Goal: Task Accomplishment & Management: Manage account settings

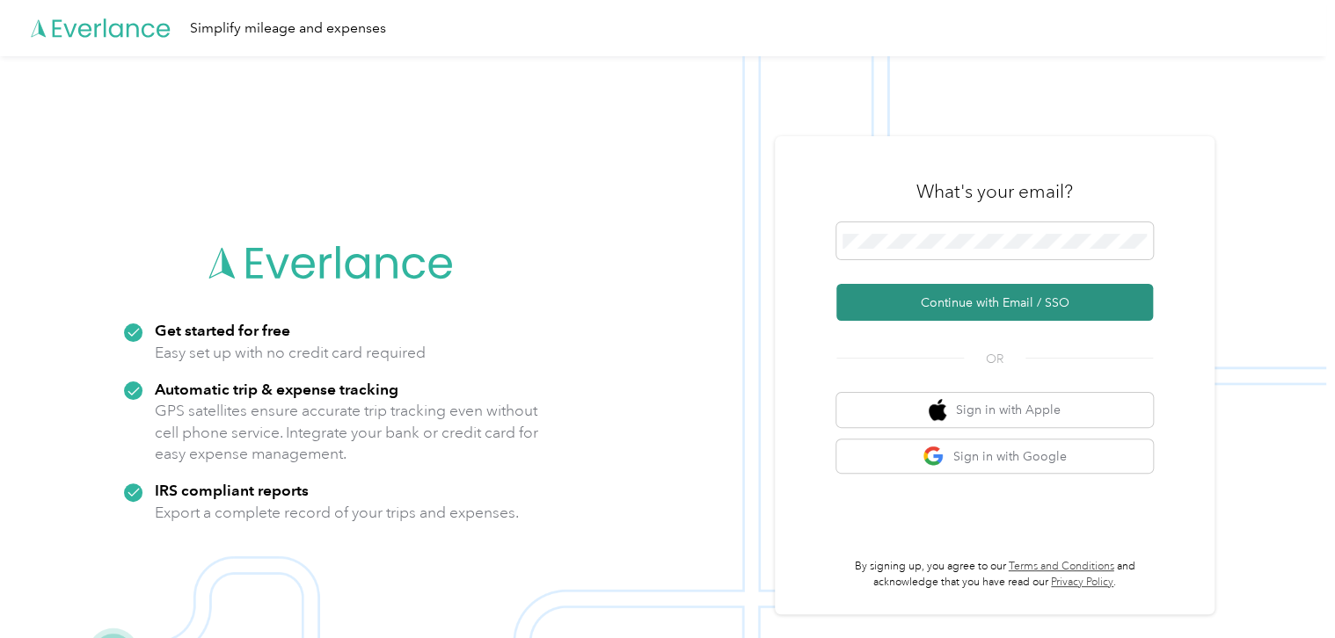
click at [974, 299] on button "Continue with Email / SSO" at bounding box center [994, 302] width 317 height 37
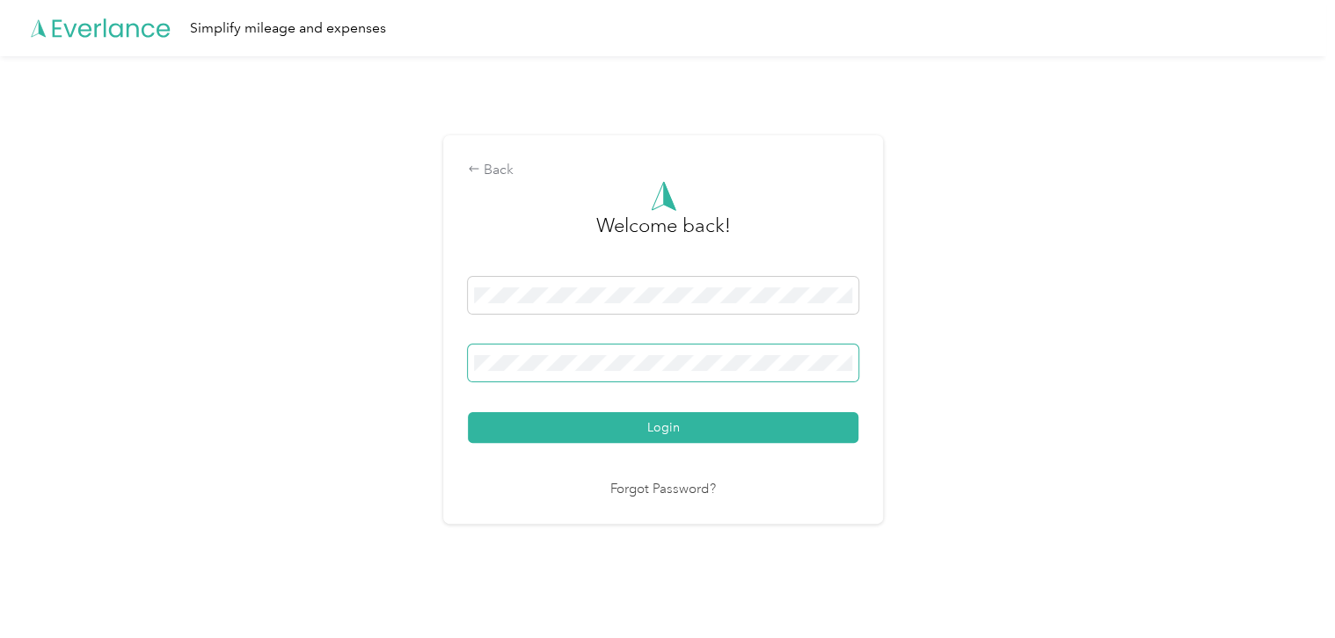
click at [682, 373] on span at bounding box center [663, 363] width 390 height 37
click at [468, 412] on button "Login" at bounding box center [663, 427] width 390 height 31
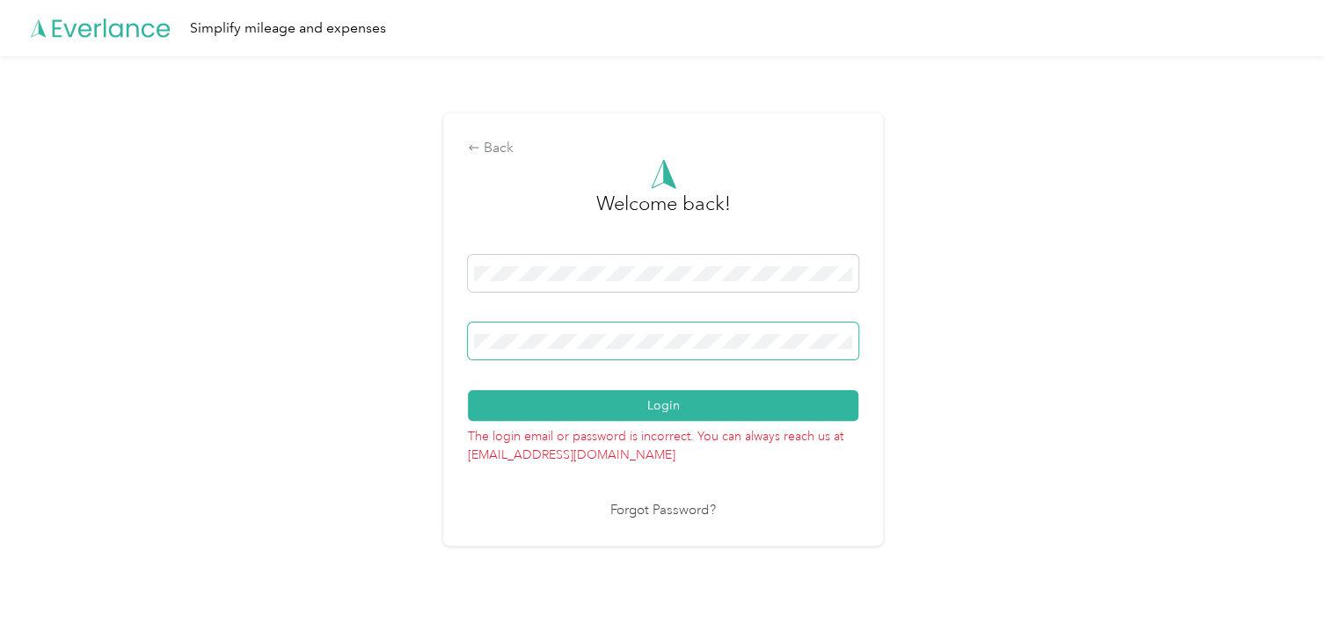
click at [468, 390] on button "Login" at bounding box center [663, 405] width 390 height 31
click at [448, 336] on div "Back Welcome back! Login The login email or password is incorrect. You can alwa…" at bounding box center [663, 329] width 440 height 432
click at [468, 390] on button "Login" at bounding box center [663, 405] width 390 height 31
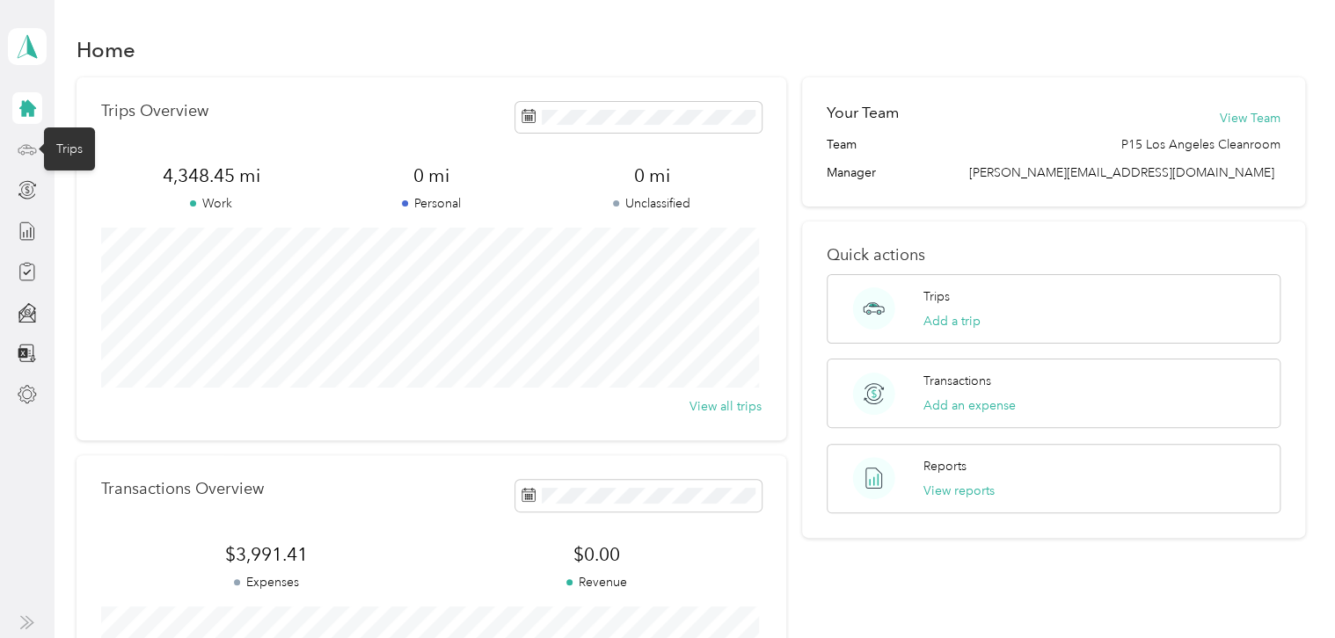
click at [28, 149] on icon at bounding box center [27, 149] width 19 height 19
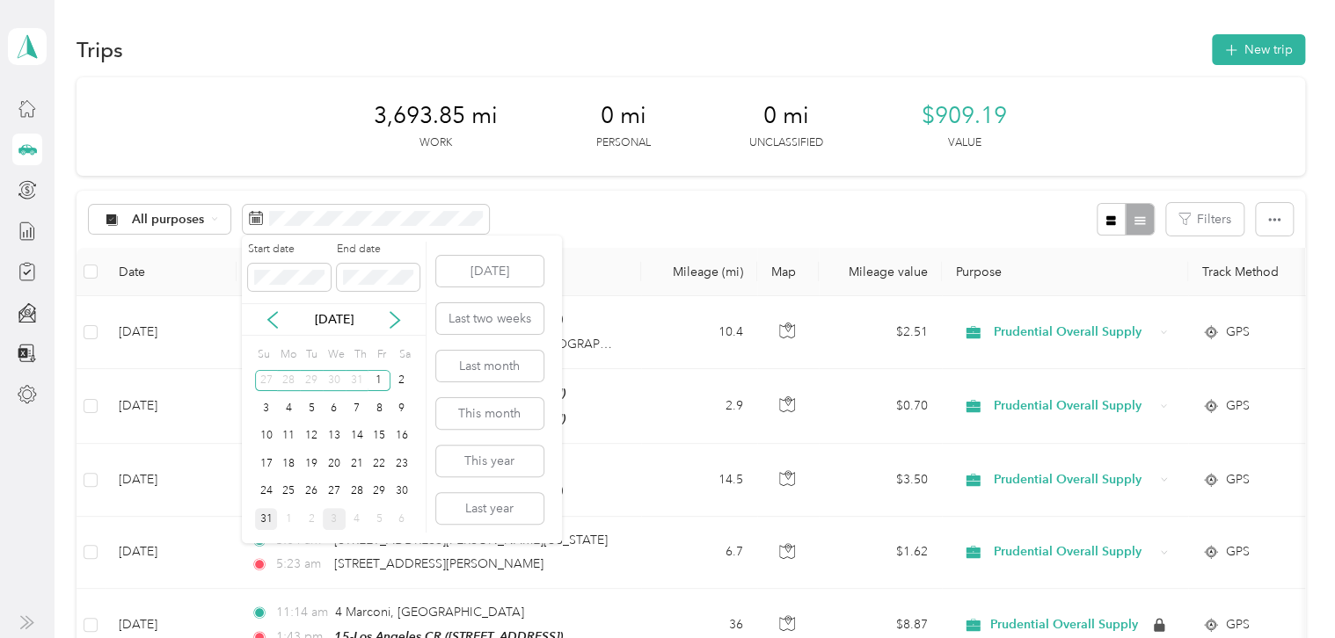
click at [269, 521] on div "31" at bounding box center [266, 519] width 23 height 22
click at [263, 519] on div "31" at bounding box center [266, 519] width 23 height 22
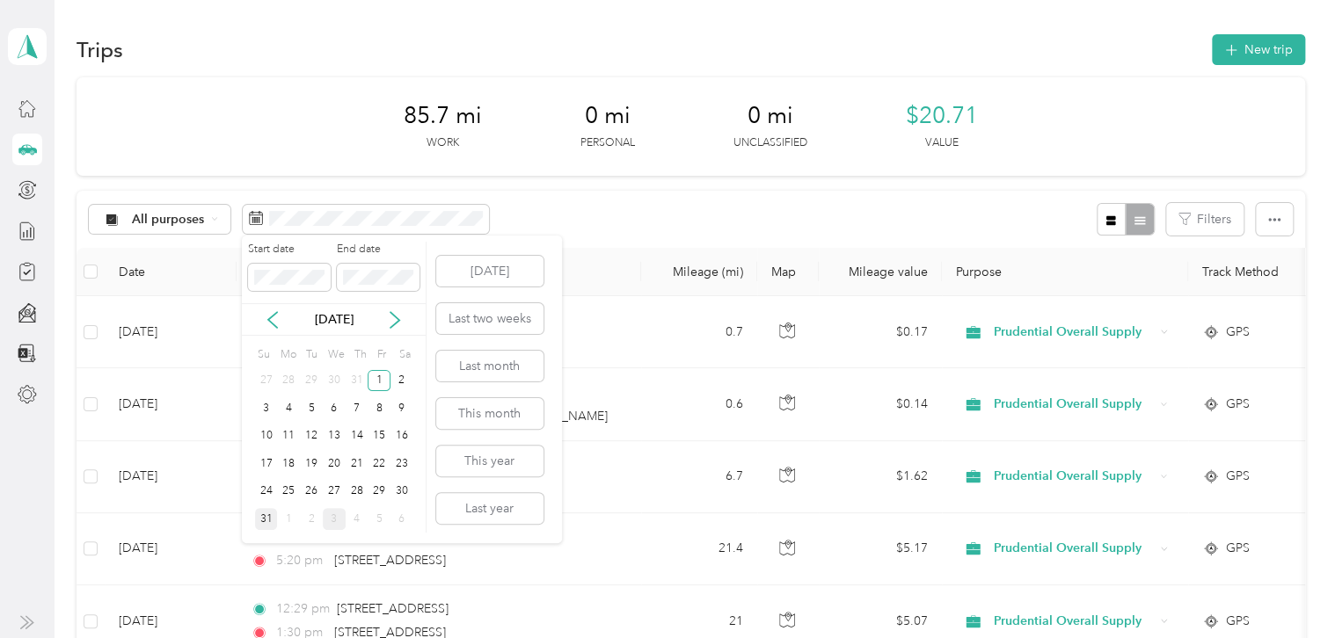
click at [271, 523] on div "31" at bounding box center [266, 519] width 23 height 22
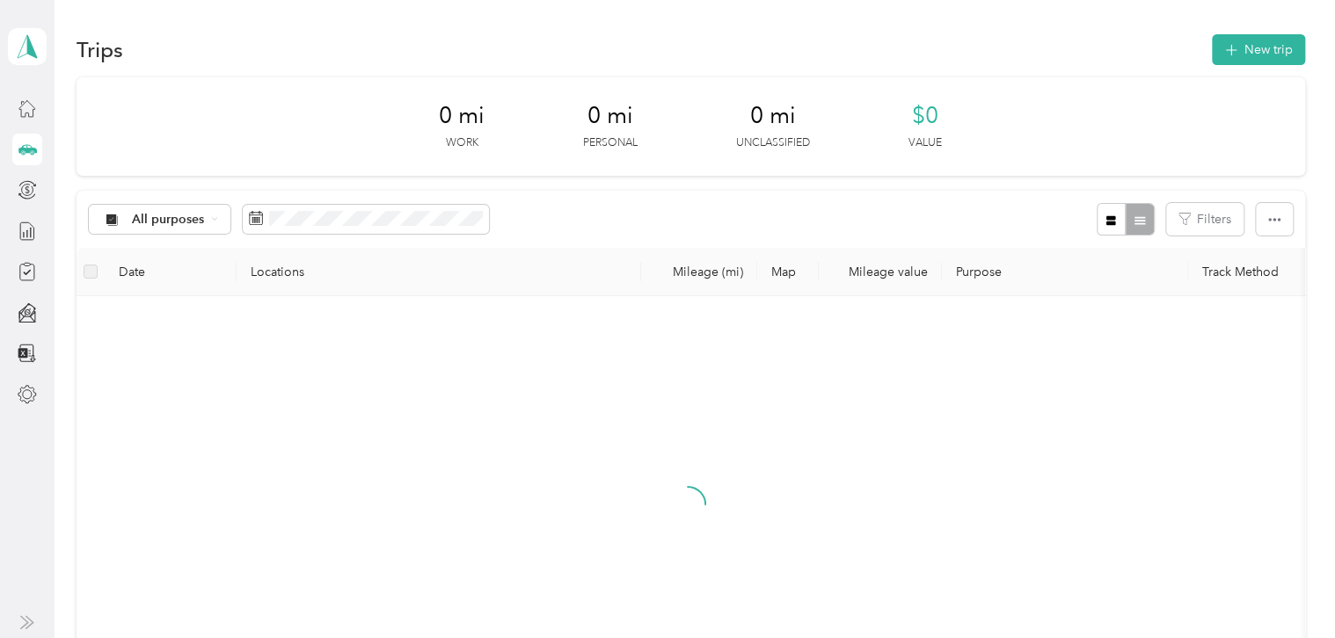
click at [271, 523] on div "Start date End date [DATE] Su Mo Tu We Th Fr Sa 27 28 29 30 31 1 2 3 4 5 6 7 8 …" at bounding box center [334, 381] width 185 height 308
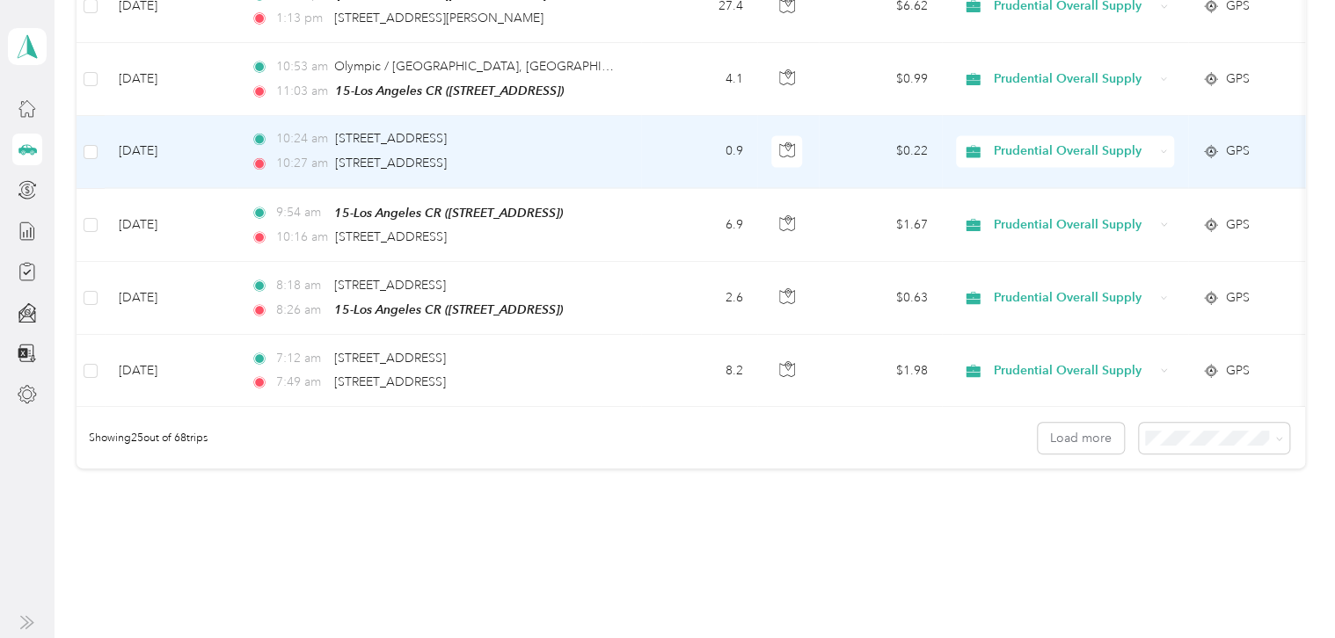
scroll to position [1779, 0]
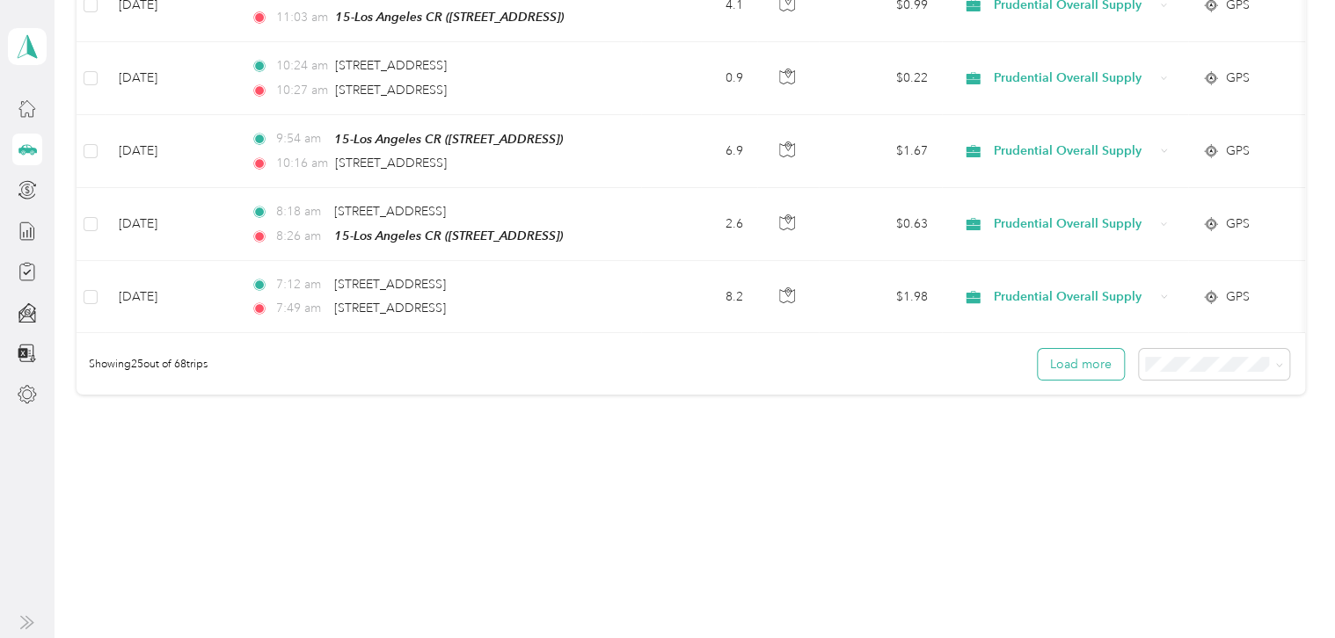
click at [1090, 367] on button "Load more" at bounding box center [1081, 364] width 86 height 31
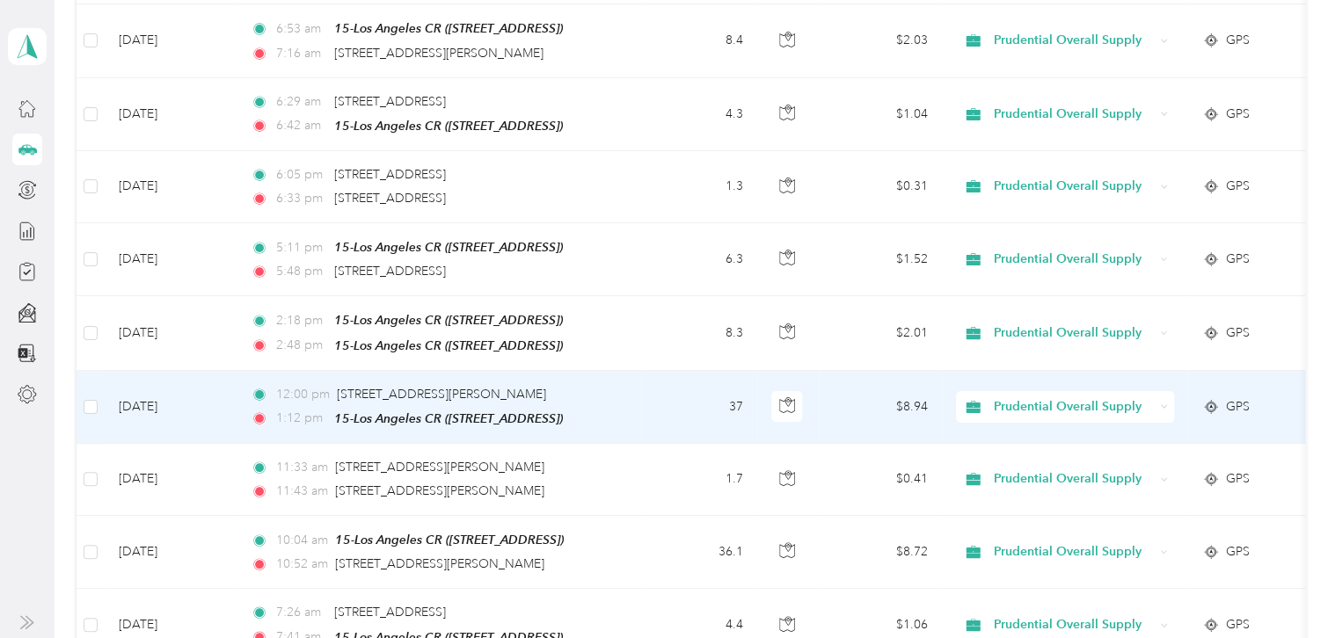
scroll to position [3583, 0]
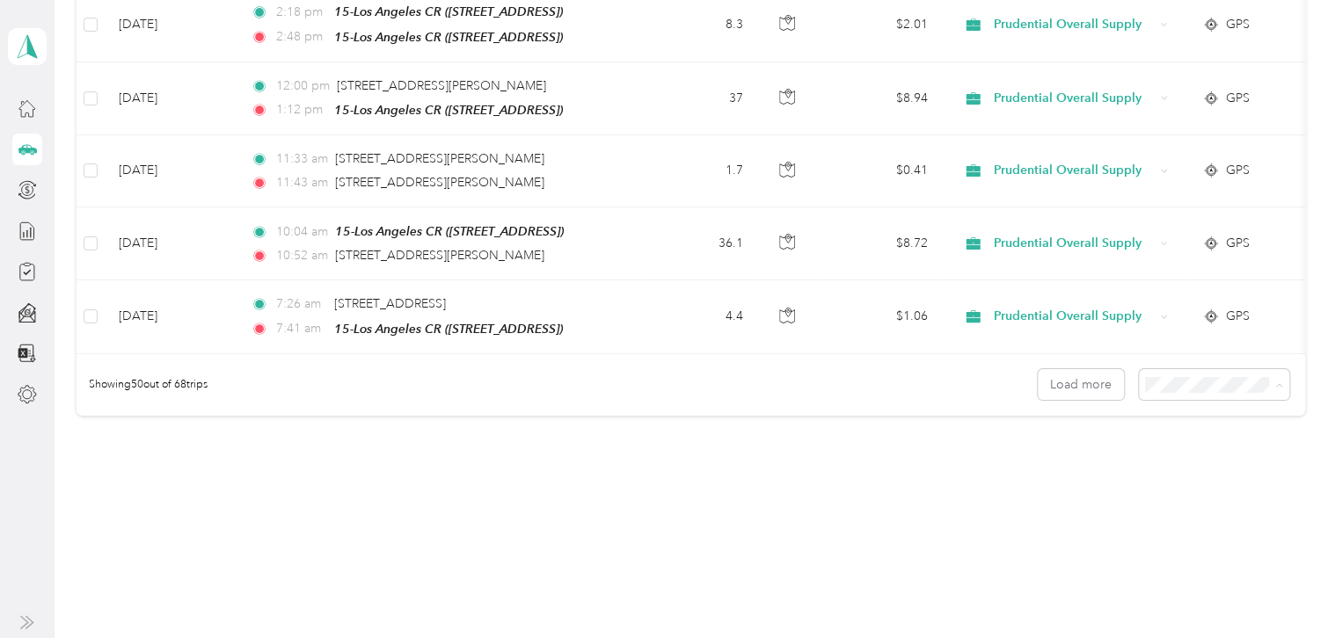
click at [1197, 456] on span "100 per load" at bounding box center [1183, 458] width 72 height 15
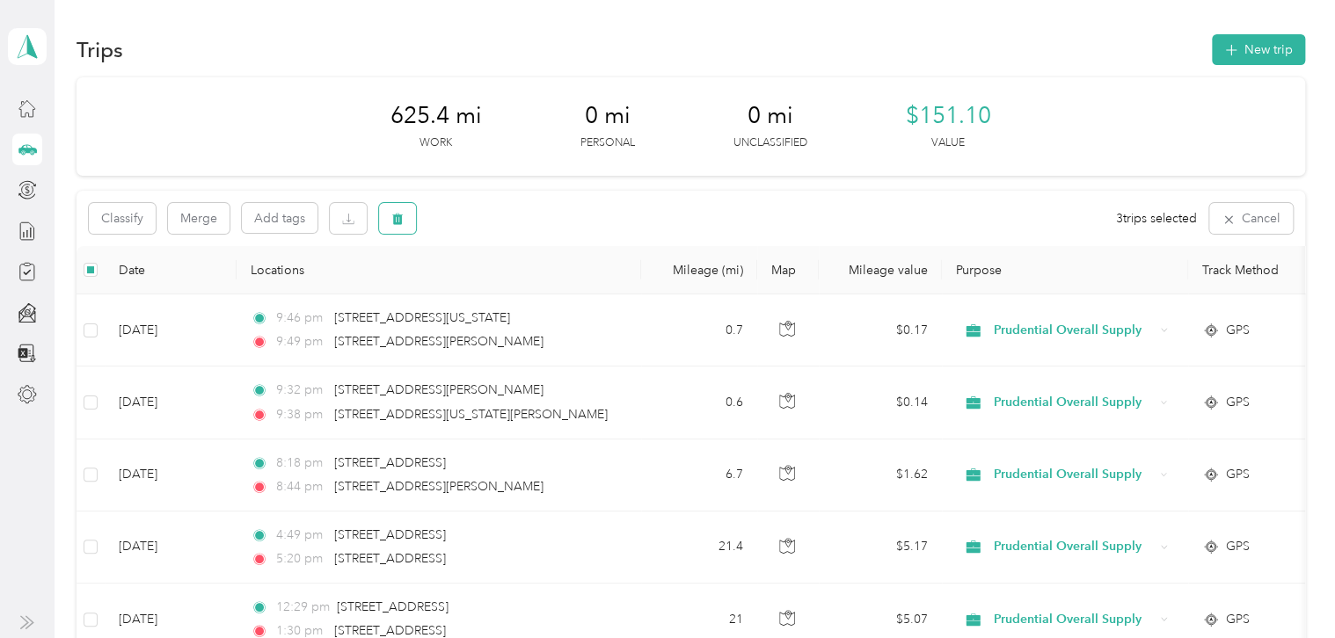
click at [400, 218] on icon "button" at bounding box center [397, 219] width 11 height 11
click at [515, 295] on button "Yes" at bounding box center [528, 292] width 34 height 28
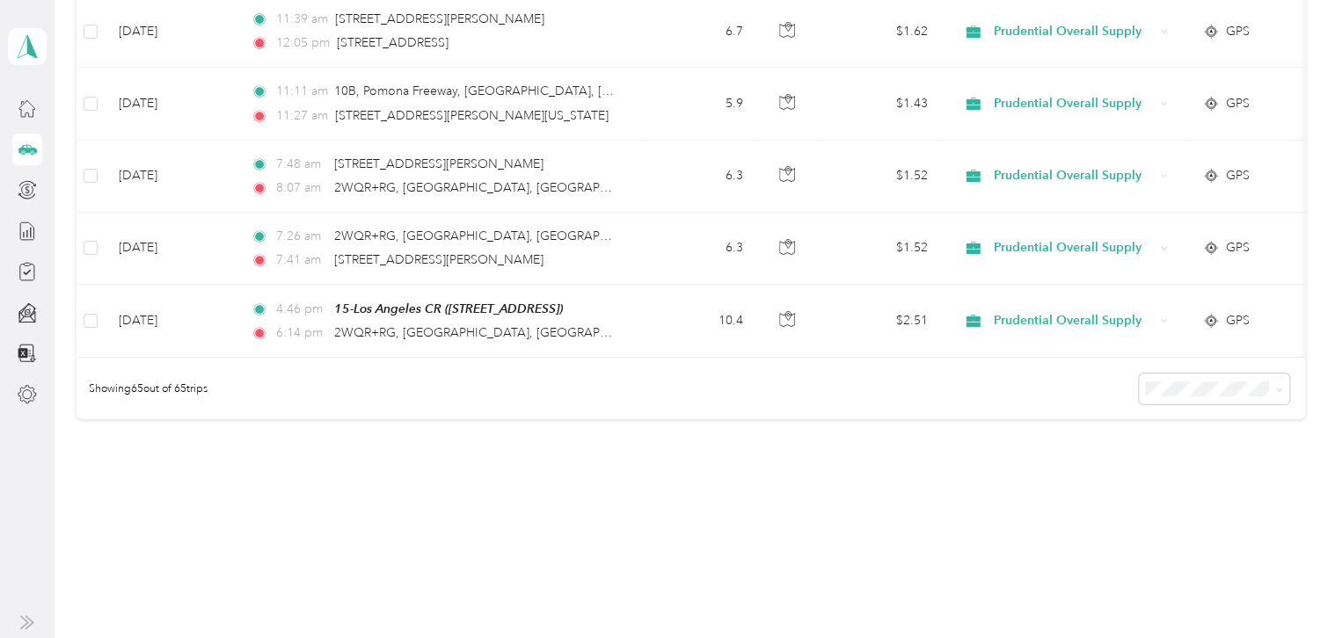
scroll to position [4664, 0]
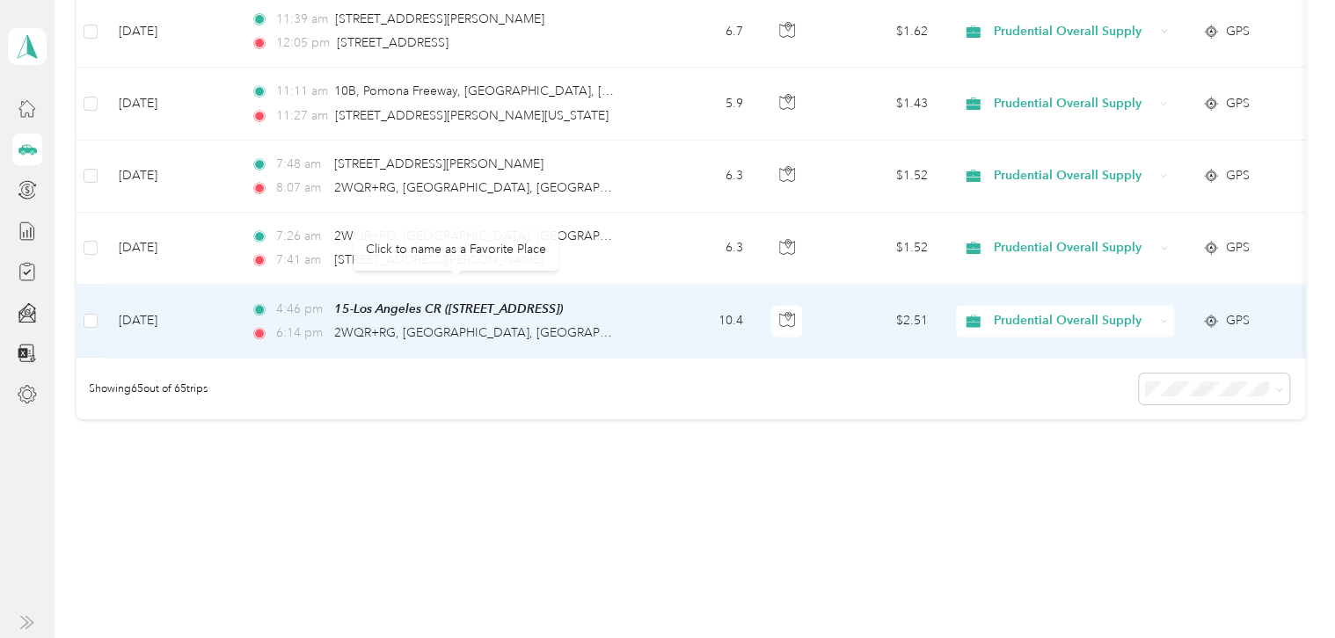
click at [629, 292] on td "4:46 pm 15-[GEOGRAPHIC_DATA] CR ([STREET_ADDRESS]) 6:14 pm 2WQR+[GEOGRAPHIC_DAT…" at bounding box center [439, 321] width 405 height 73
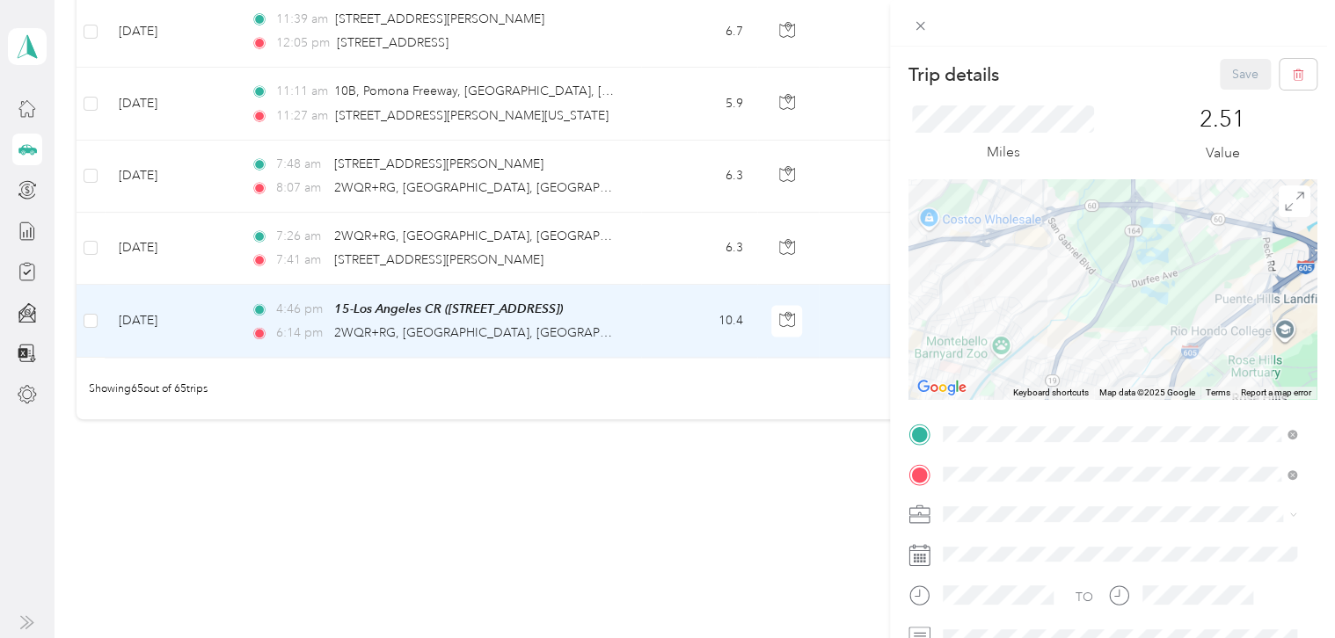
drag, startPoint x: 1133, startPoint y: 276, endPoint x: 1068, endPoint y: 394, distance: 134.6
click at [1069, 397] on div "Keyboard shortcuts Map Data Map data ©2025 Google Map data ©2025 Google 1 km Cl…" at bounding box center [1112, 289] width 408 height 220
click at [747, 376] on div "Trip details Save This trip cannot be edited because it is either under review,…" at bounding box center [667, 319] width 1335 height 638
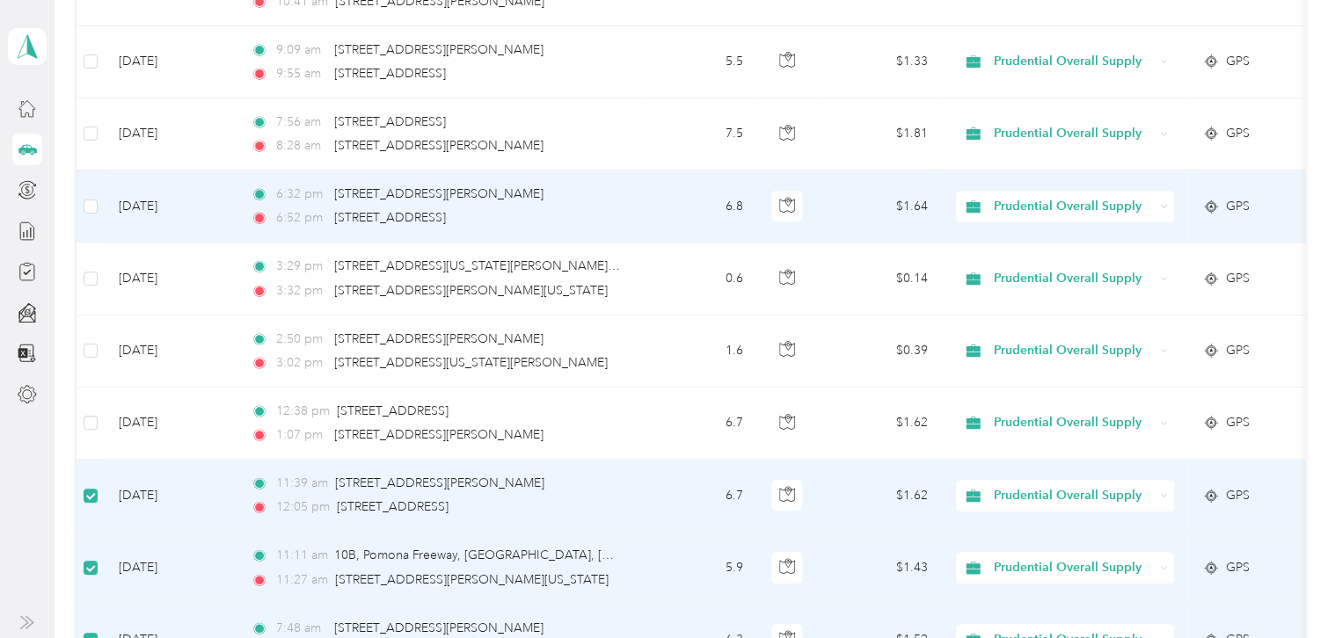
scroll to position [4136, 0]
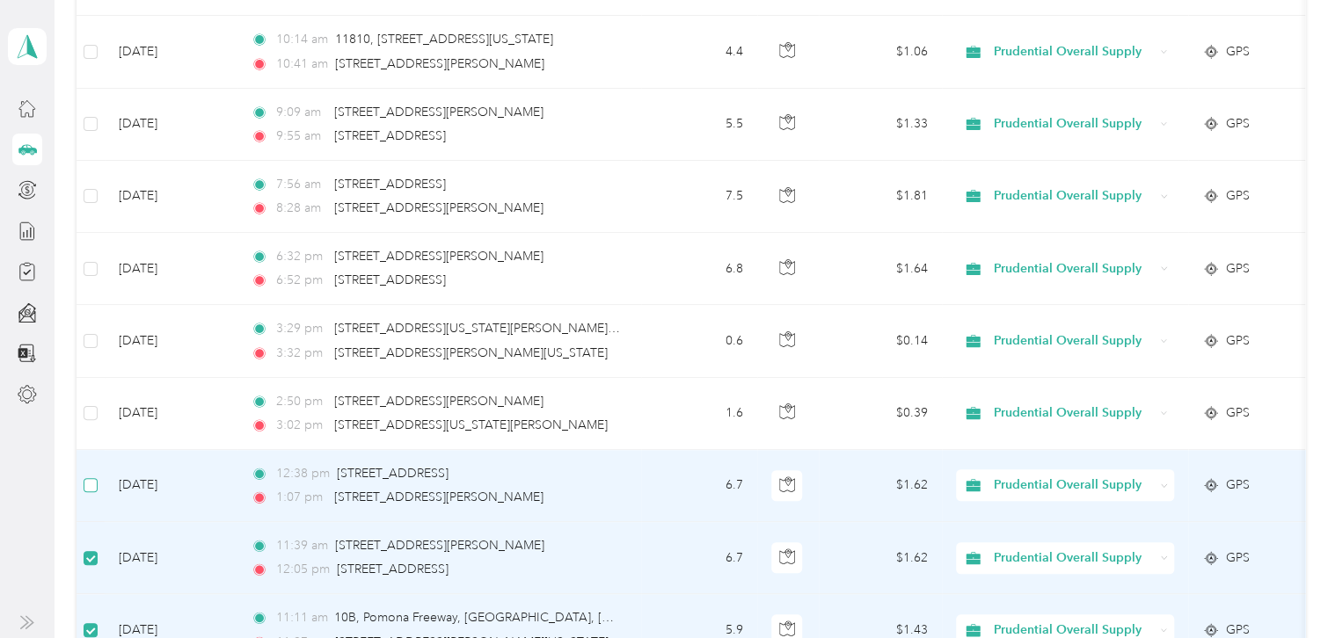
click at [90, 476] on label at bounding box center [91, 485] width 14 height 19
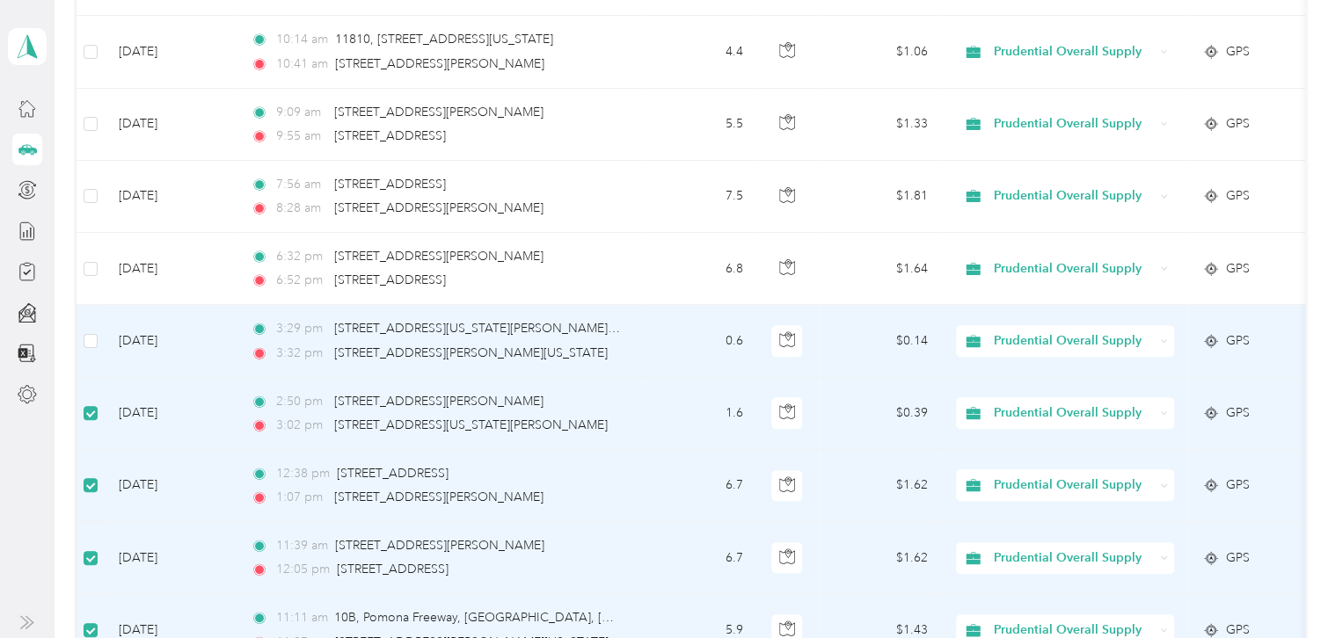
click at [100, 309] on td at bounding box center [91, 341] width 28 height 72
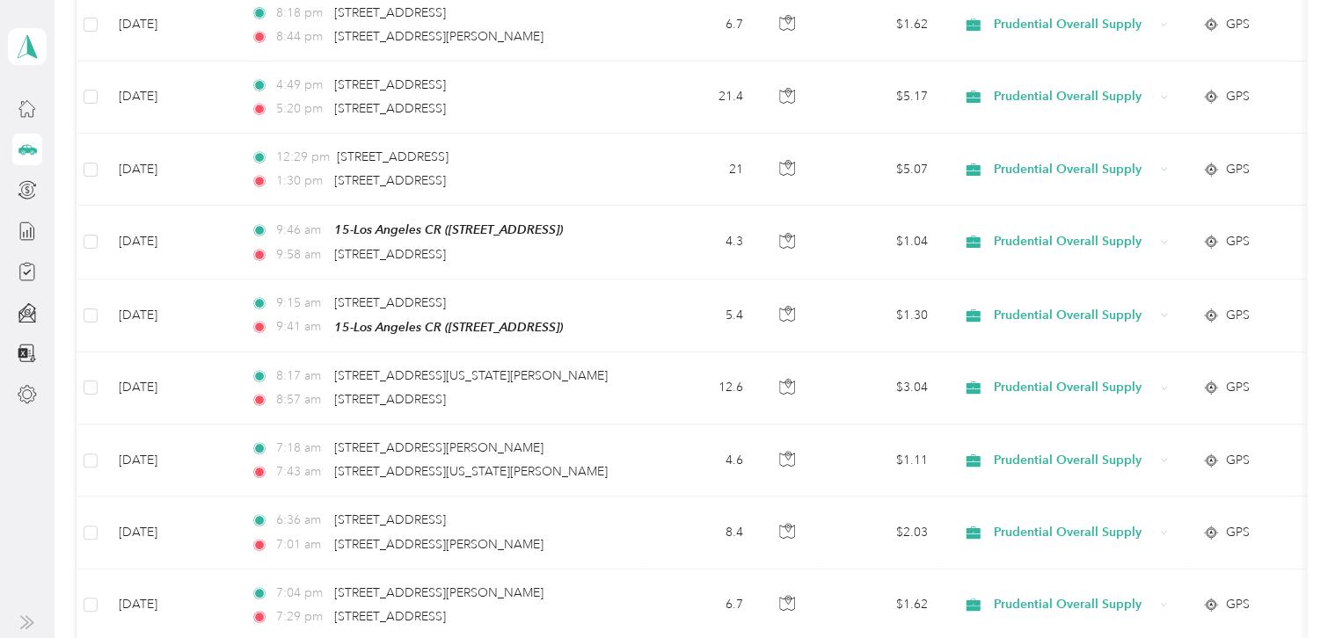
scroll to position [0, 0]
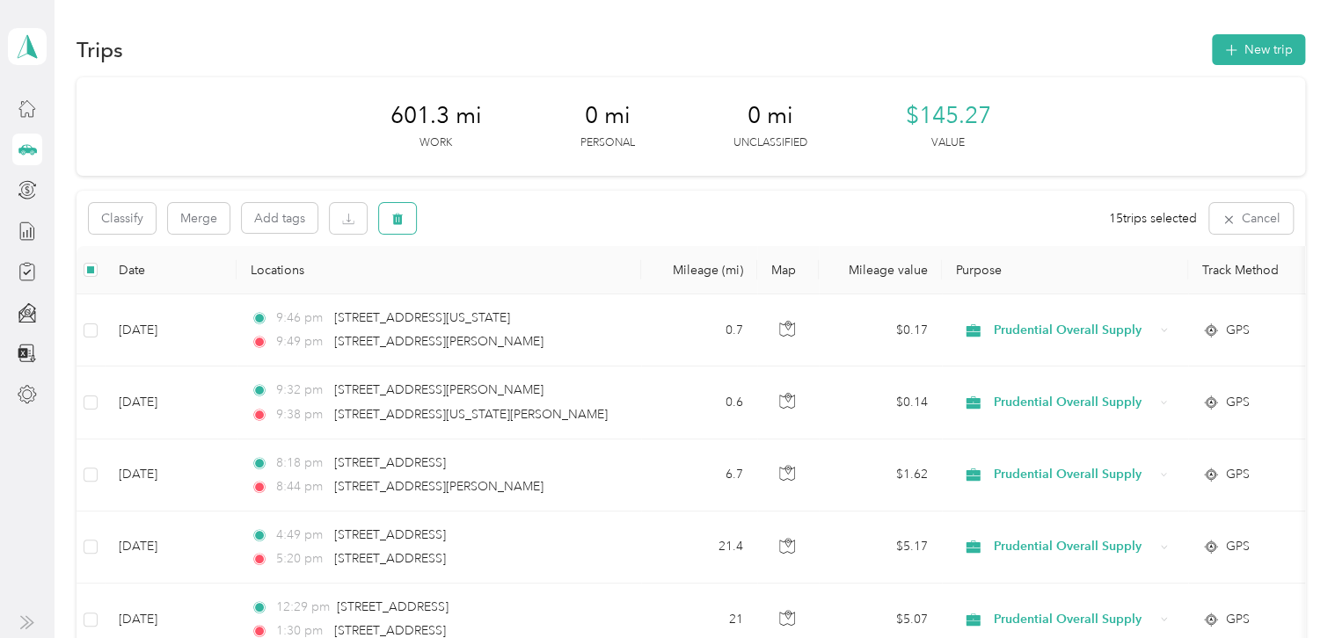
click at [397, 230] on button "button" at bounding box center [397, 218] width 37 height 31
click at [530, 290] on button "Yes" at bounding box center [531, 292] width 34 height 28
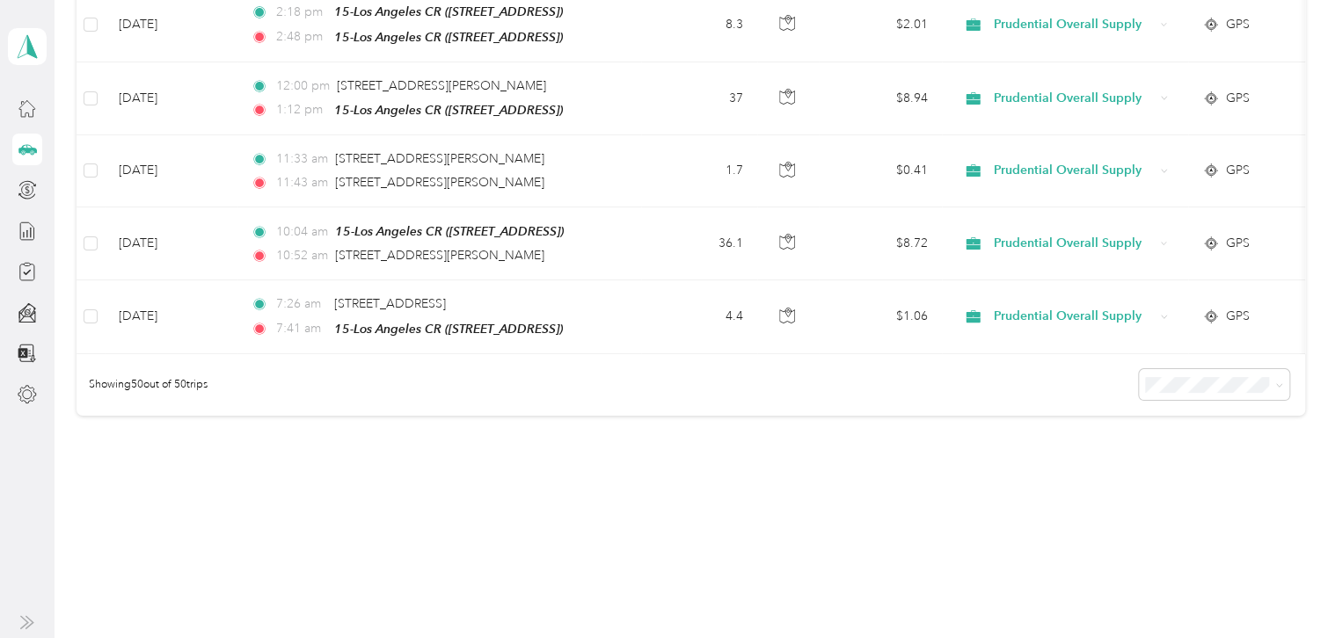
scroll to position [3495, 0]
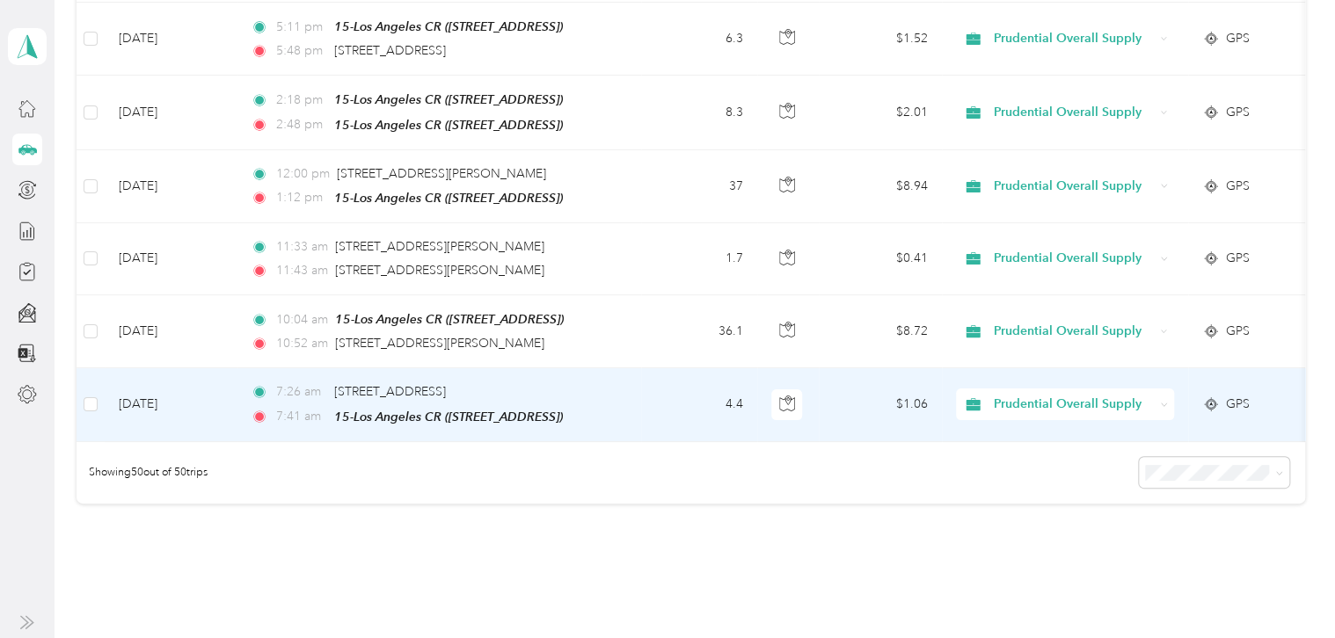
click at [216, 376] on td "[DATE]" at bounding box center [171, 404] width 132 height 73
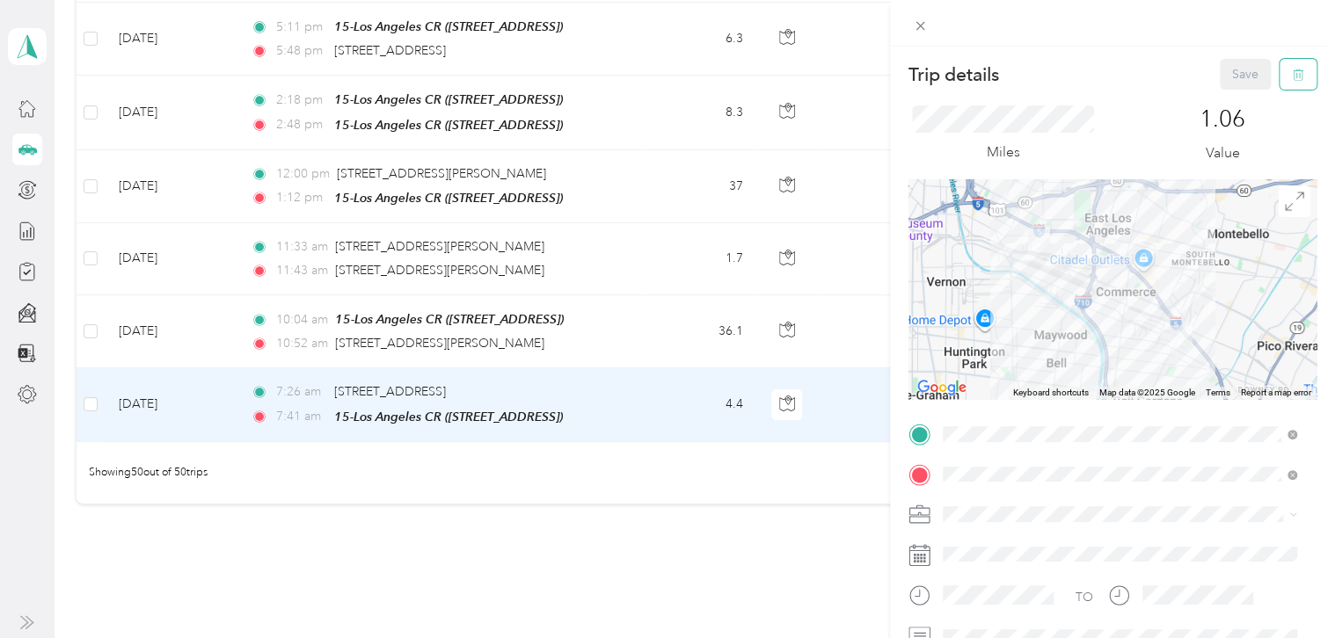
click at [1292, 77] on button "button" at bounding box center [1298, 74] width 37 height 31
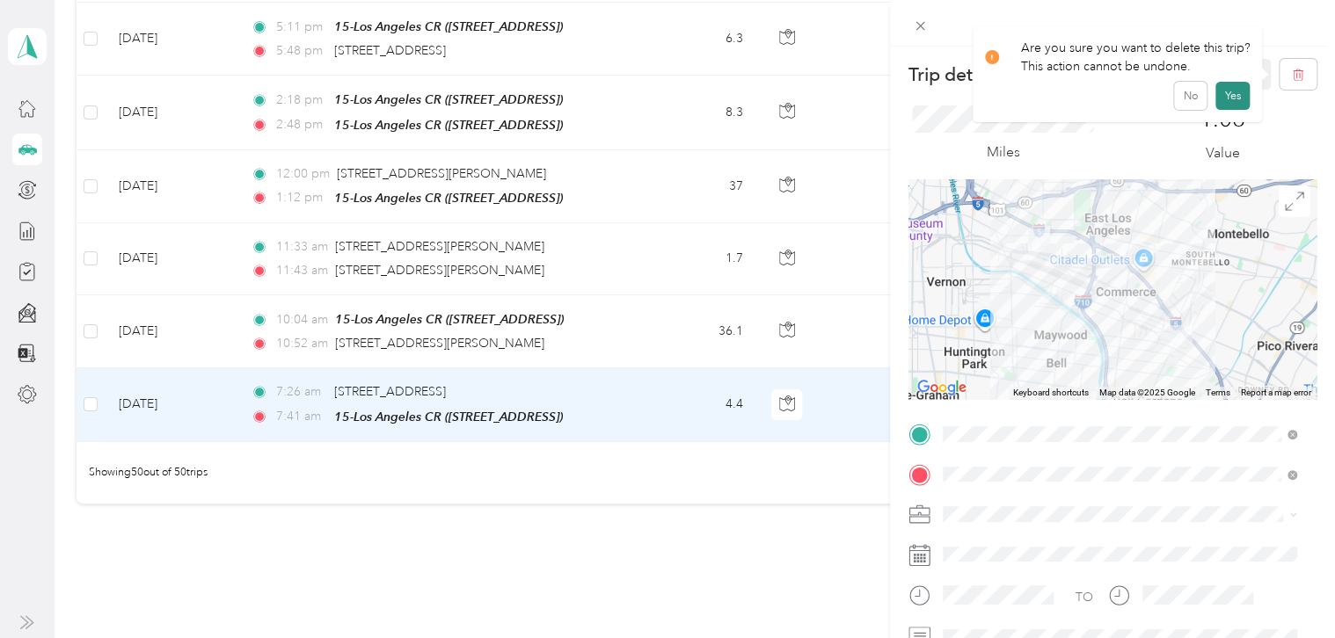
click at [1232, 98] on button "Yes" at bounding box center [1232, 96] width 34 height 28
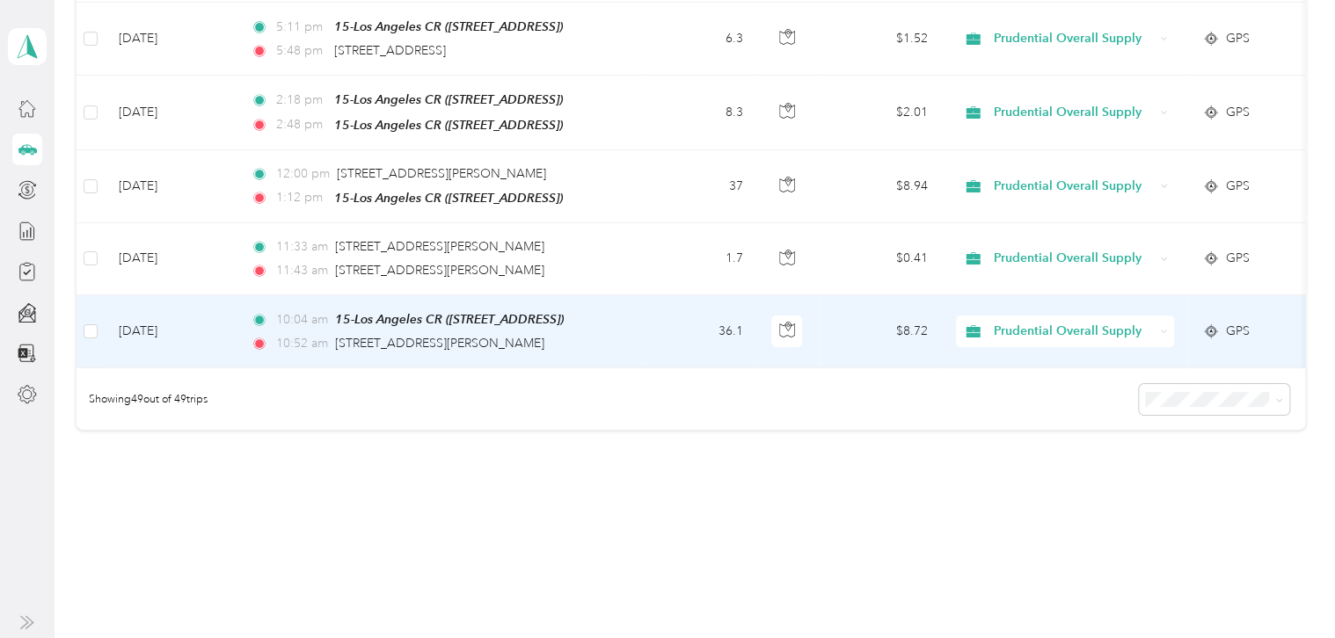
click at [215, 308] on td "[DATE]" at bounding box center [171, 331] width 132 height 73
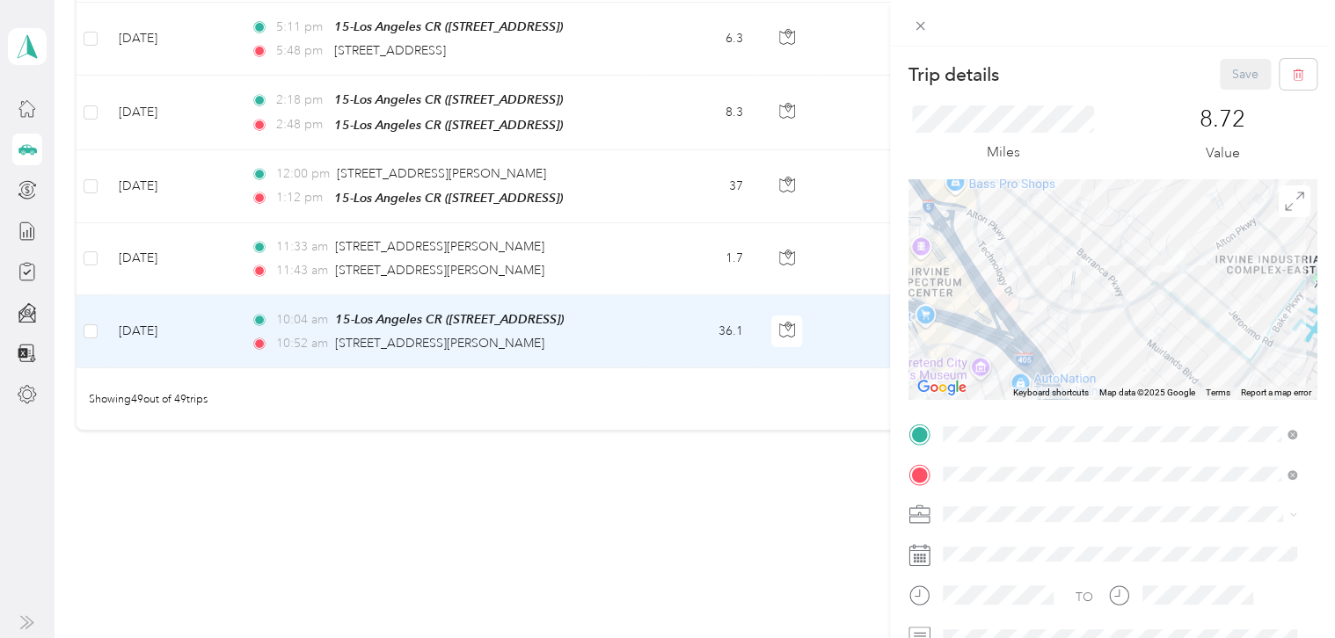
drag, startPoint x: 1192, startPoint y: 212, endPoint x: 1175, endPoint y: 352, distance: 140.9
click at [1175, 352] on div at bounding box center [1112, 289] width 408 height 220
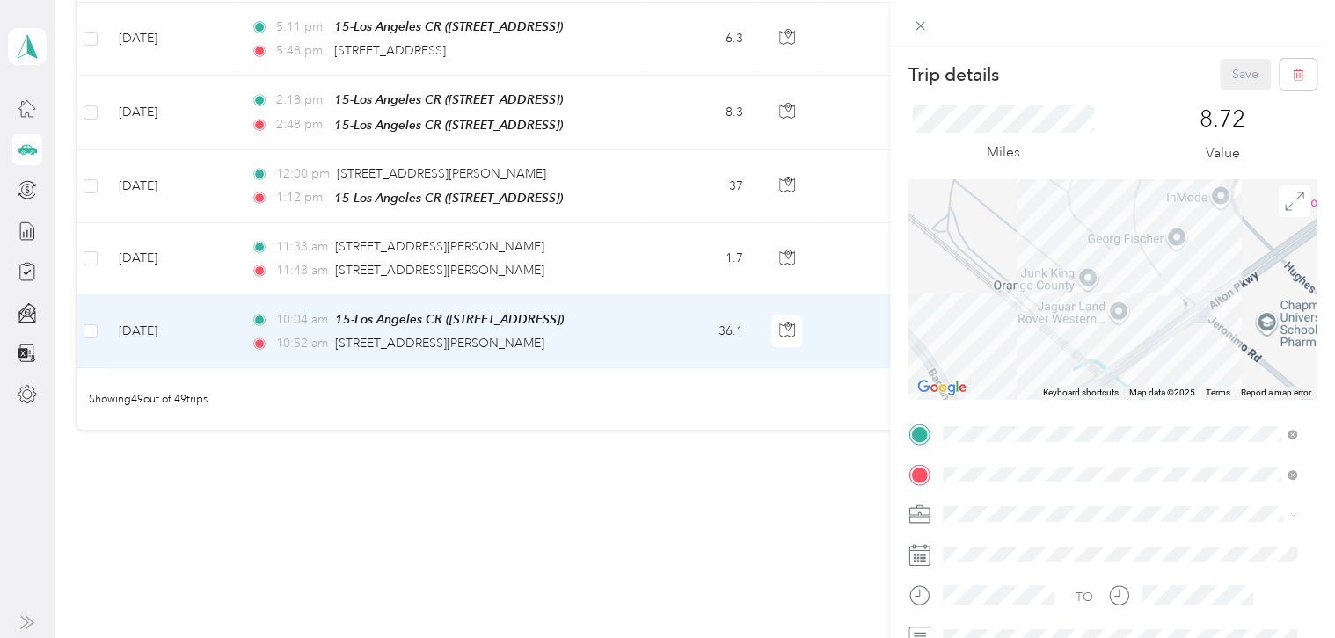
drag, startPoint x: 1196, startPoint y: 240, endPoint x: 1157, endPoint y: 364, distance: 129.9
click at [1157, 364] on div at bounding box center [1112, 289] width 408 height 220
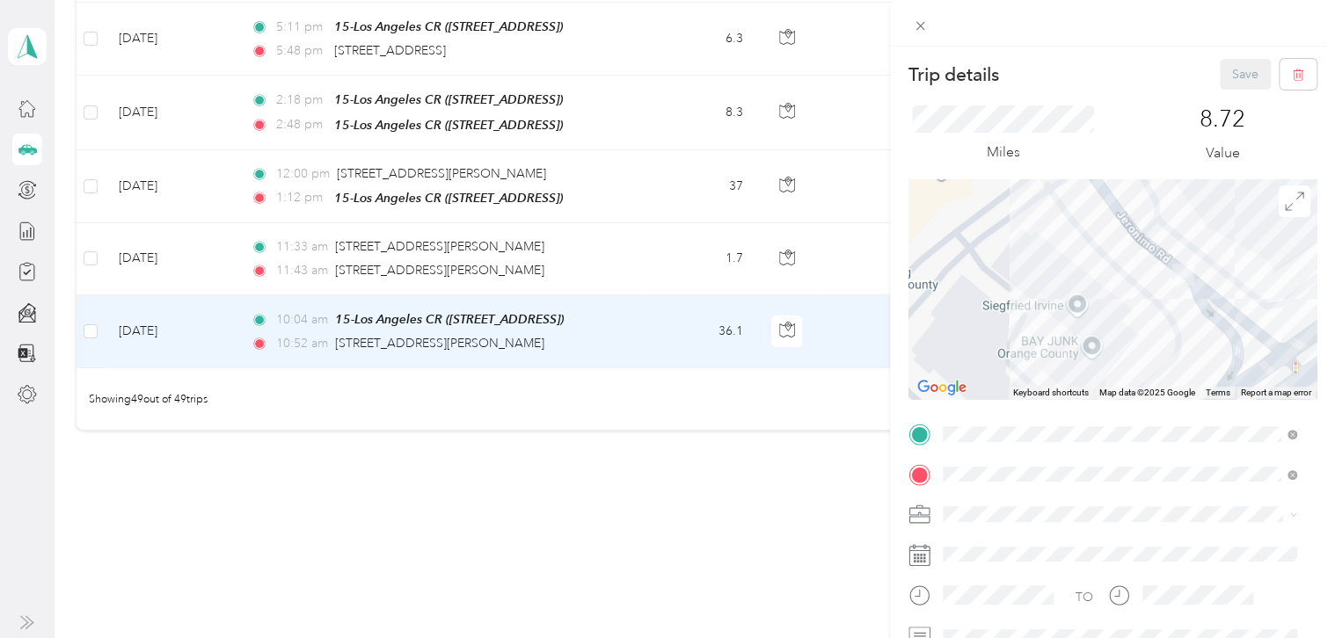
drag, startPoint x: 1218, startPoint y: 271, endPoint x: 1192, endPoint y: 367, distance: 99.2
click at [1192, 367] on div at bounding box center [1112, 289] width 408 height 220
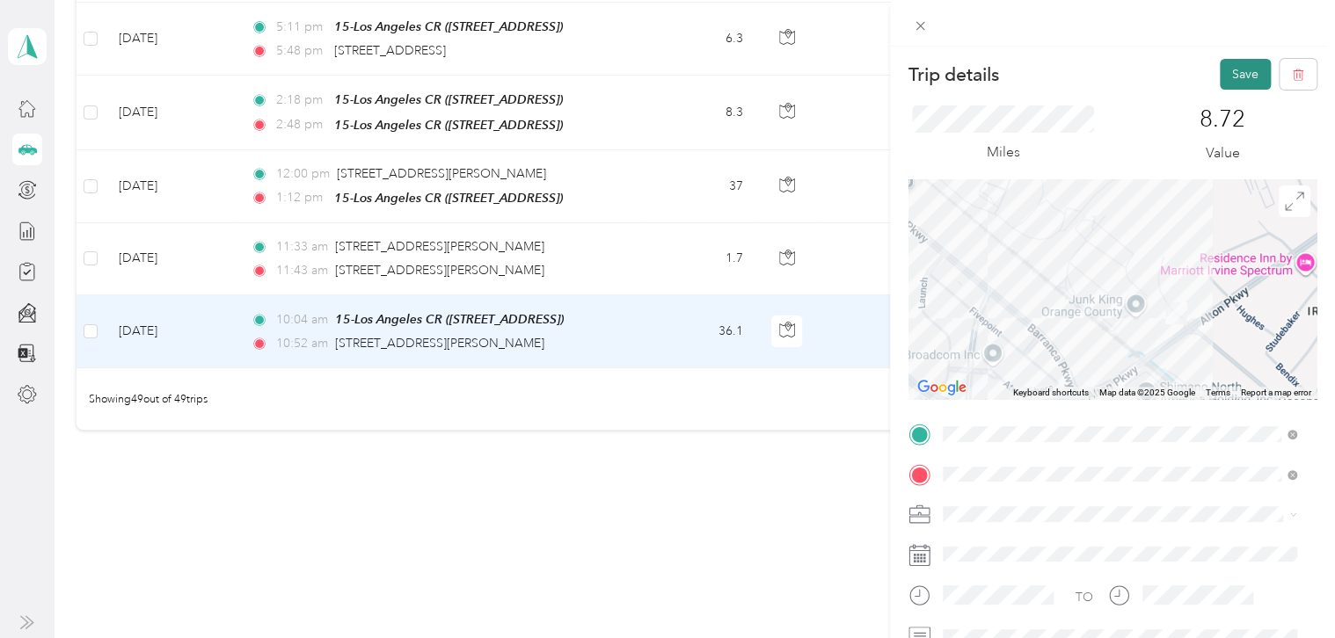
click at [1220, 70] on button "Save" at bounding box center [1245, 74] width 51 height 31
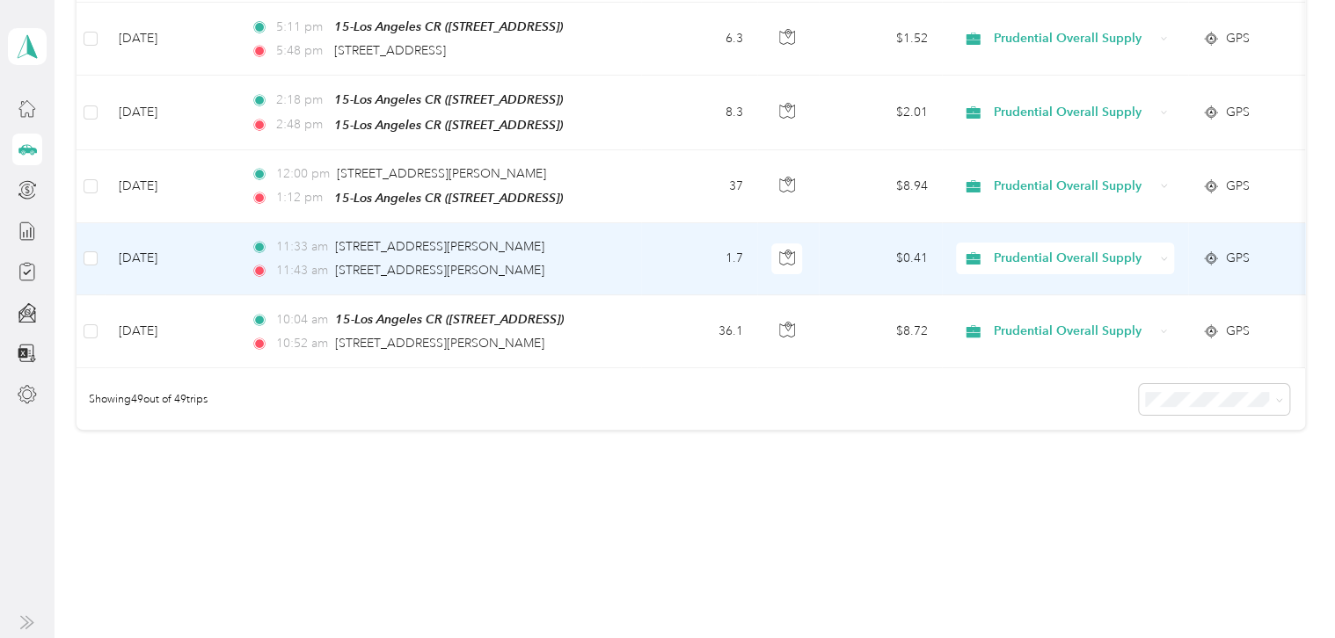
click at [654, 226] on td "1.7" at bounding box center [699, 259] width 116 height 72
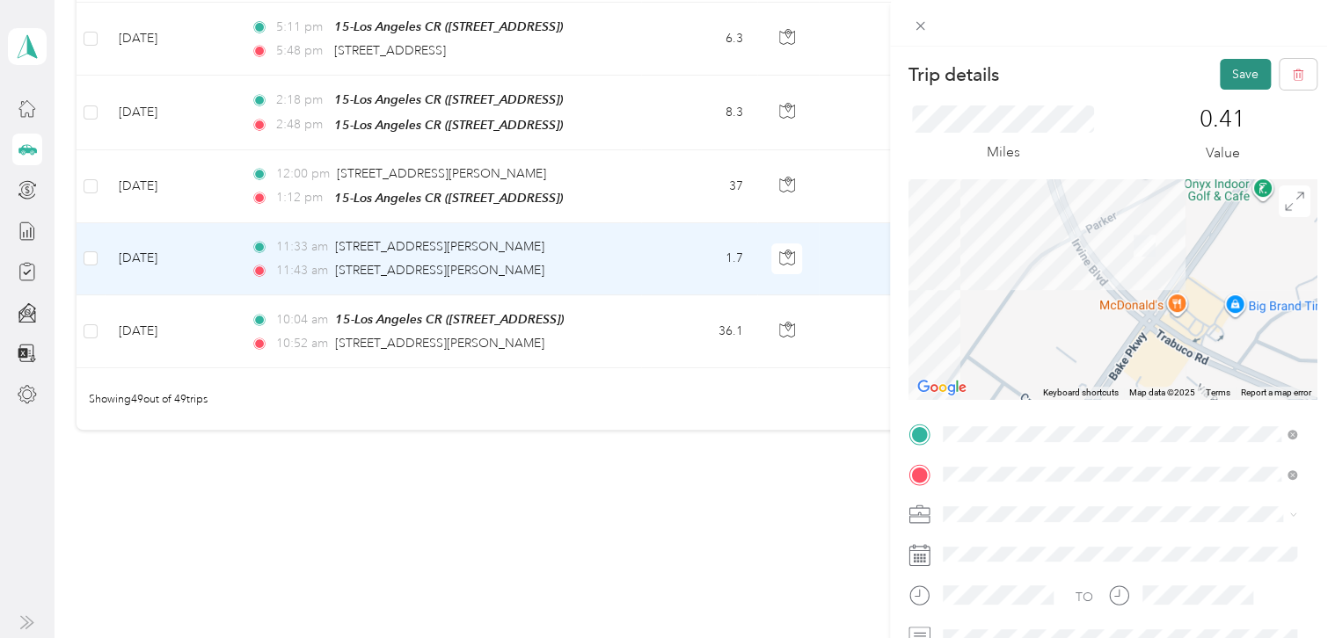
click at [1228, 78] on button "Save" at bounding box center [1245, 74] width 51 height 31
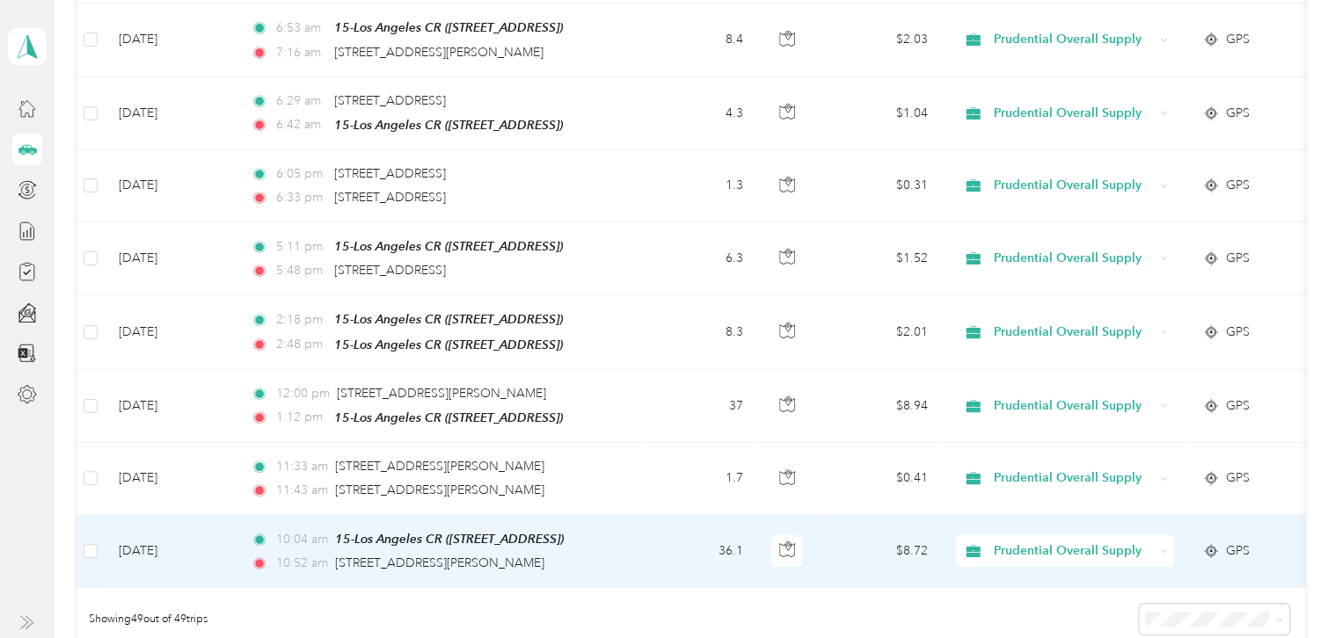
scroll to position [3231, 0]
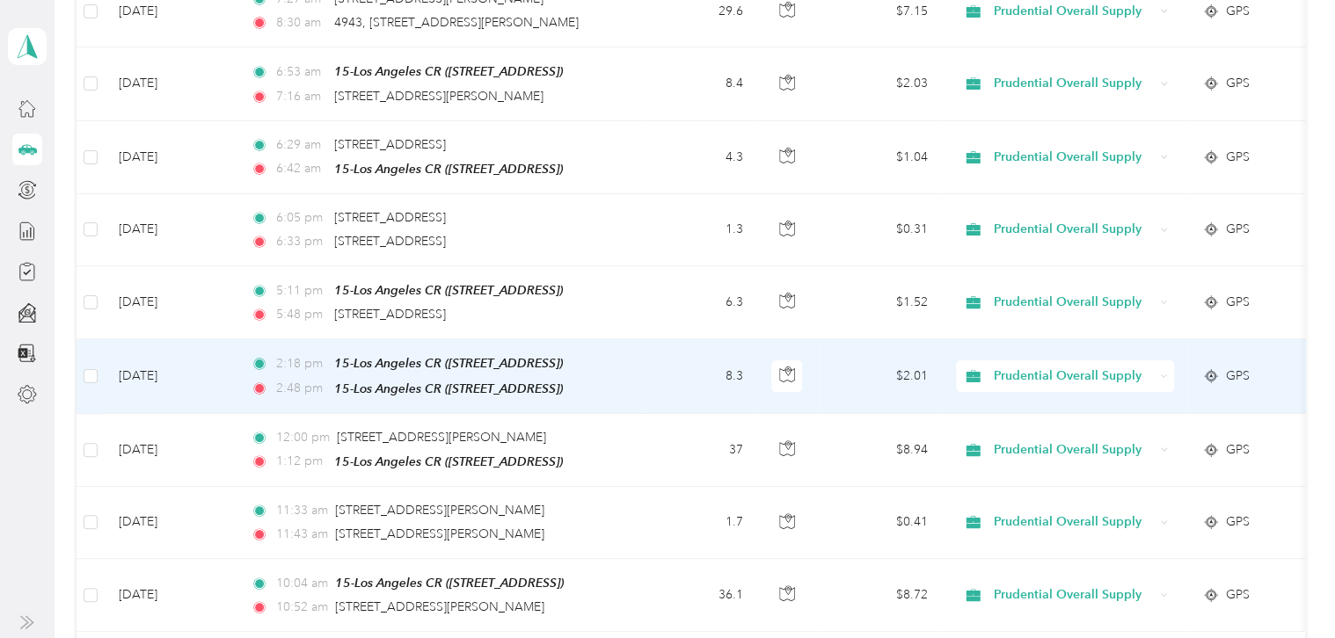
click at [231, 346] on td "[DATE]" at bounding box center [171, 376] width 132 height 74
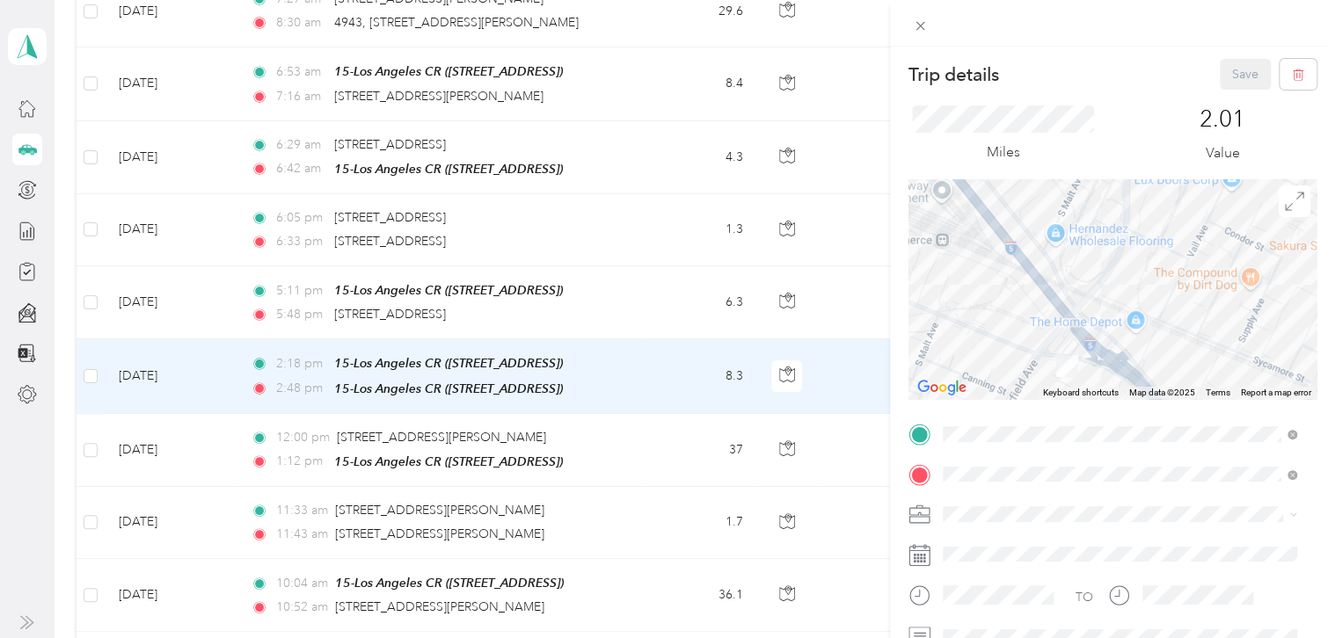
drag, startPoint x: 1078, startPoint y: 233, endPoint x: 1136, endPoint y: 401, distance: 177.7
click at [1133, 410] on div "Trip details Save This trip cannot be edited because it is either under review,…" at bounding box center [1112, 452] width 408 height 786
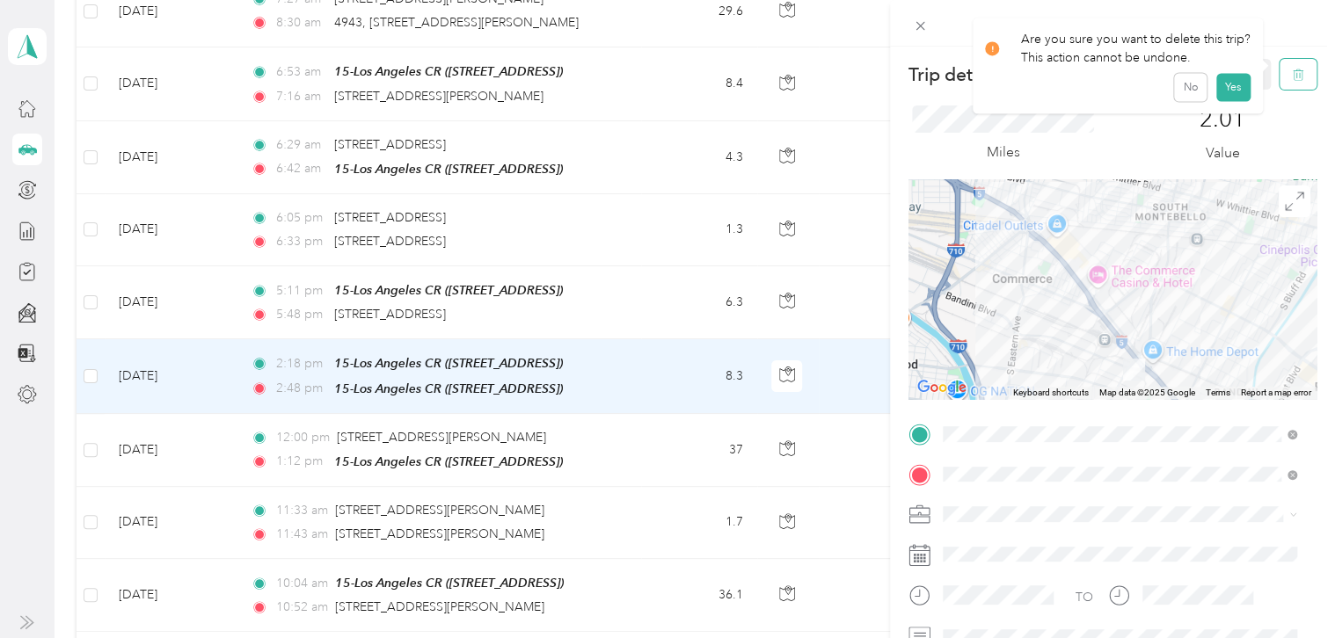
click at [1292, 78] on icon "button" at bounding box center [1298, 75] width 12 height 12
click at [1225, 94] on button "Yes" at bounding box center [1232, 96] width 34 height 28
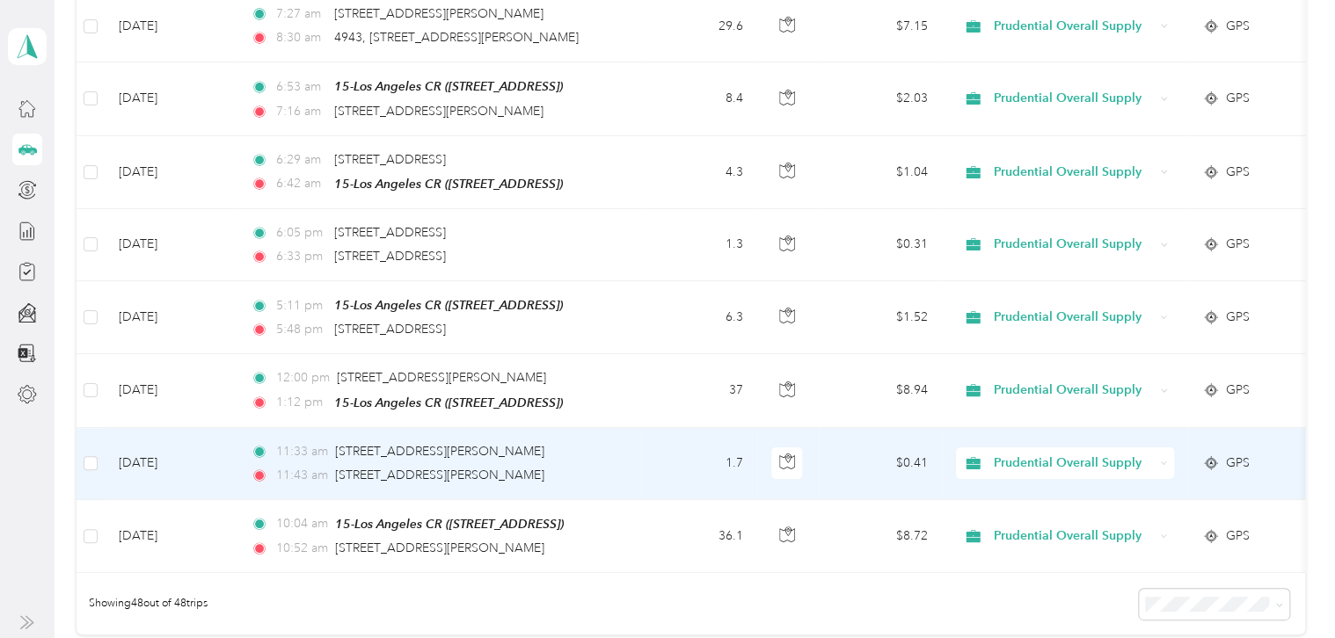
scroll to position [3175, 0]
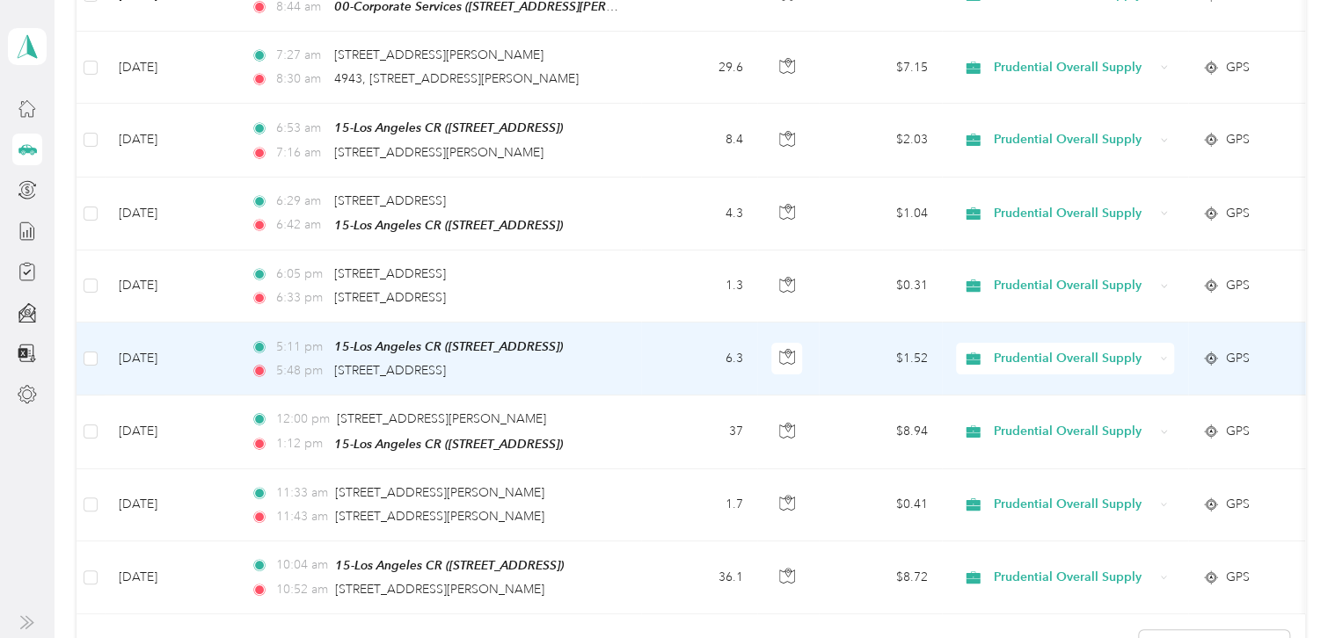
click at [231, 331] on td "[DATE]" at bounding box center [171, 359] width 132 height 73
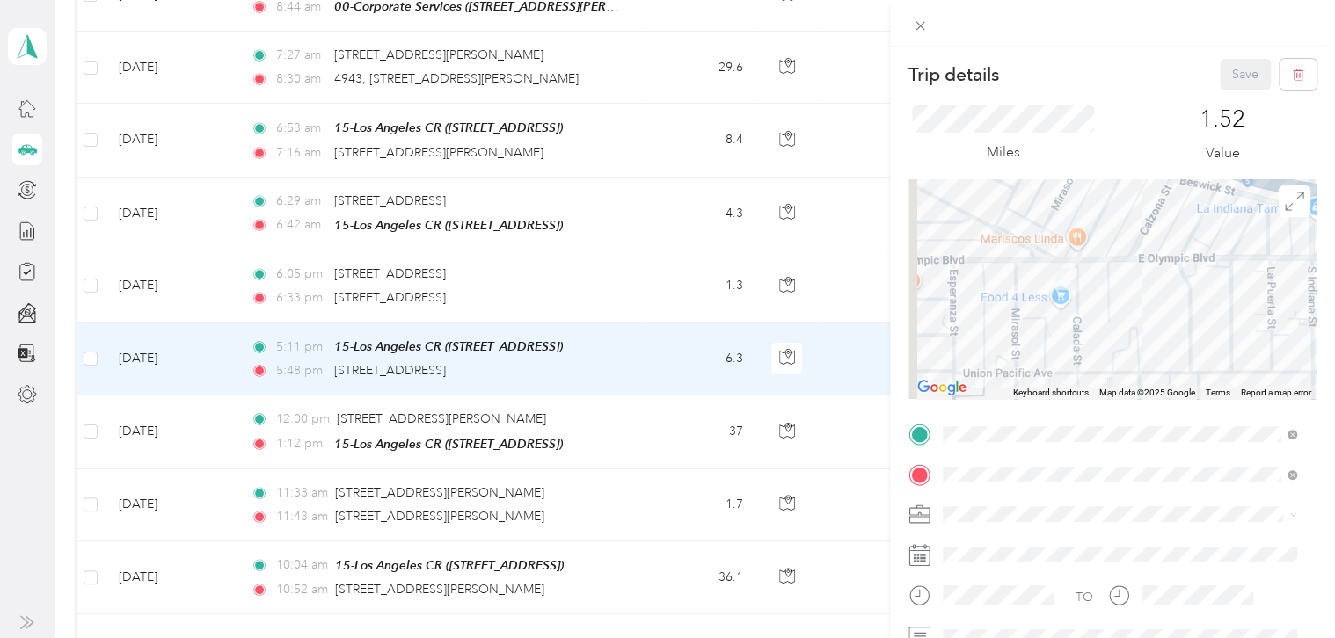
drag, startPoint x: 1003, startPoint y: 230, endPoint x: 1106, endPoint y: 338, distance: 149.9
click at [1106, 338] on div at bounding box center [1112, 289] width 408 height 220
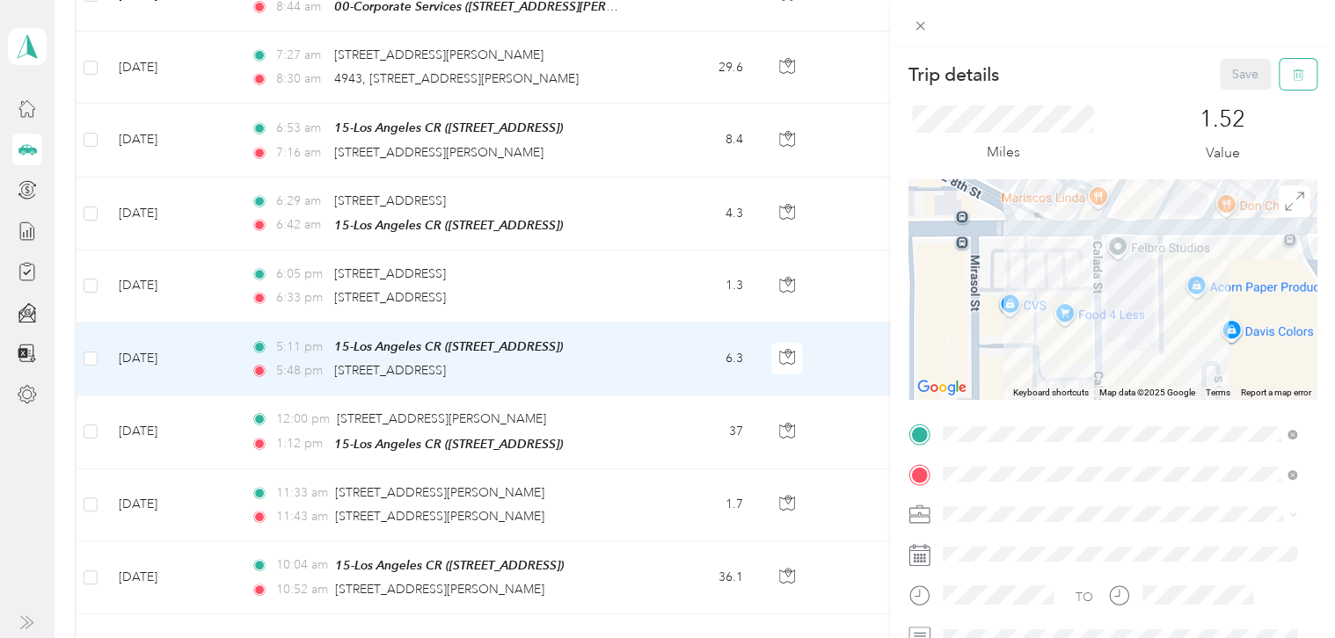
click at [1292, 72] on icon "button" at bounding box center [1298, 75] width 12 height 12
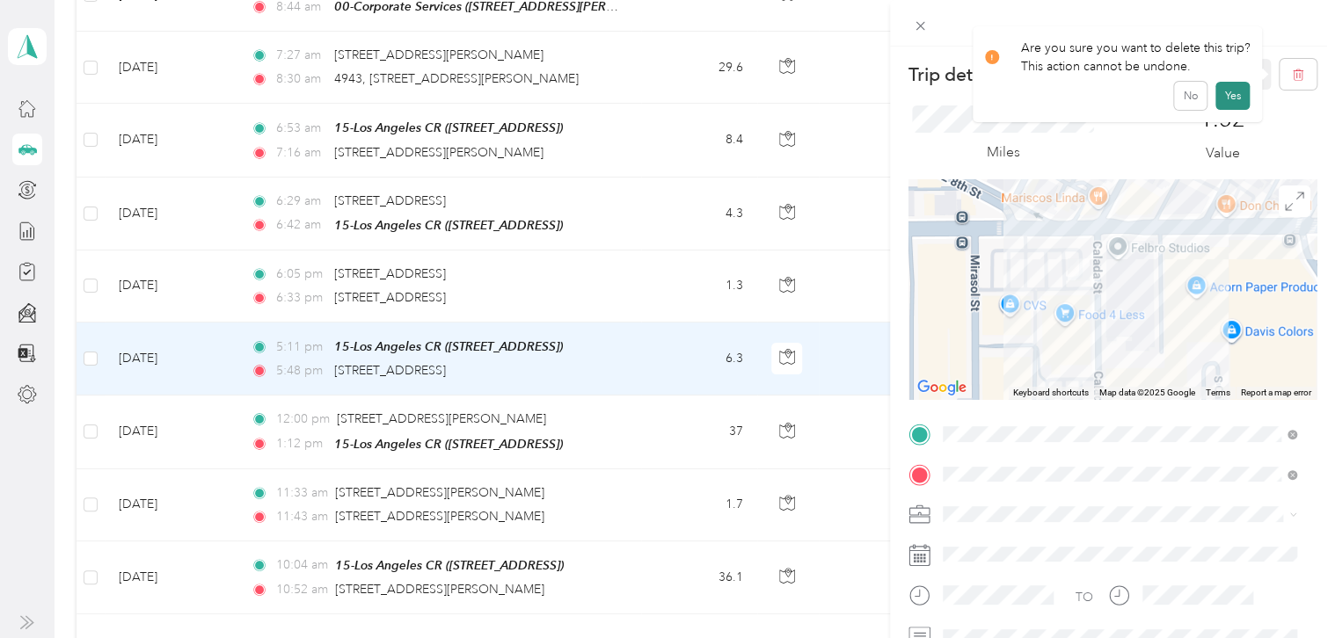
click at [1228, 96] on button "Yes" at bounding box center [1232, 96] width 34 height 28
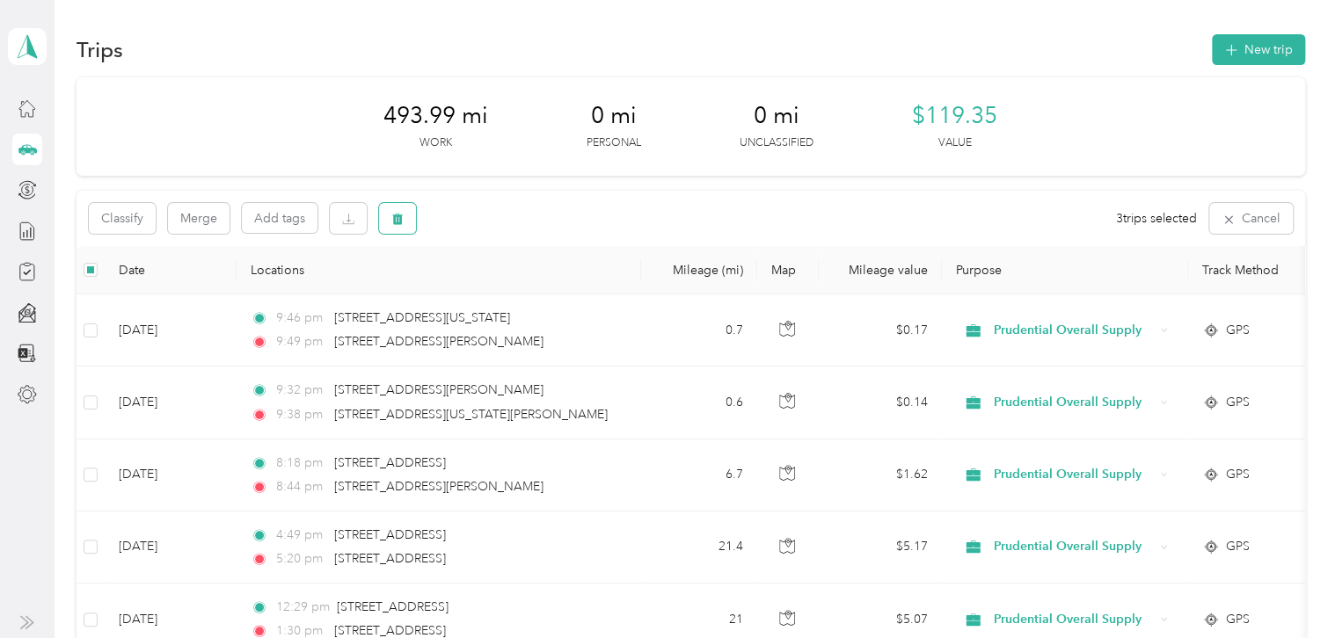
click at [404, 224] on button "button" at bounding box center [397, 218] width 37 height 31
click at [520, 293] on button "Yes" at bounding box center [528, 292] width 34 height 28
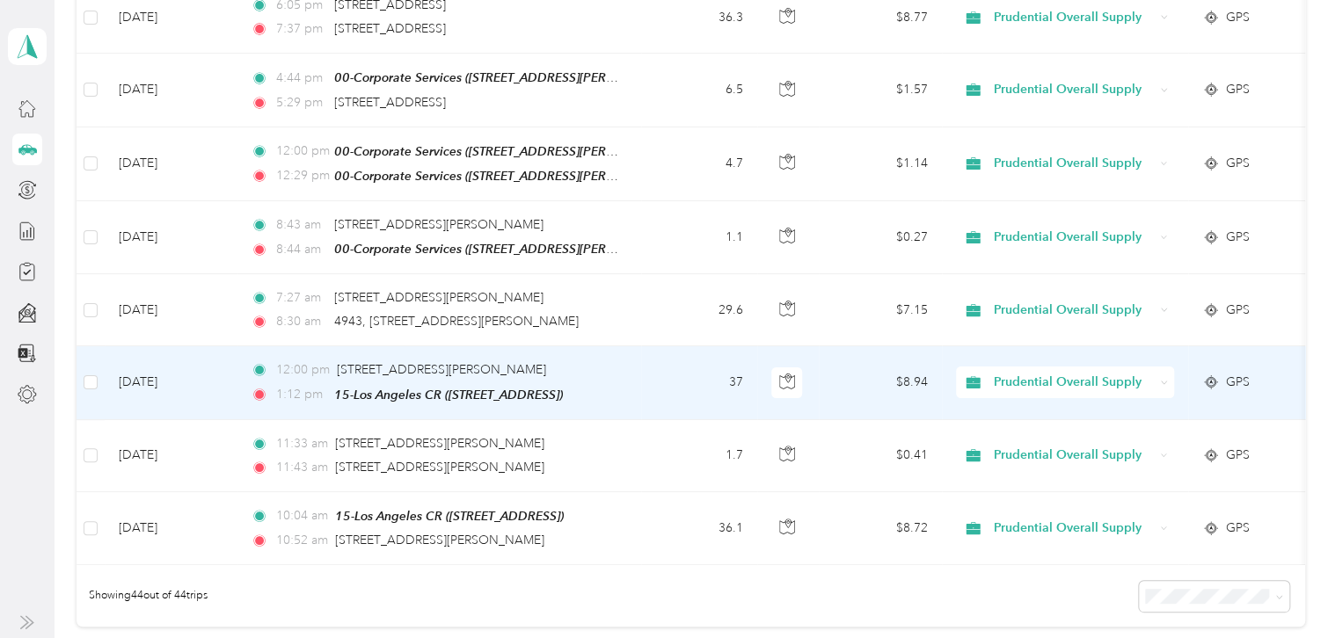
scroll to position [2902, 0]
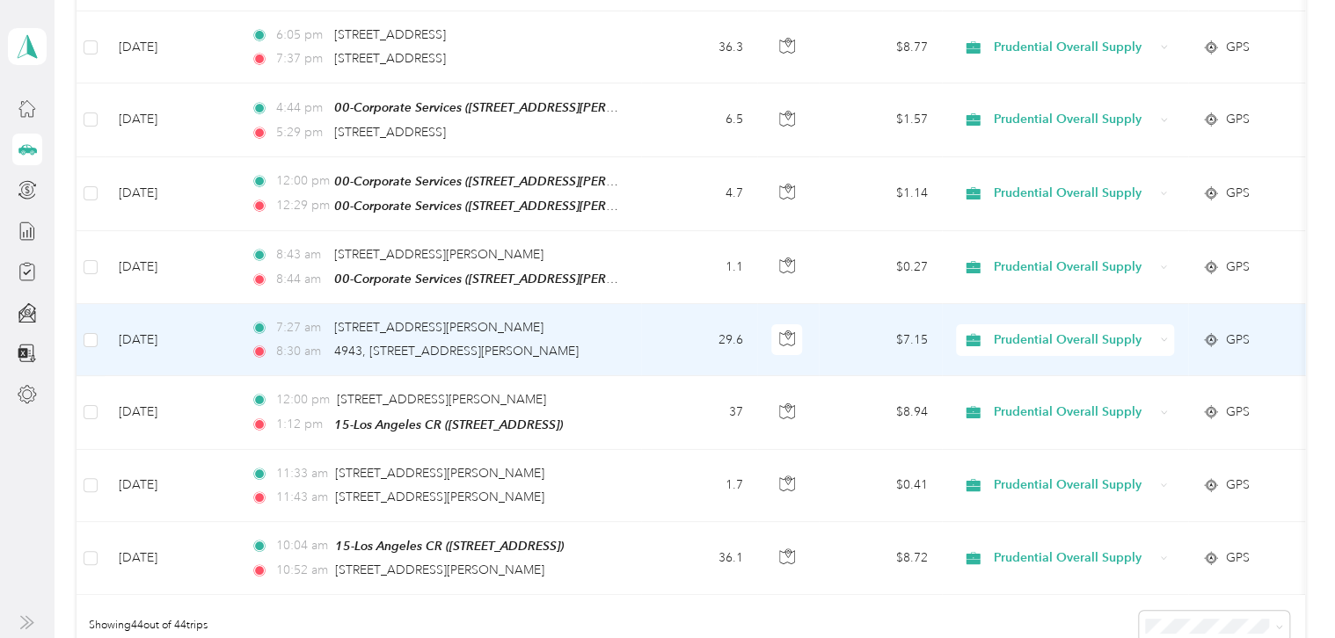
click at [645, 315] on td "29.6" at bounding box center [699, 340] width 116 height 72
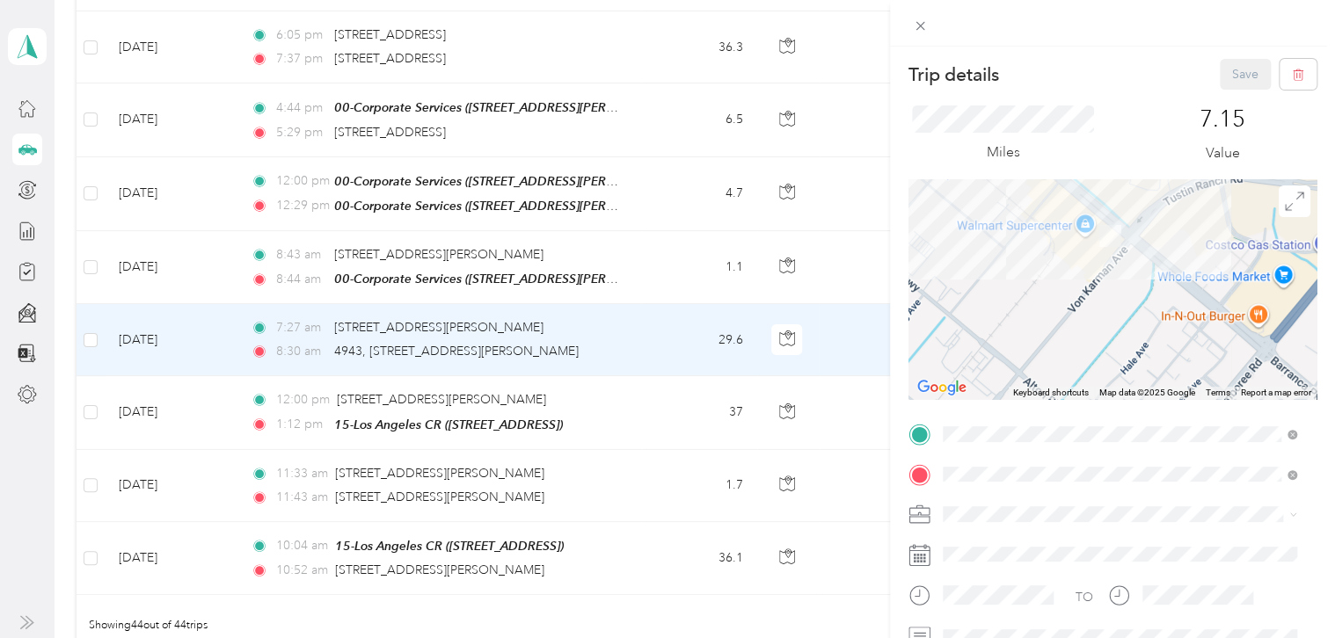
drag, startPoint x: 1146, startPoint y: 203, endPoint x: 1131, endPoint y: 403, distance: 200.2
click at [1131, 403] on div "Trip details Save This trip cannot be edited because it is either under review,…" at bounding box center [1112, 452] width 408 height 786
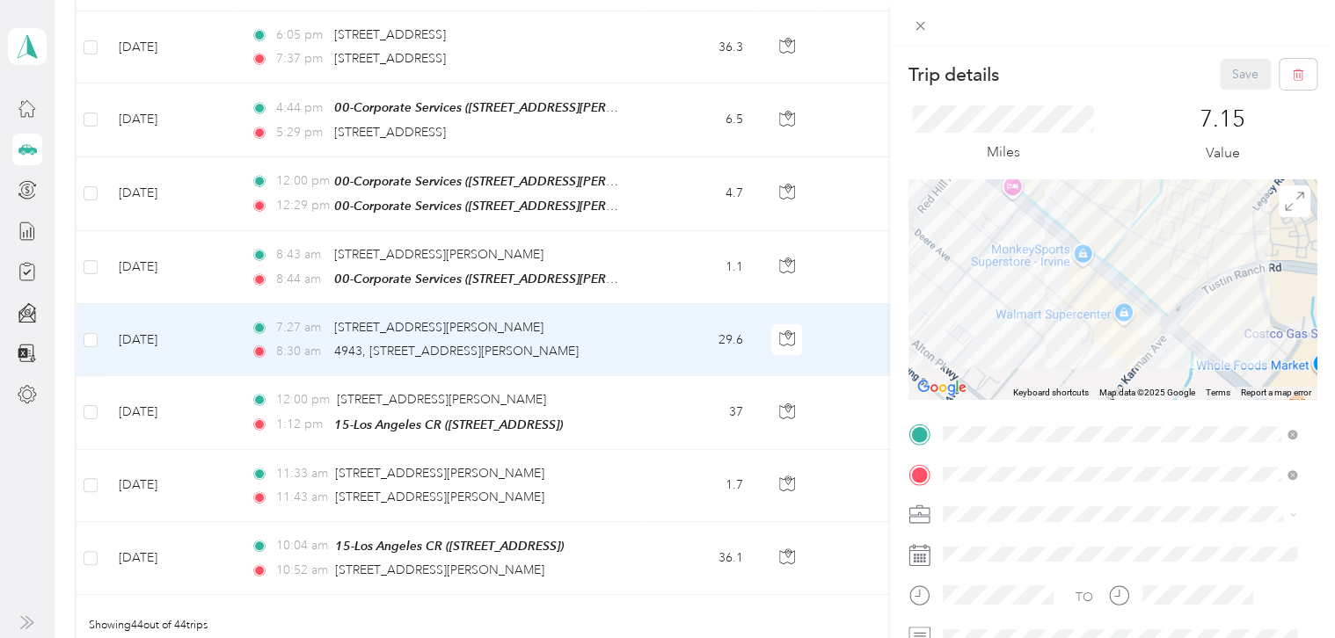
drag, startPoint x: 1067, startPoint y: 272, endPoint x: 1105, endPoint y: 361, distance: 96.9
click at [1105, 361] on div at bounding box center [1112, 289] width 408 height 220
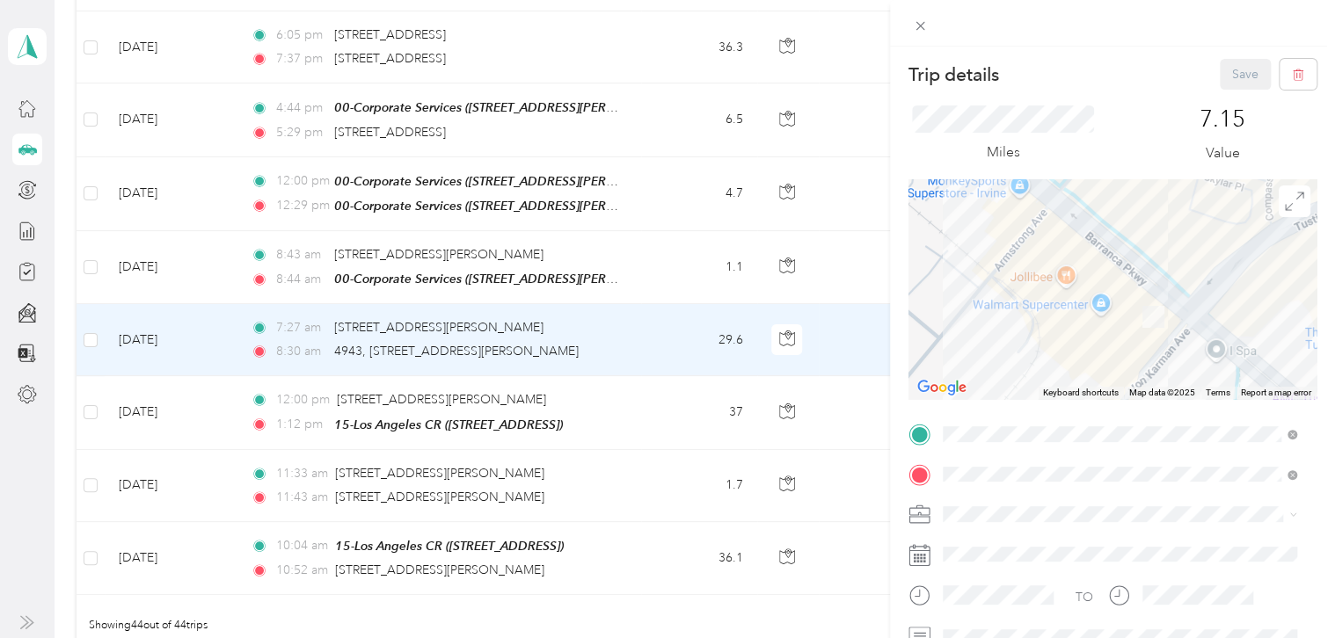
click at [230, 324] on div "Trip details Save This trip cannot be edited because it is either under review,…" at bounding box center [667, 319] width 1335 height 638
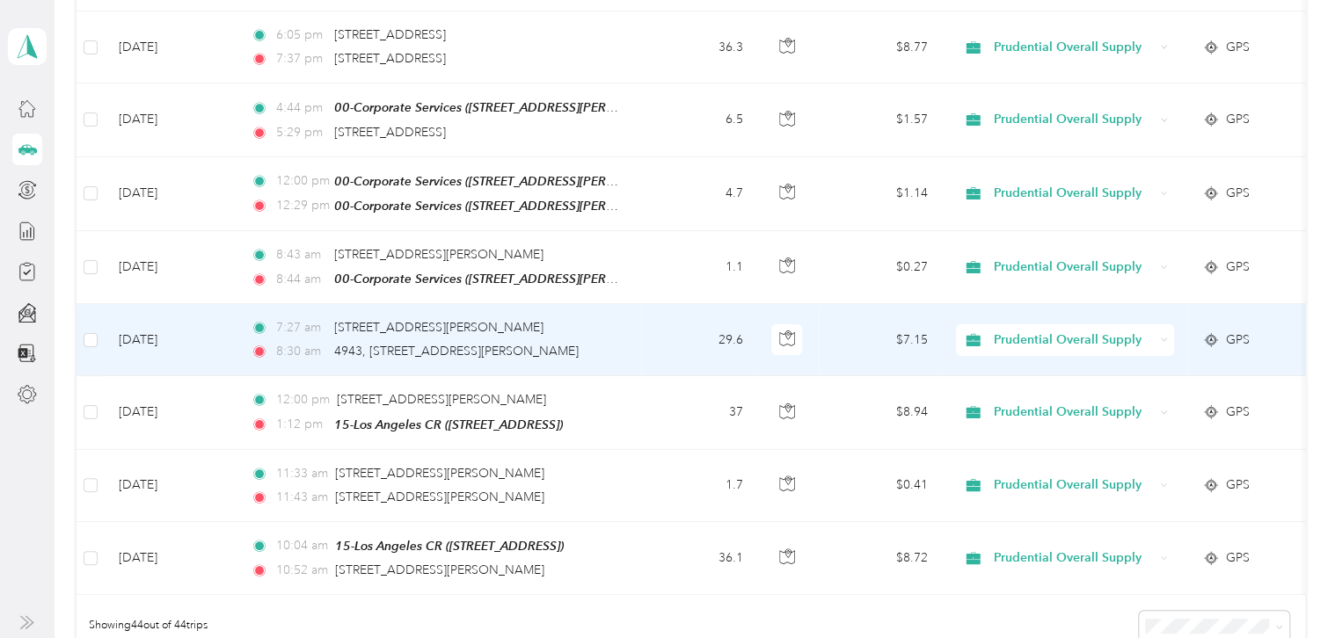
click at [230, 324] on td "[DATE]" at bounding box center [171, 340] width 132 height 72
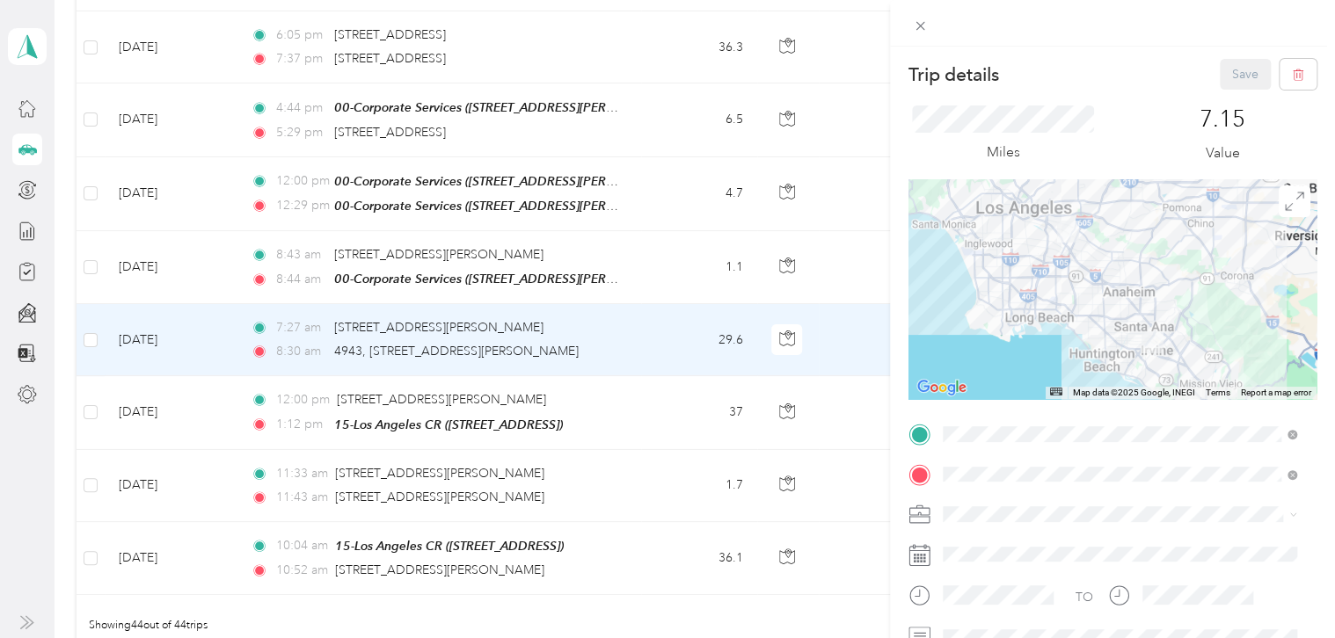
scroll to position [88, 0]
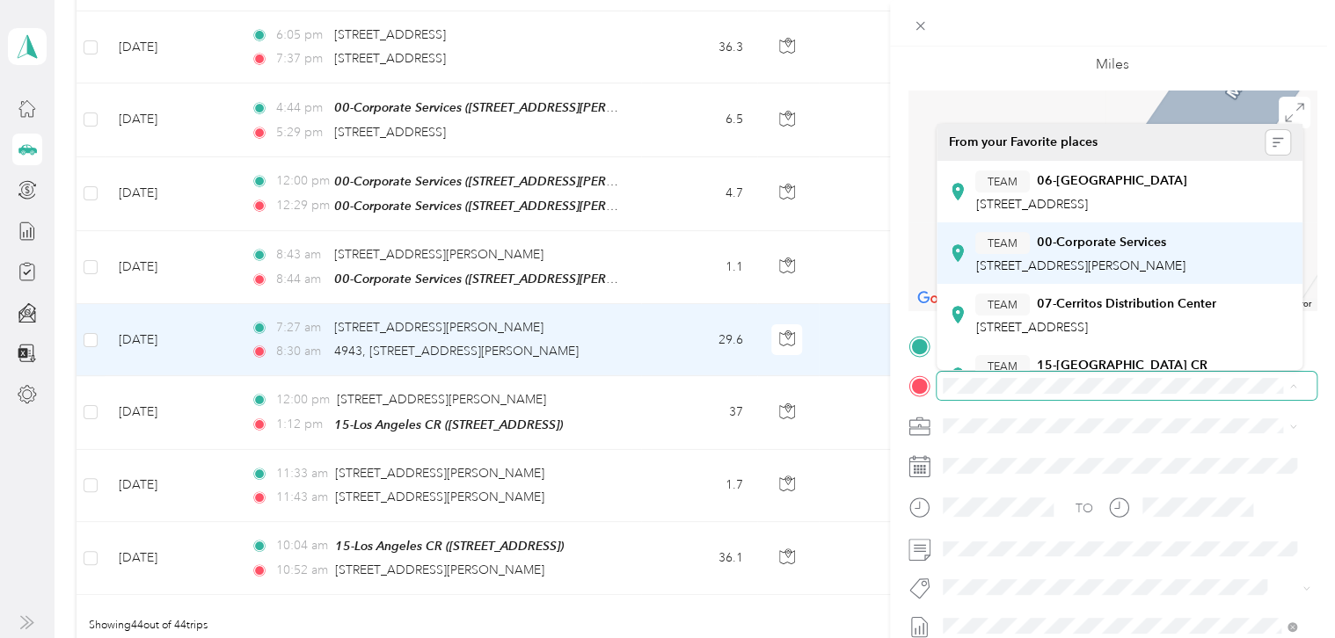
click at [1105, 245] on strong "00-Corporate Services" at bounding box center [1100, 243] width 129 height 16
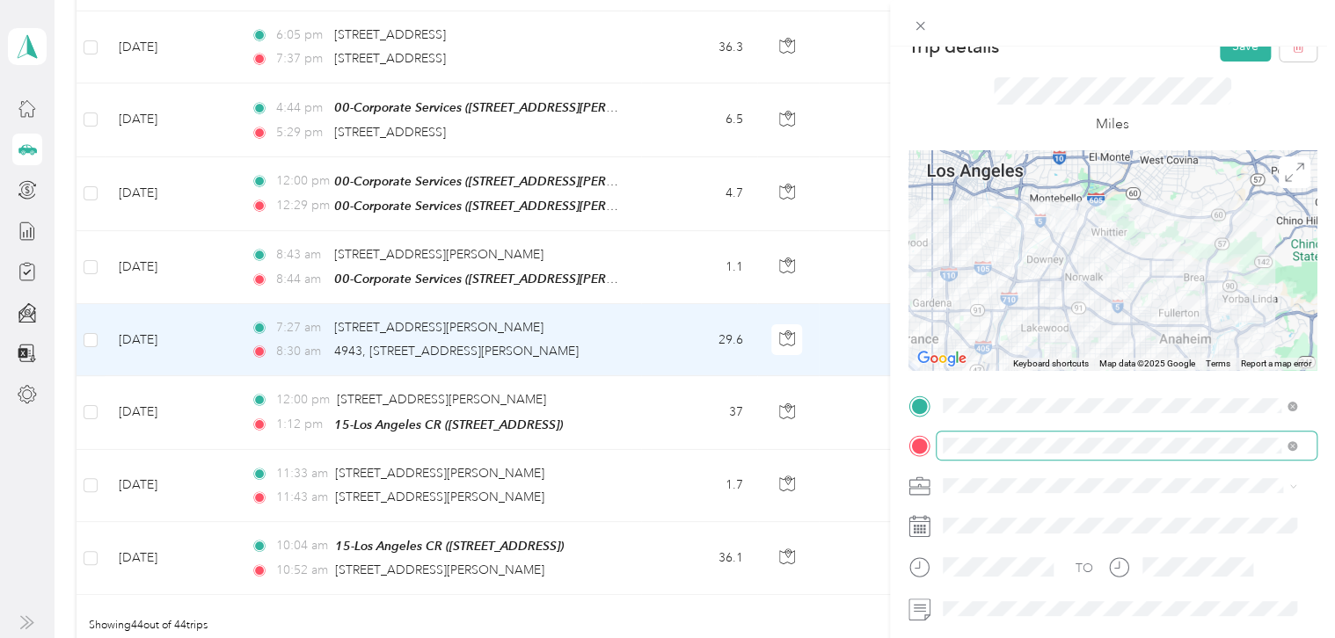
scroll to position [0, 0]
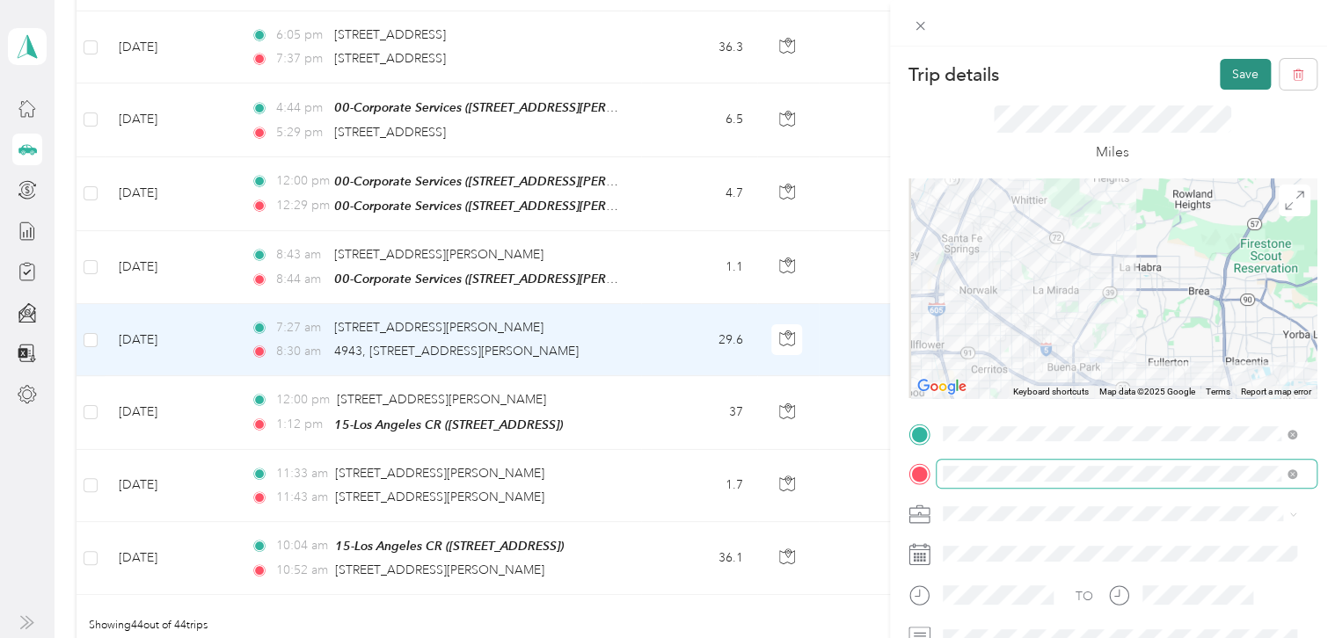
click at [1224, 74] on button "Save" at bounding box center [1245, 74] width 51 height 31
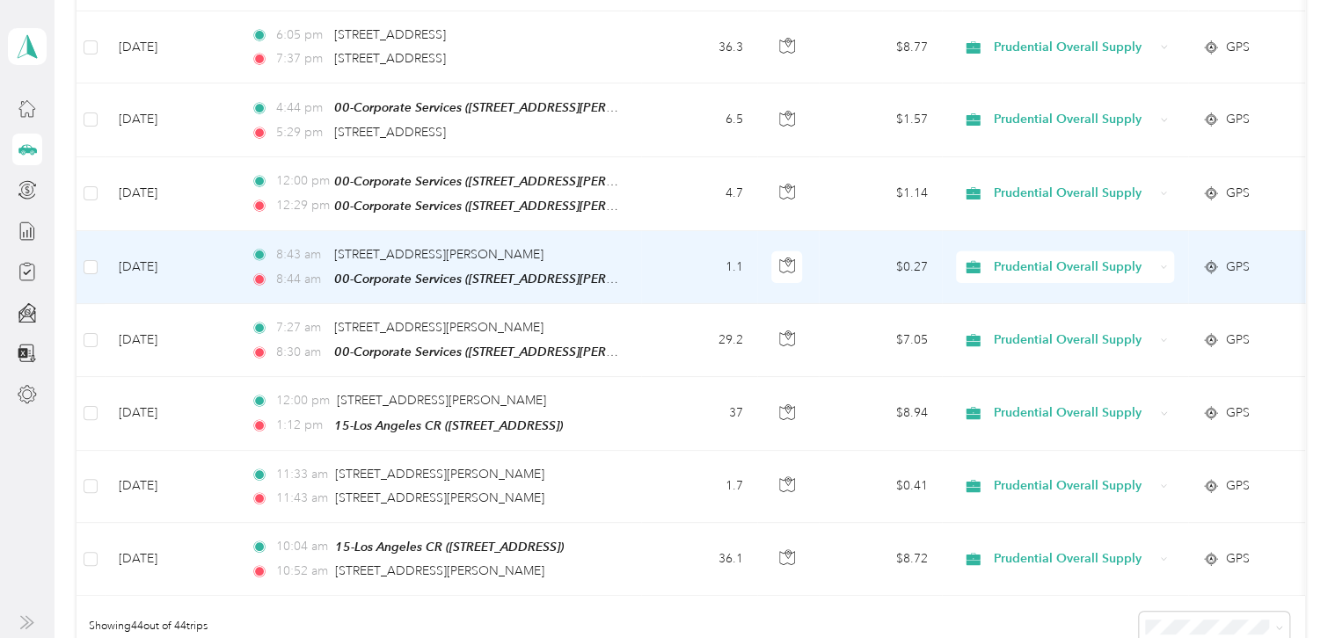
click at [233, 246] on td "[DATE]" at bounding box center [171, 267] width 132 height 73
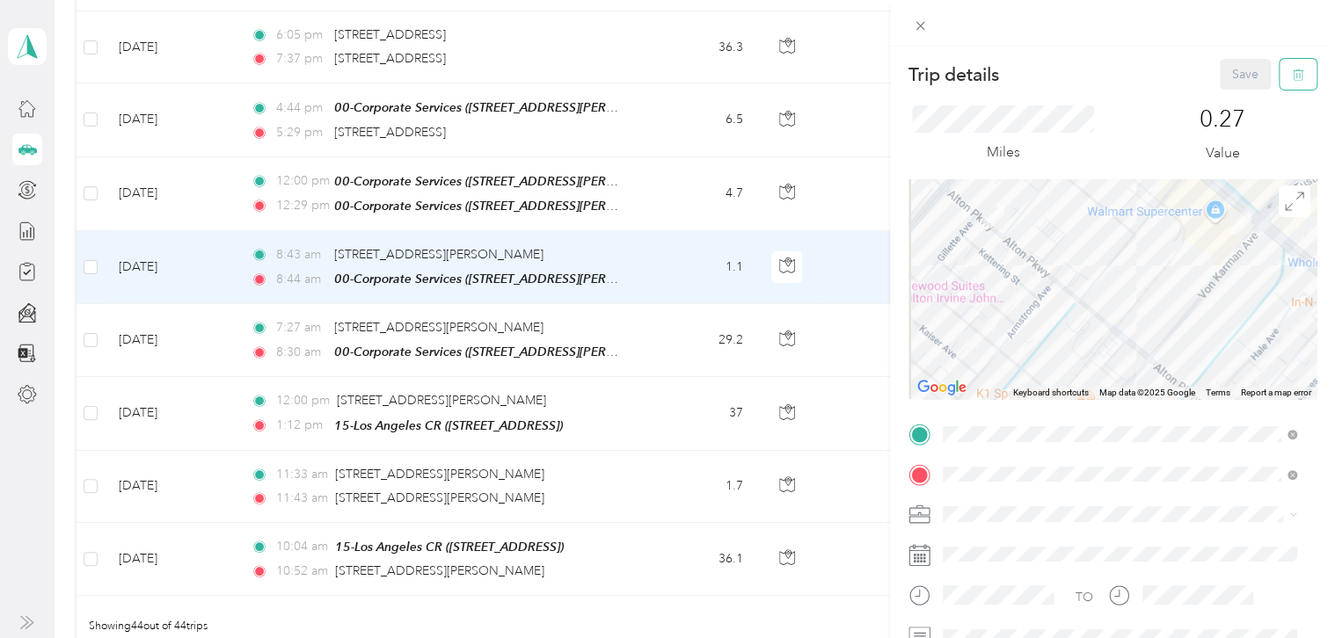
click at [1292, 68] on button "button" at bounding box center [1298, 74] width 37 height 31
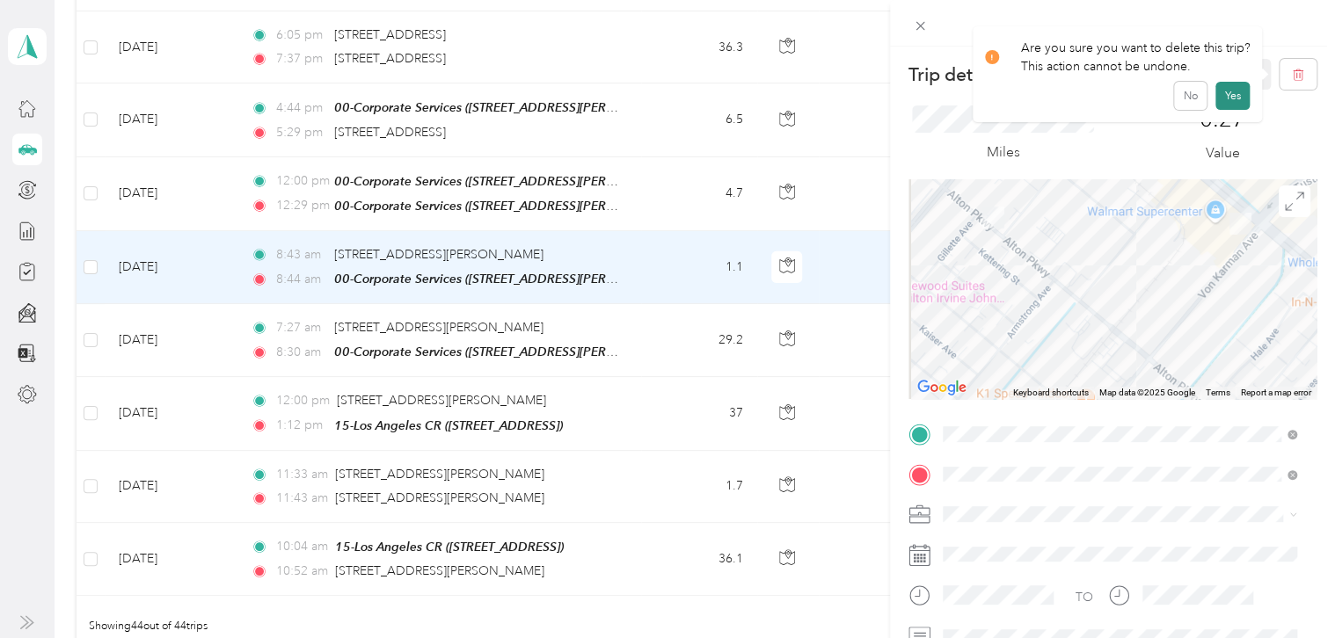
click at [1228, 93] on button "Yes" at bounding box center [1232, 96] width 34 height 28
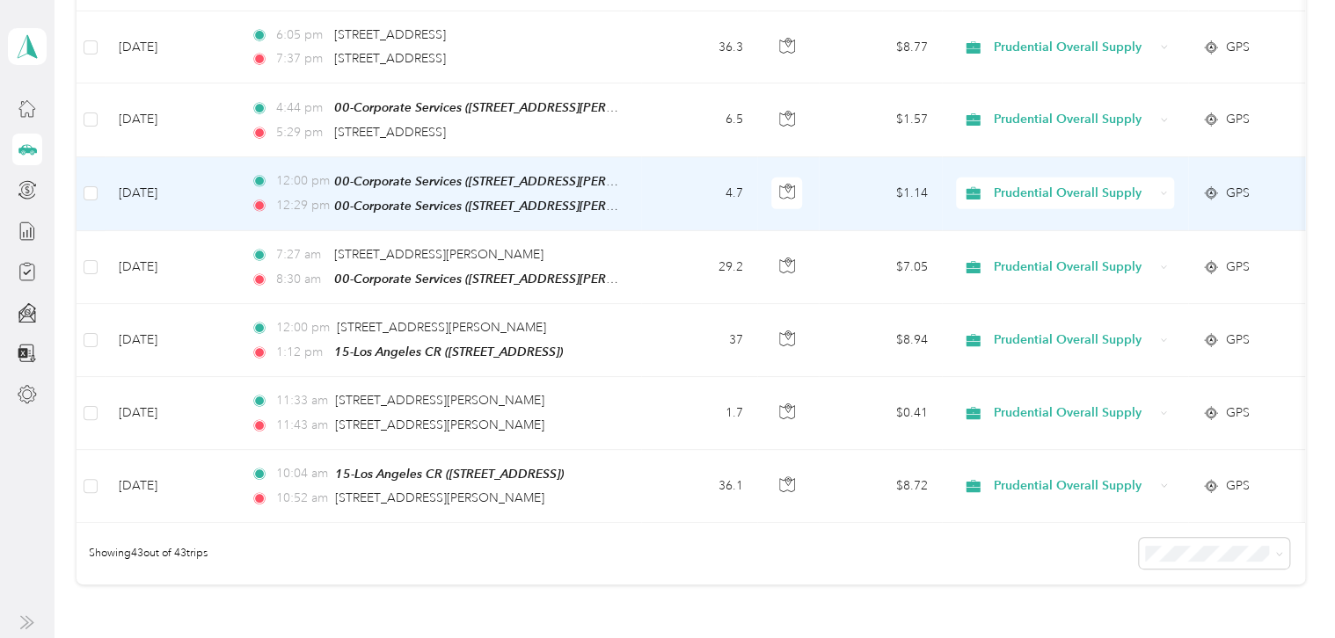
click at [672, 179] on td "4.7" at bounding box center [699, 194] width 116 height 74
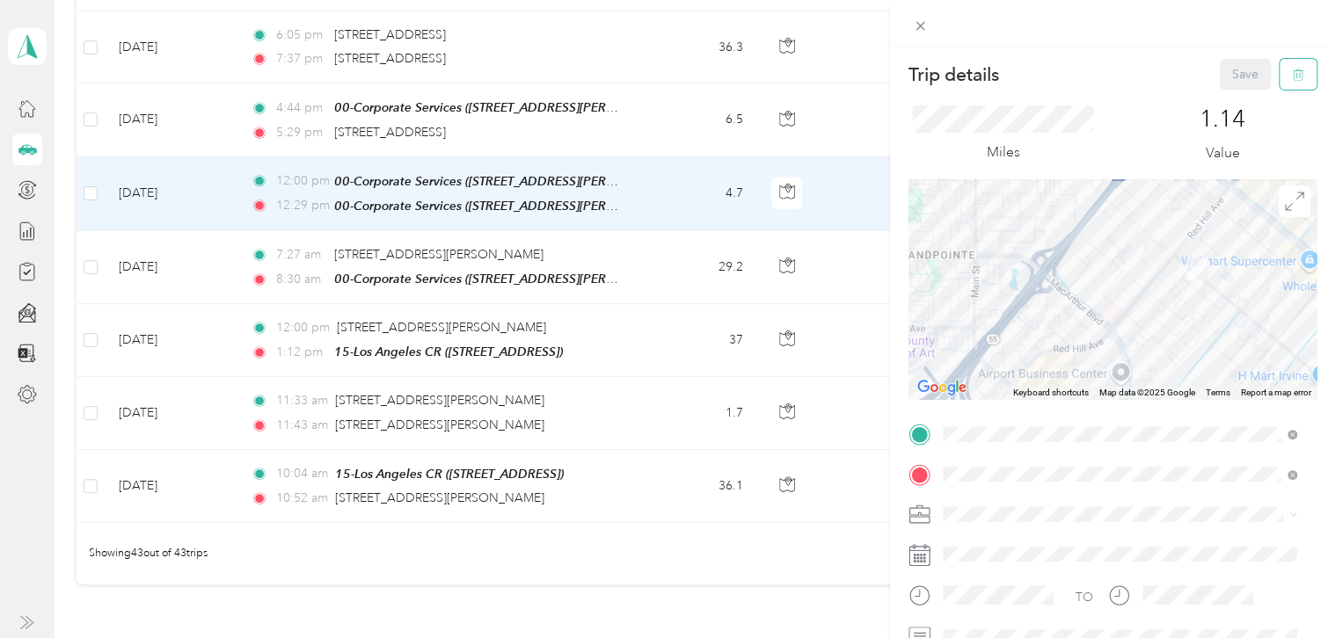
click at [1292, 80] on icon "button" at bounding box center [1298, 75] width 12 height 12
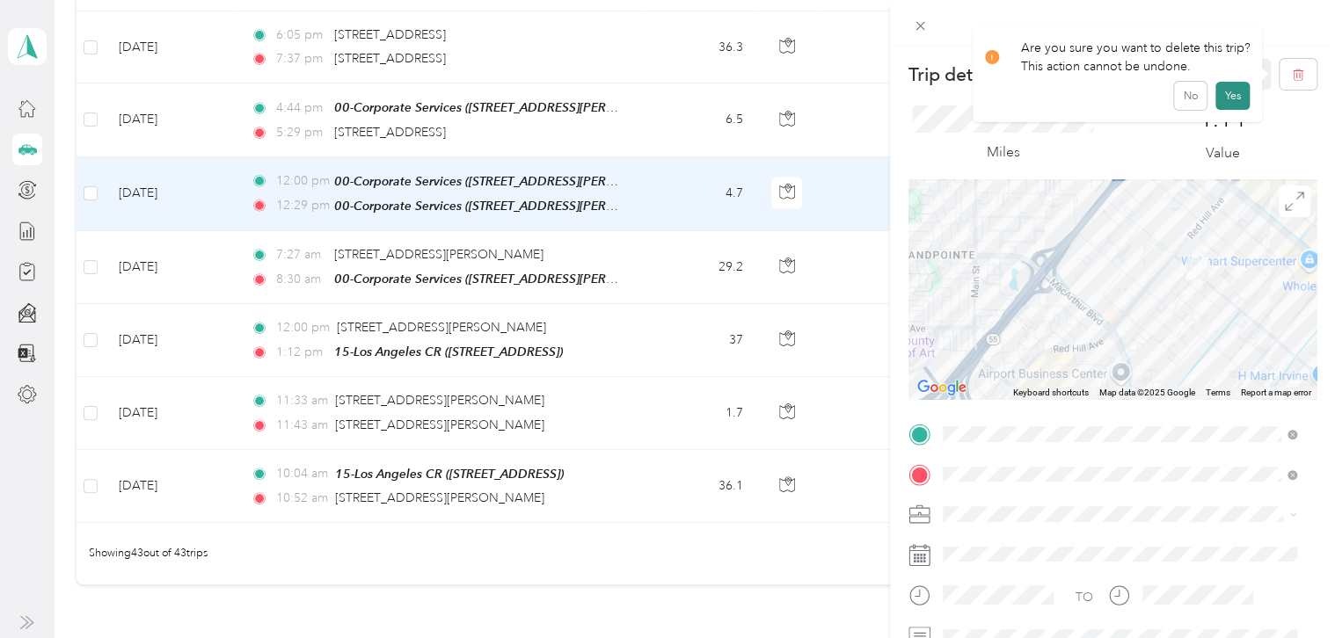
click at [1235, 95] on button "Yes" at bounding box center [1232, 96] width 34 height 28
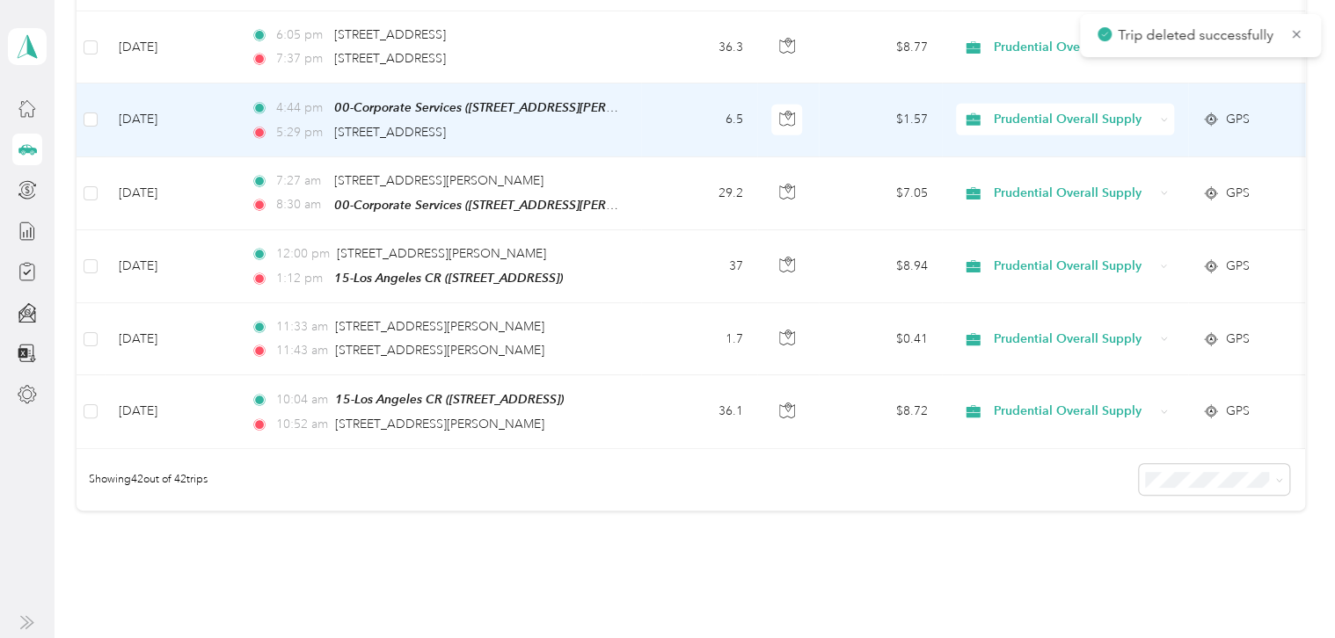
scroll to position [2814, 0]
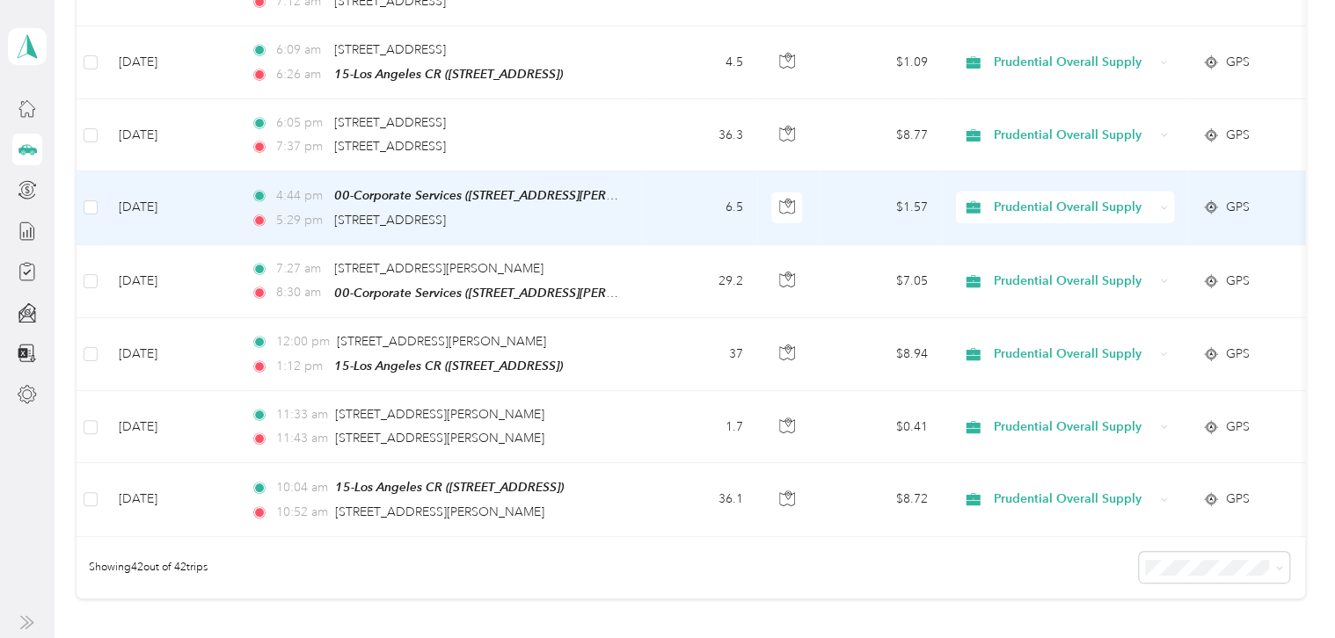
click at [588, 211] on div "5:29 pm [STREET_ADDRESS]" at bounding box center [435, 220] width 369 height 19
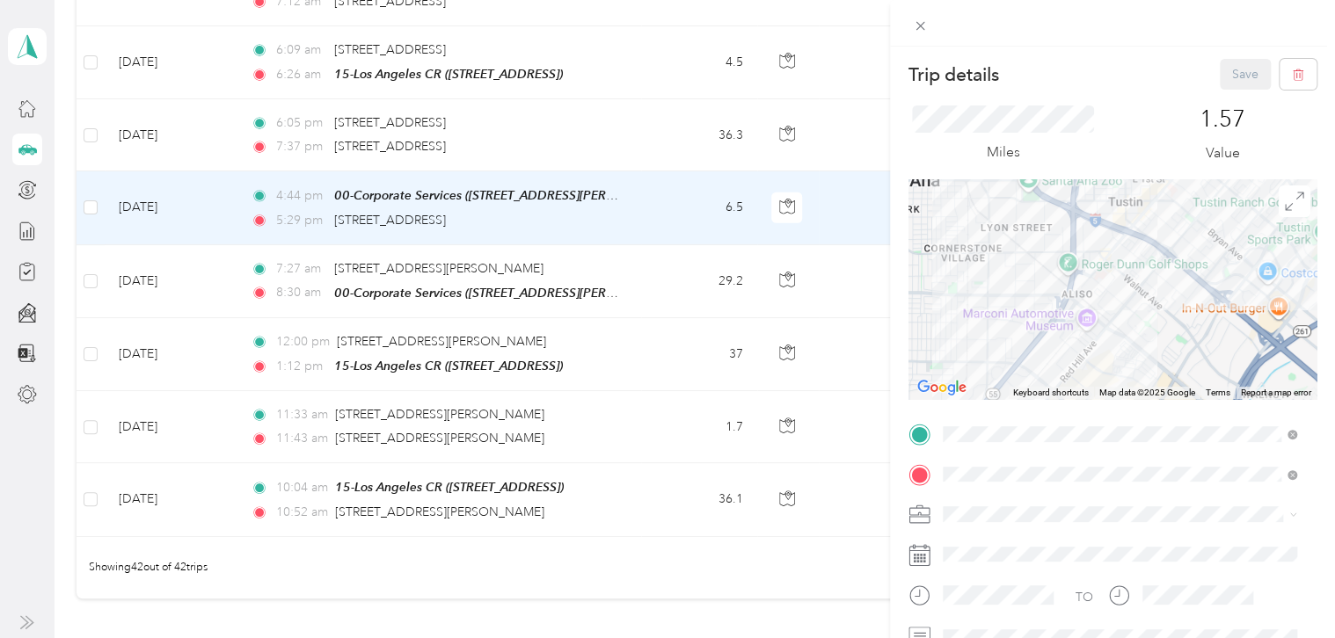
drag, startPoint x: 1122, startPoint y: 255, endPoint x: 1109, endPoint y: 365, distance: 110.7
click at [1109, 365] on div at bounding box center [1112, 289] width 408 height 220
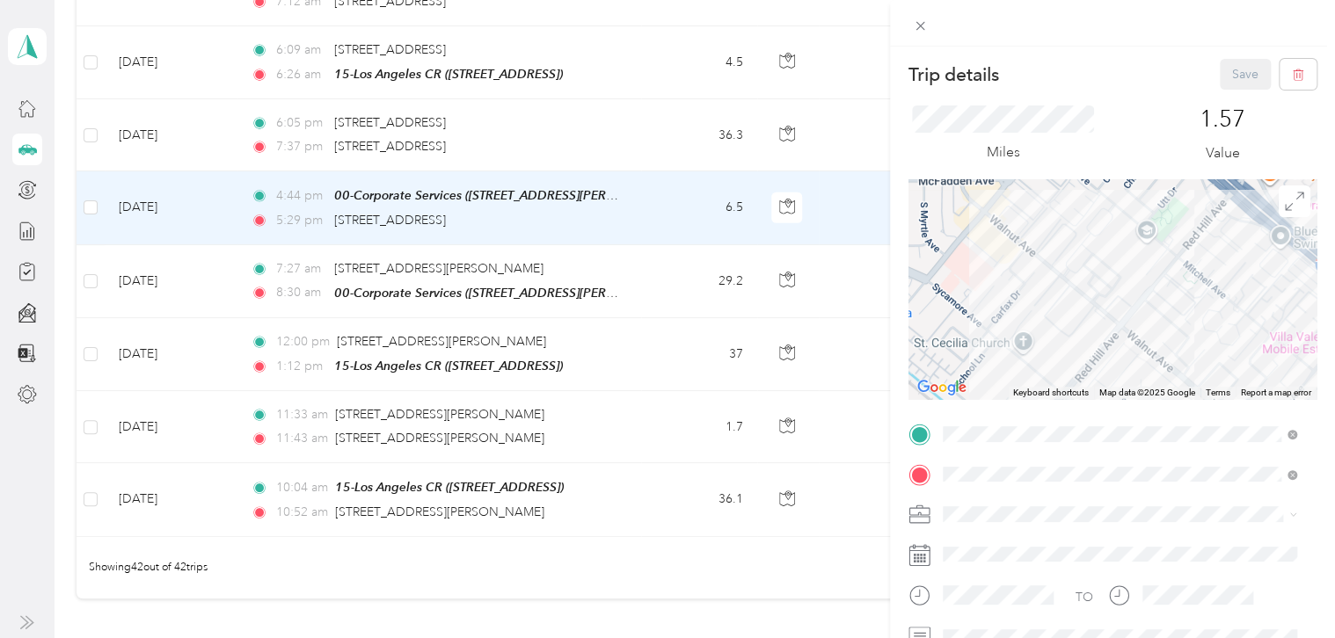
drag, startPoint x: 1165, startPoint y: 240, endPoint x: 1163, endPoint y: 311, distance: 71.3
click at [1163, 311] on div at bounding box center [1112, 289] width 408 height 220
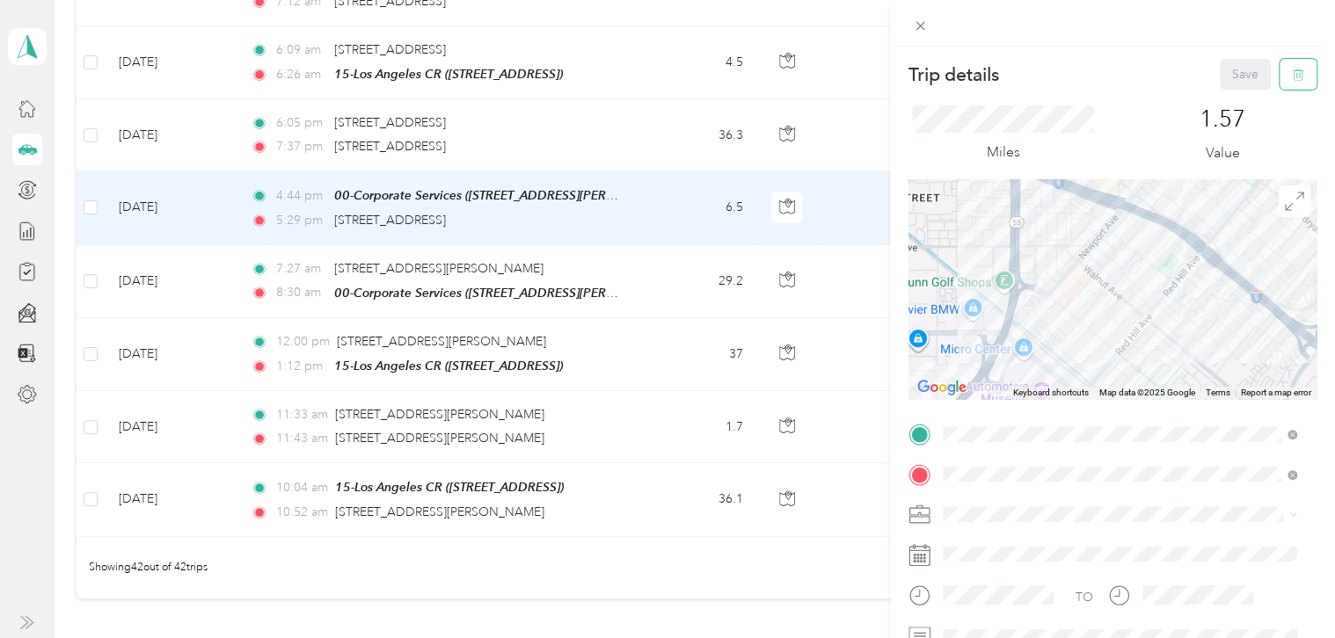
click at [1292, 71] on icon "button" at bounding box center [1298, 75] width 12 height 12
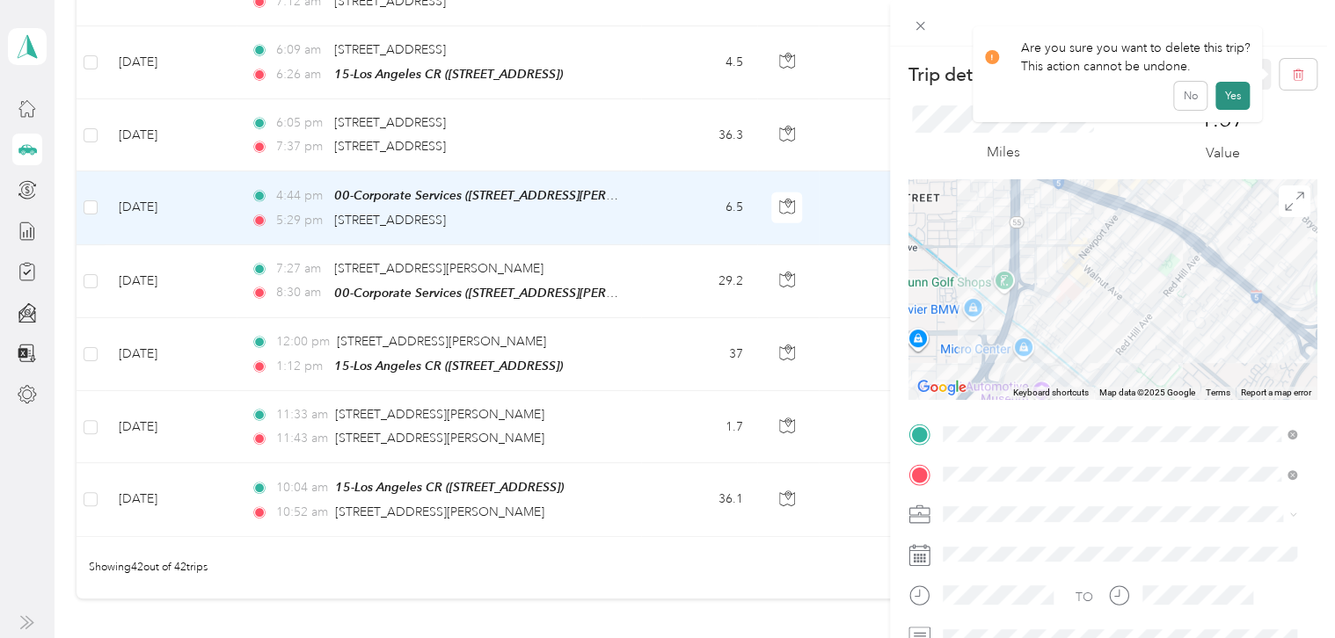
click at [1232, 91] on button "Yes" at bounding box center [1232, 96] width 34 height 28
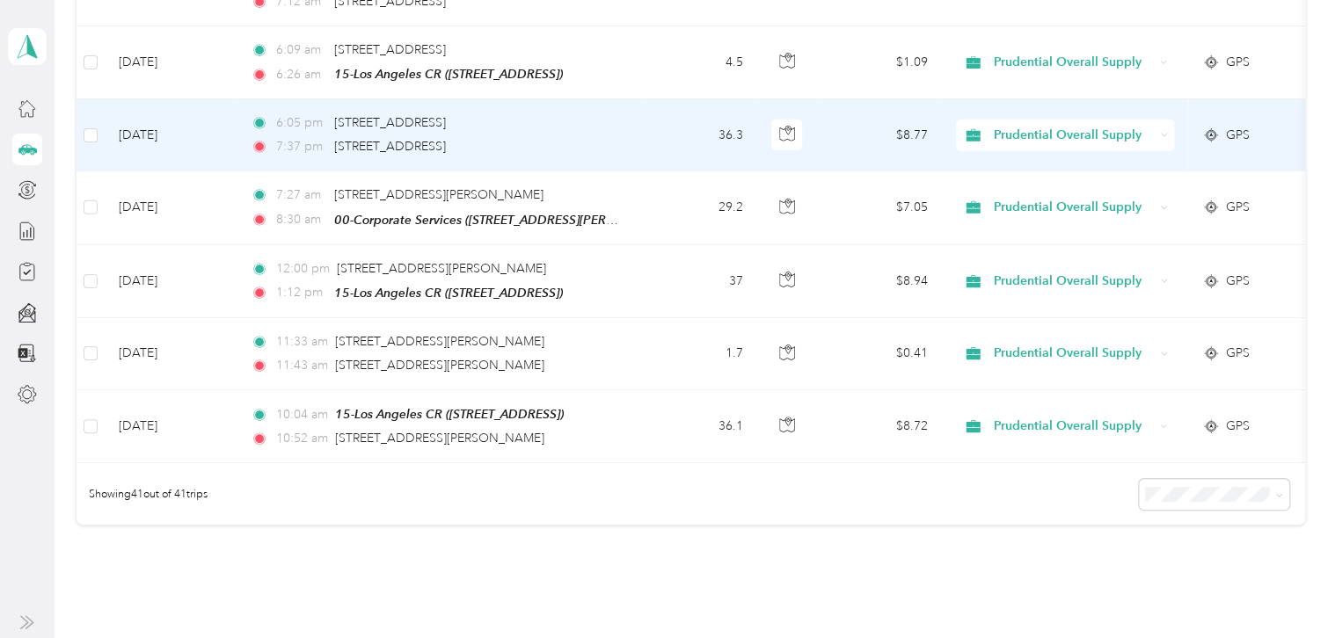
click at [652, 113] on td "36.3" at bounding box center [699, 135] width 116 height 72
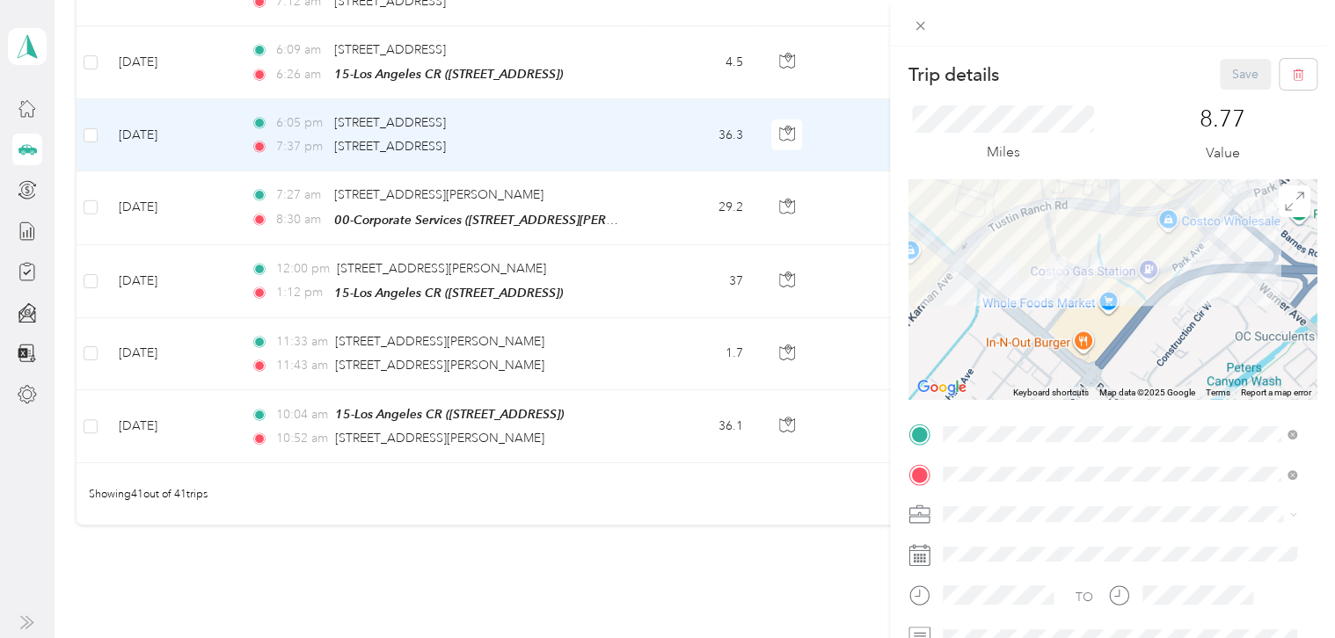
click at [412, 127] on div "Trip details Save This trip cannot be edited because it is either under review,…" at bounding box center [667, 319] width 1335 height 638
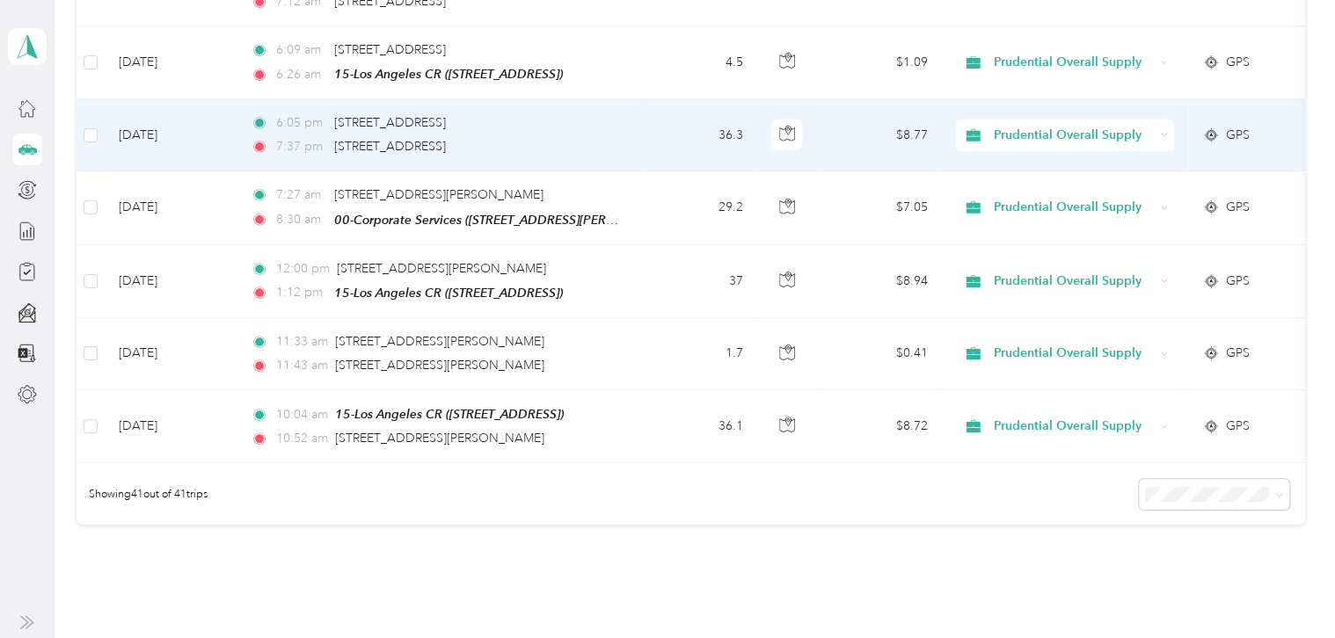
click at [659, 123] on td "36.3" at bounding box center [699, 135] width 116 height 72
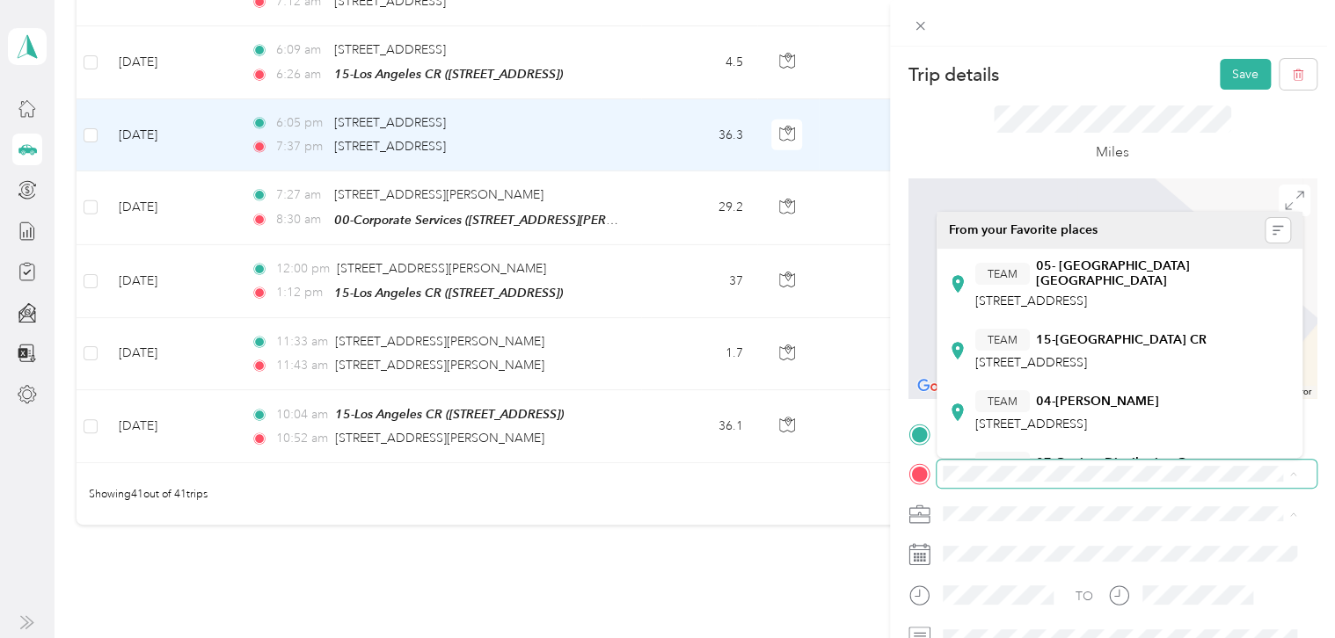
click at [859, 529] on div "Trip details Save This trip cannot be edited because it is either under review,…" at bounding box center [667, 319] width 1335 height 638
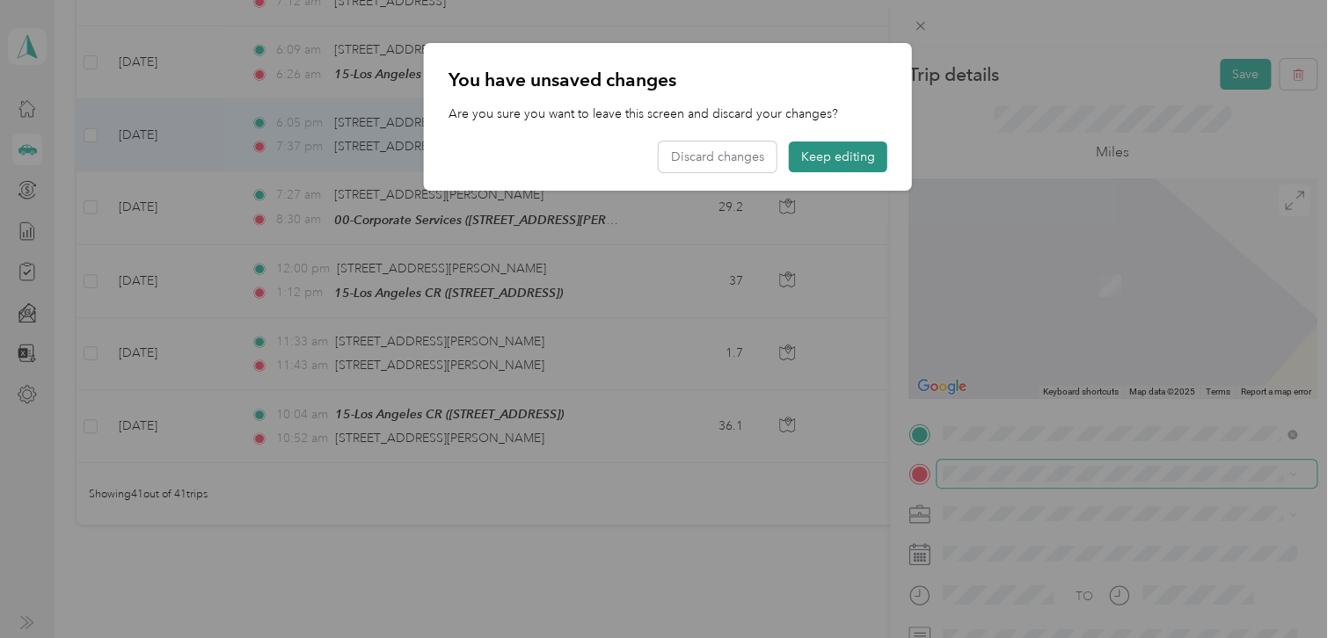
click at [852, 159] on button "Keep editing" at bounding box center [838, 157] width 98 height 31
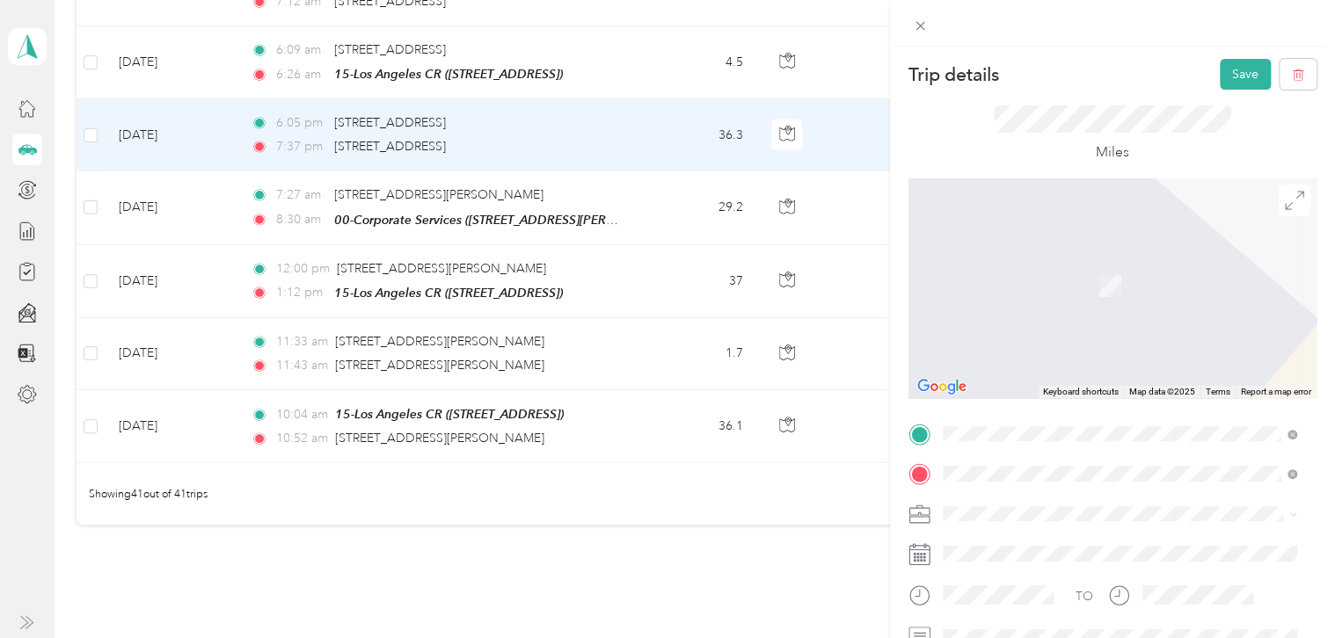
click at [1108, 545] on span "[STREET_ADDRESS][US_STATE]" at bounding box center [1063, 537] width 176 height 16
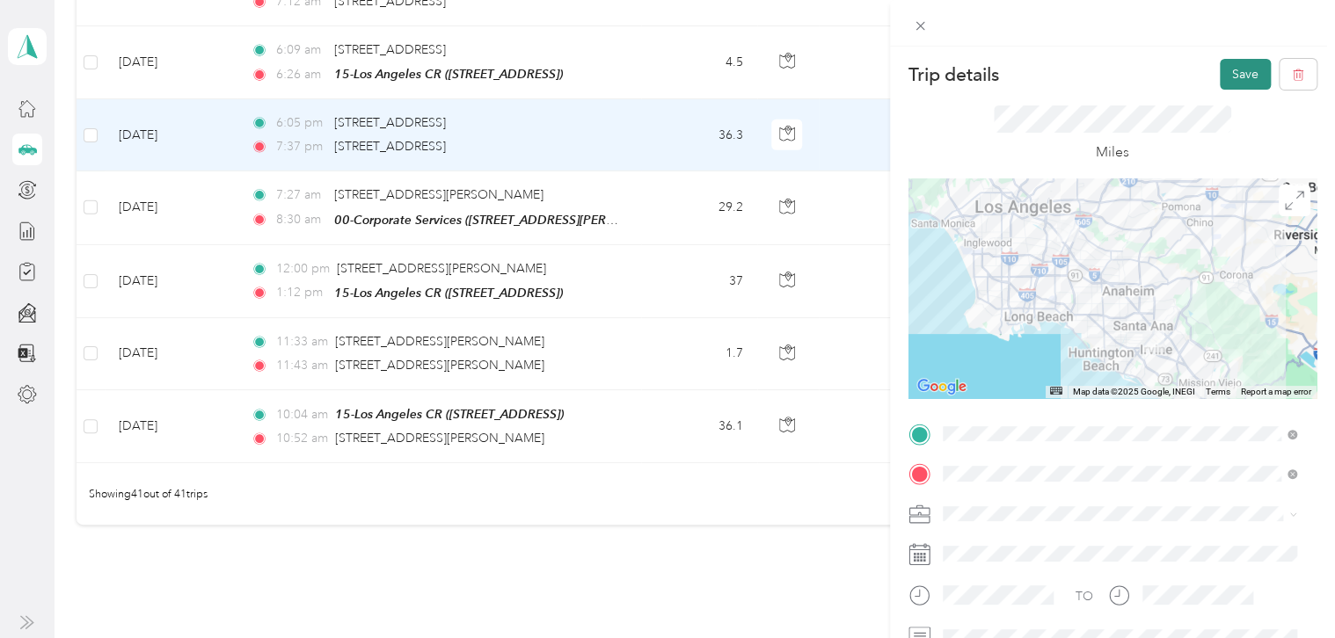
click at [1236, 72] on button "Save" at bounding box center [1245, 74] width 51 height 31
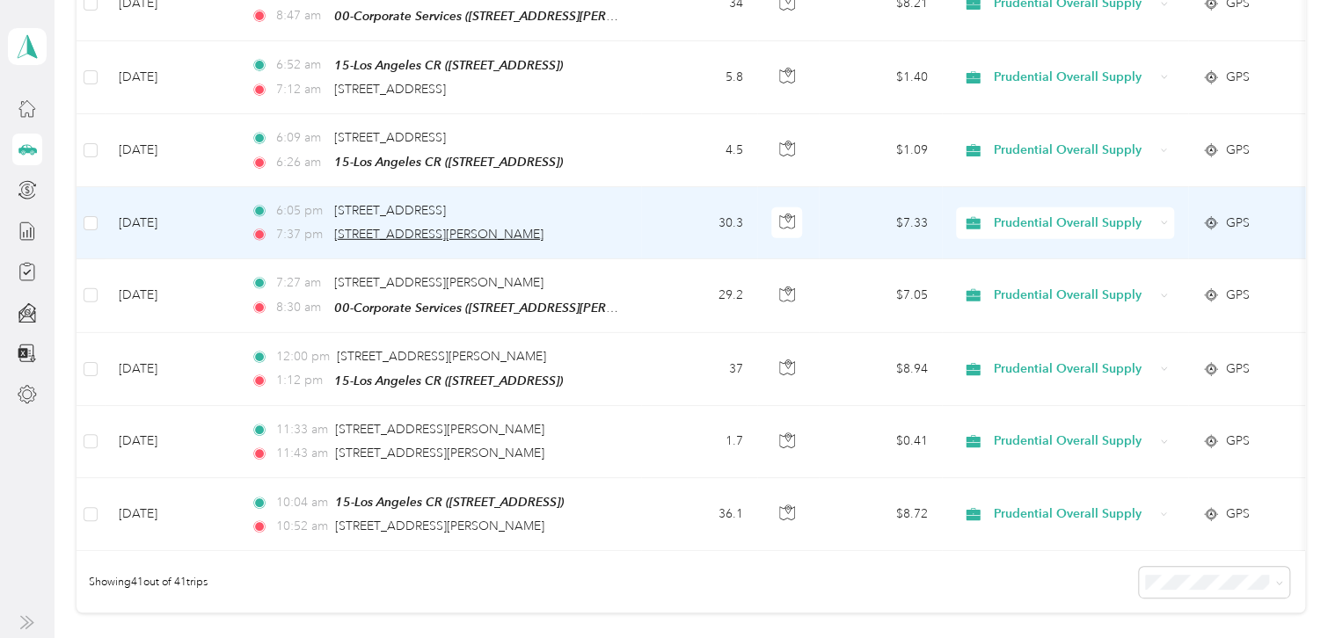
scroll to position [2638, 0]
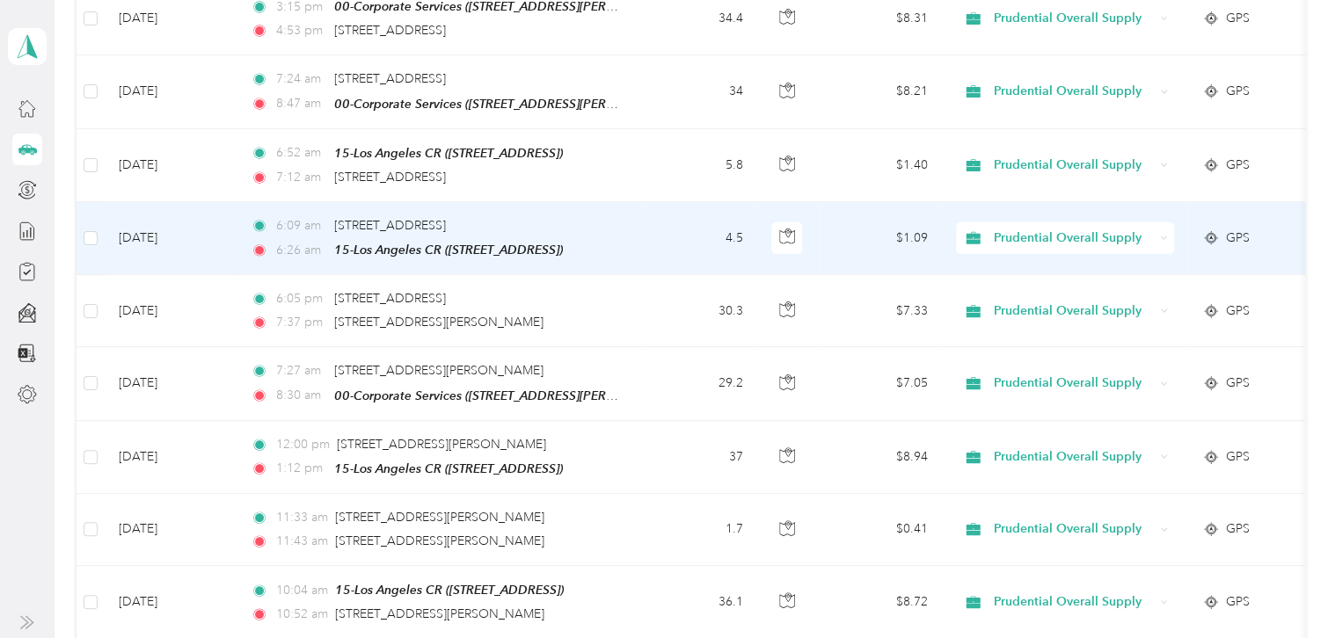
click at [102, 219] on td at bounding box center [91, 238] width 28 height 73
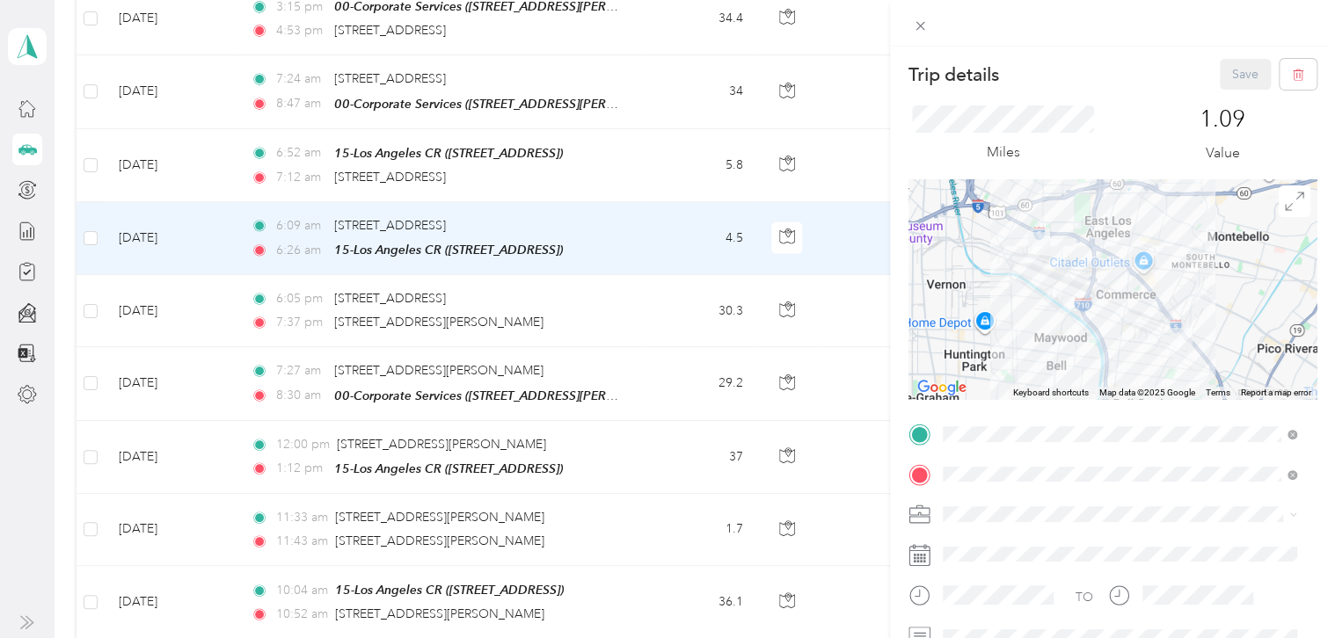
click at [87, 220] on div "Trip details Save This trip cannot be edited because it is either under review,…" at bounding box center [667, 319] width 1335 height 638
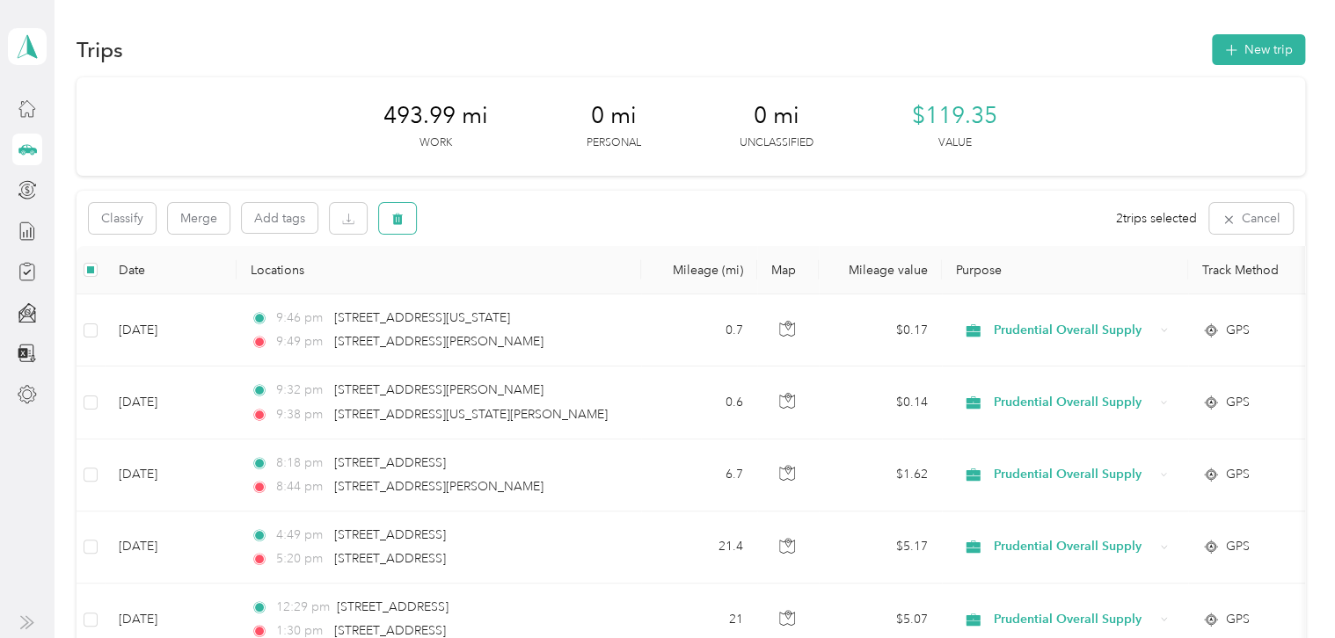
click at [393, 225] on icon "button" at bounding box center [397, 219] width 12 height 12
click at [522, 292] on button "Yes" at bounding box center [528, 292] width 34 height 28
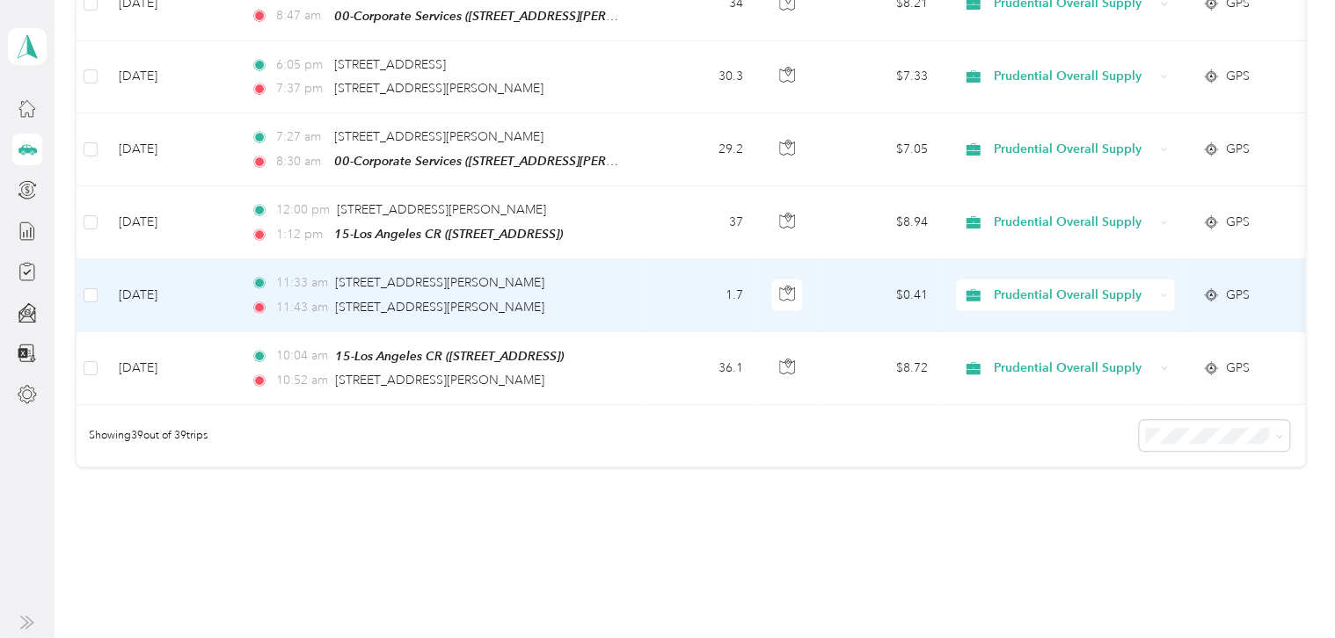
scroll to position [2462, 0]
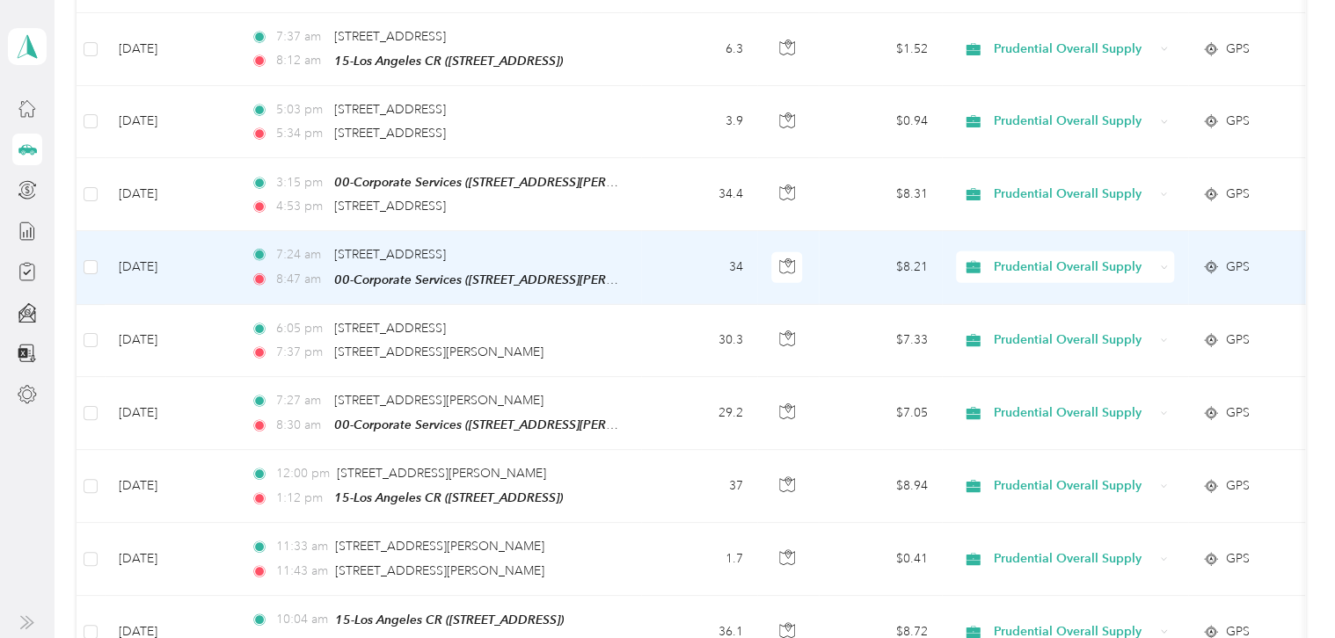
click at [208, 246] on td "[DATE]" at bounding box center [171, 267] width 132 height 73
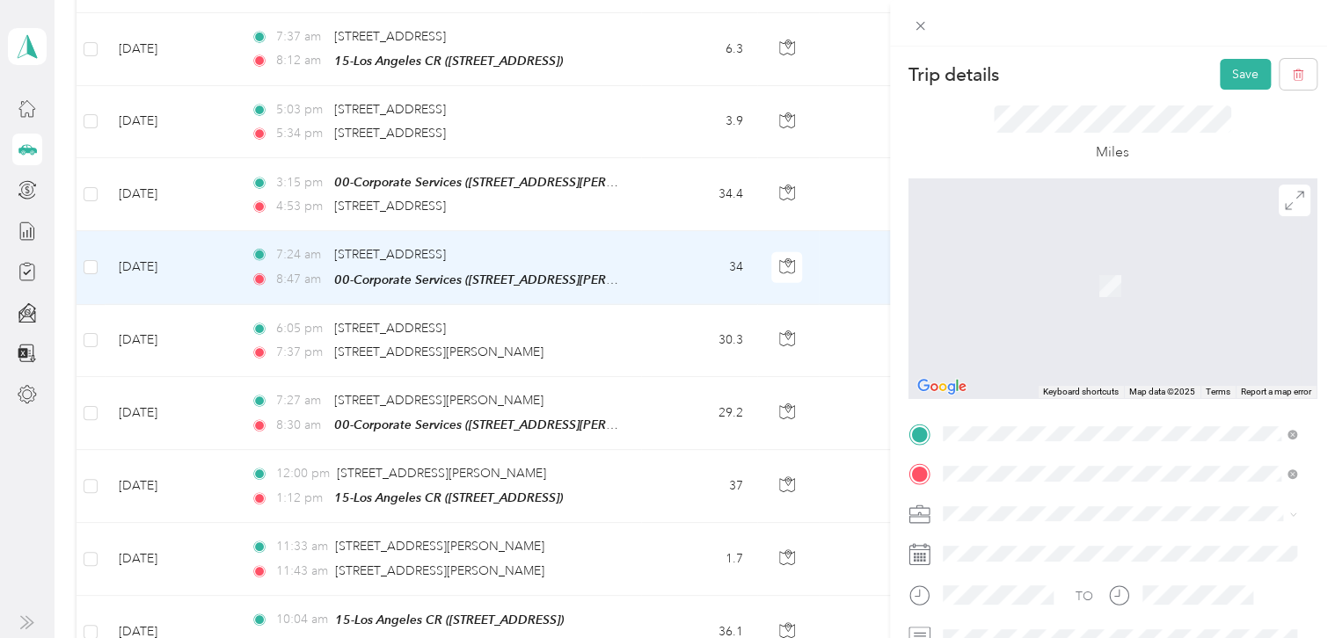
click at [1151, 506] on span "[STREET_ADDRESS][US_STATE]" at bounding box center [1063, 498] width 176 height 16
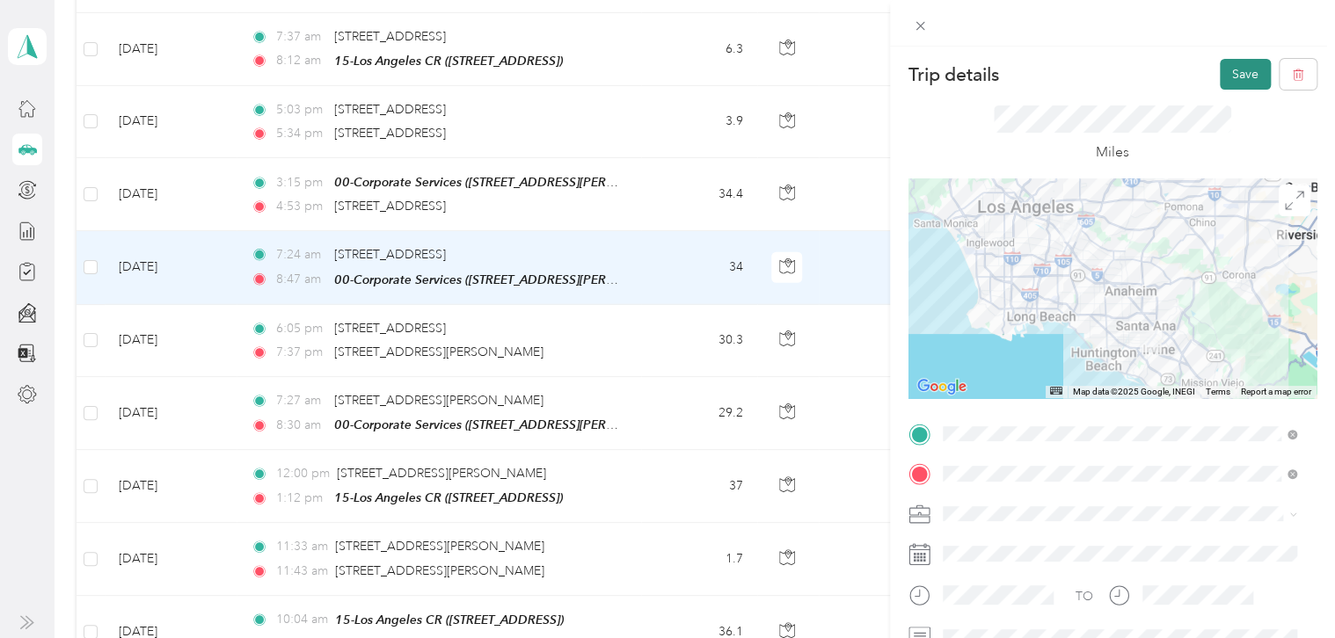
click at [1228, 70] on button "Save" at bounding box center [1245, 74] width 51 height 31
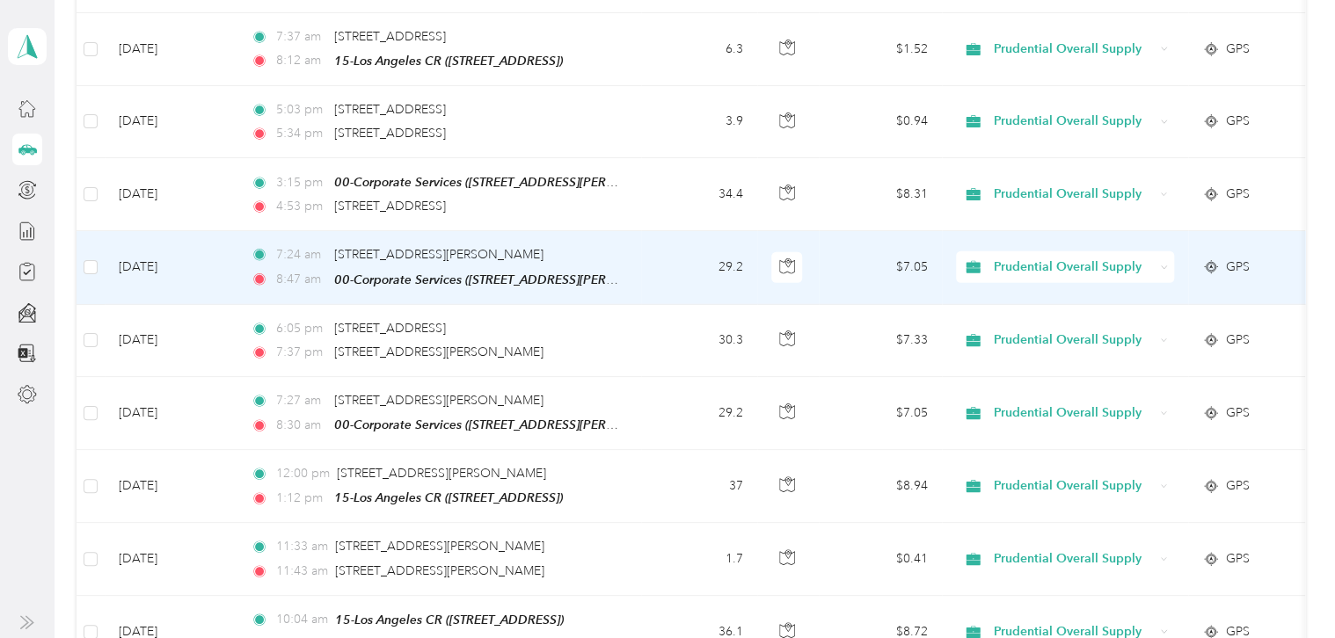
scroll to position [2374, 0]
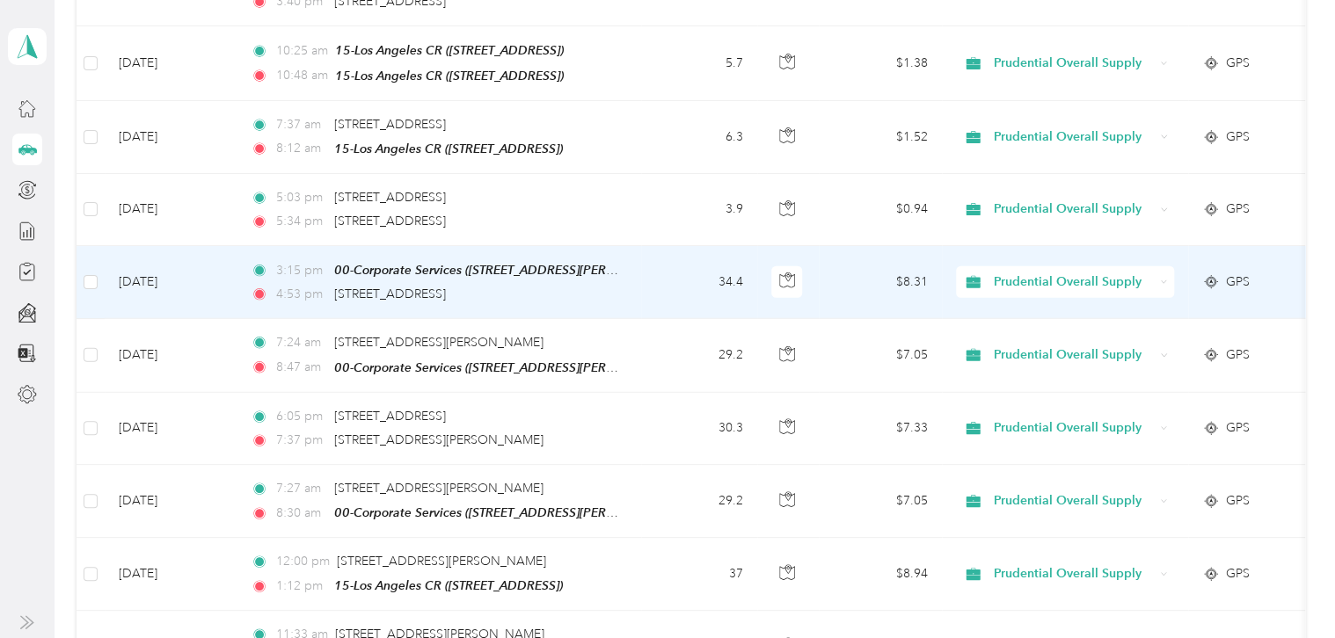
click at [651, 274] on td "34.4" at bounding box center [699, 282] width 116 height 73
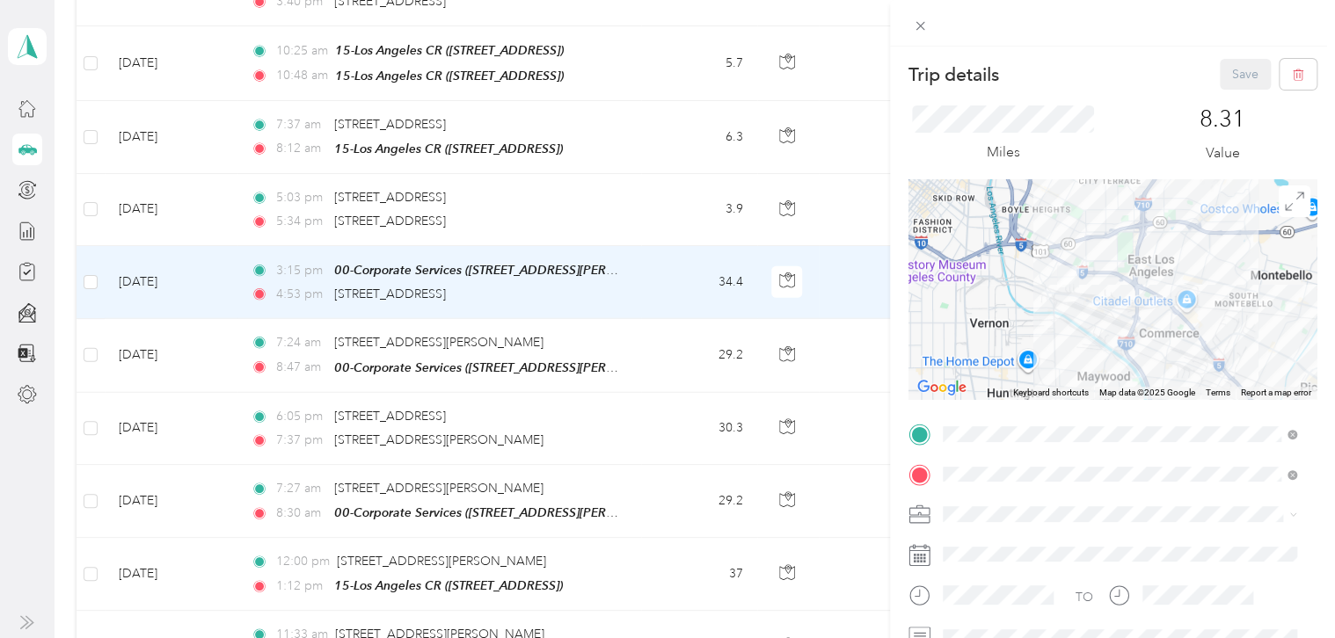
drag, startPoint x: 1036, startPoint y: 209, endPoint x: 1073, endPoint y: 318, distance: 115.1
click at [1078, 319] on div at bounding box center [1112, 289] width 408 height 220
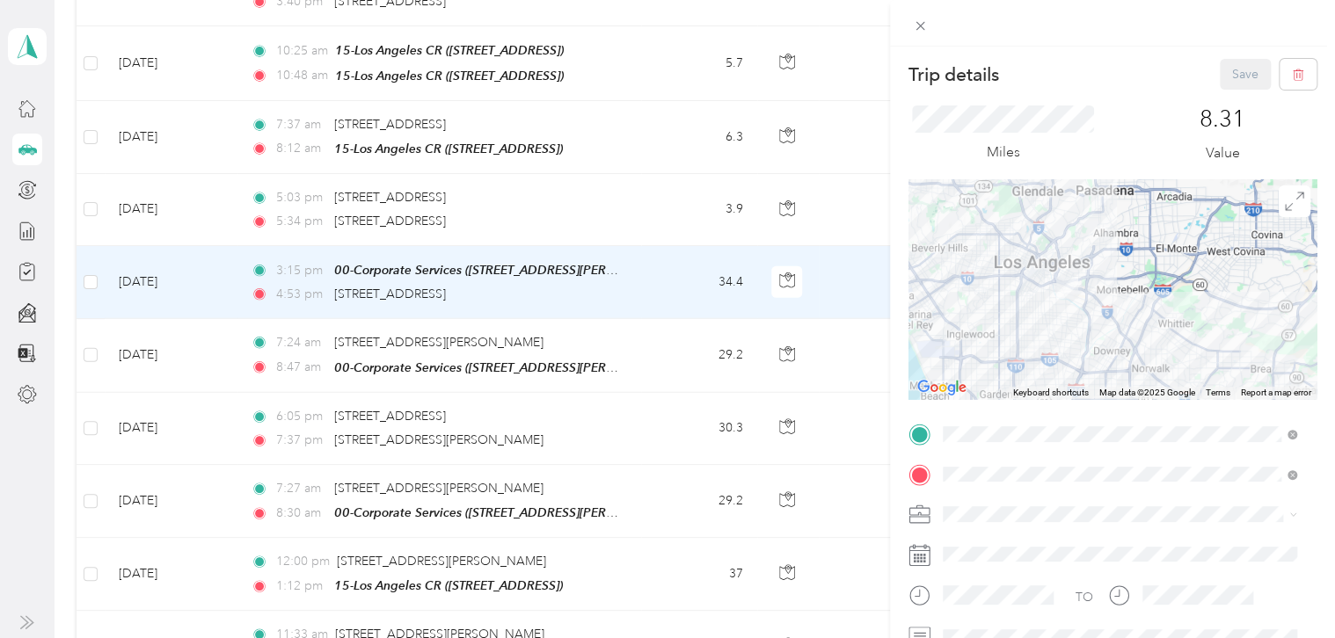
click at [651, 272] on div "Trip details Save This trip cannot be edited because it is either under review,…" at bounding box center [667, 319] width 1335 height 638
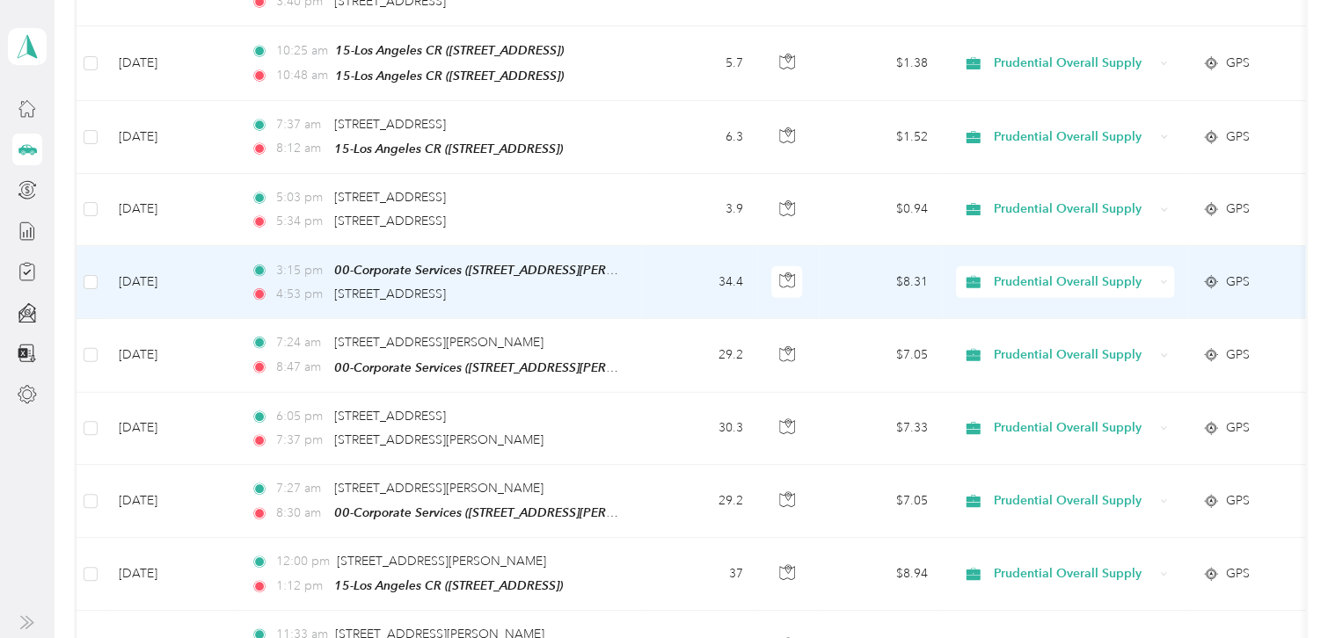
click at [651, 272] on td "34.4" at bounding box center [699, 282] width 116 height 73
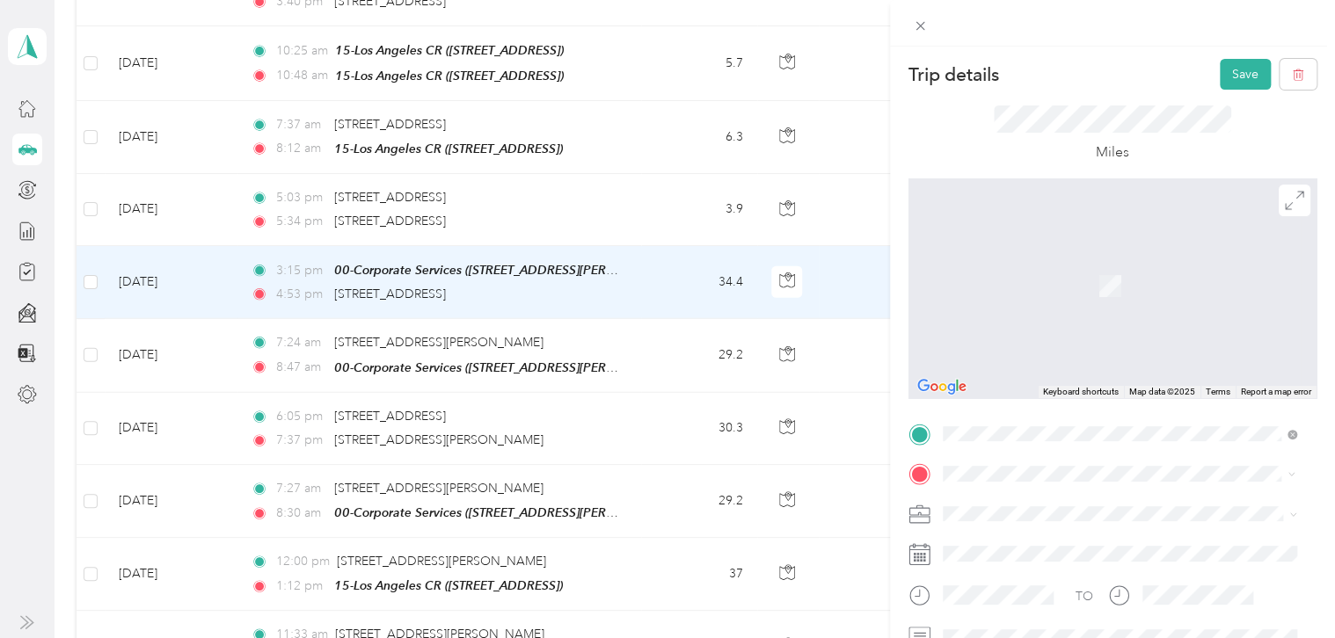
click at [1082, 287] on span "[STREET_ADDRESS][US_STATE]" at bounding box center [1063, 279] width 176 height 16
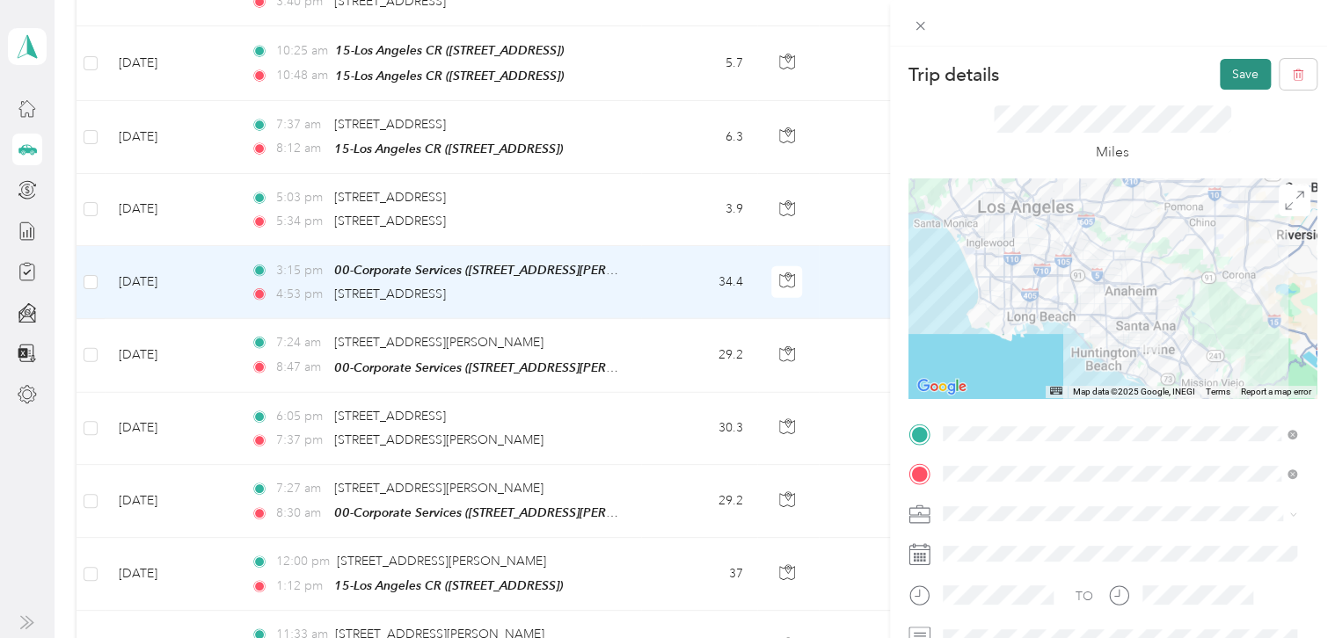
click at [1224, 77] on button "Save" at bounding box center [1245, 74] width 51 height 31
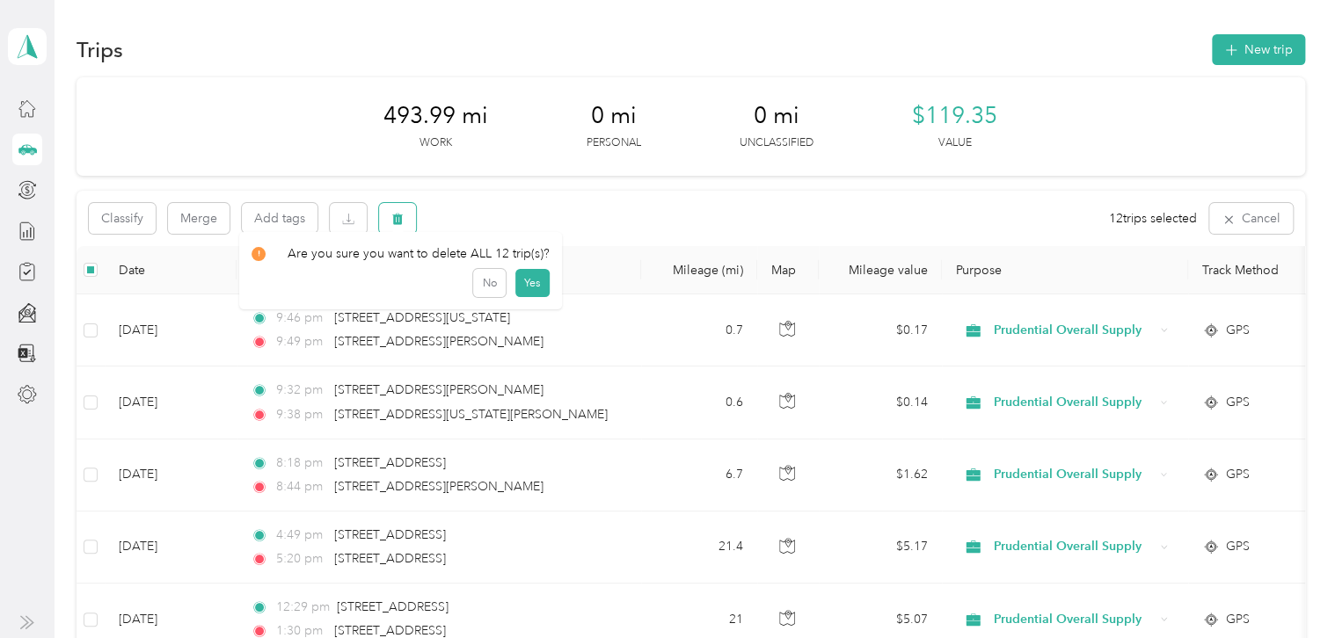
click at [409, 218] on button "button" at bounding box center [397, 218] width 37 height 31
click at [524, 293] on button "Yes" at bounding box center [531, 292] width 34 height 28
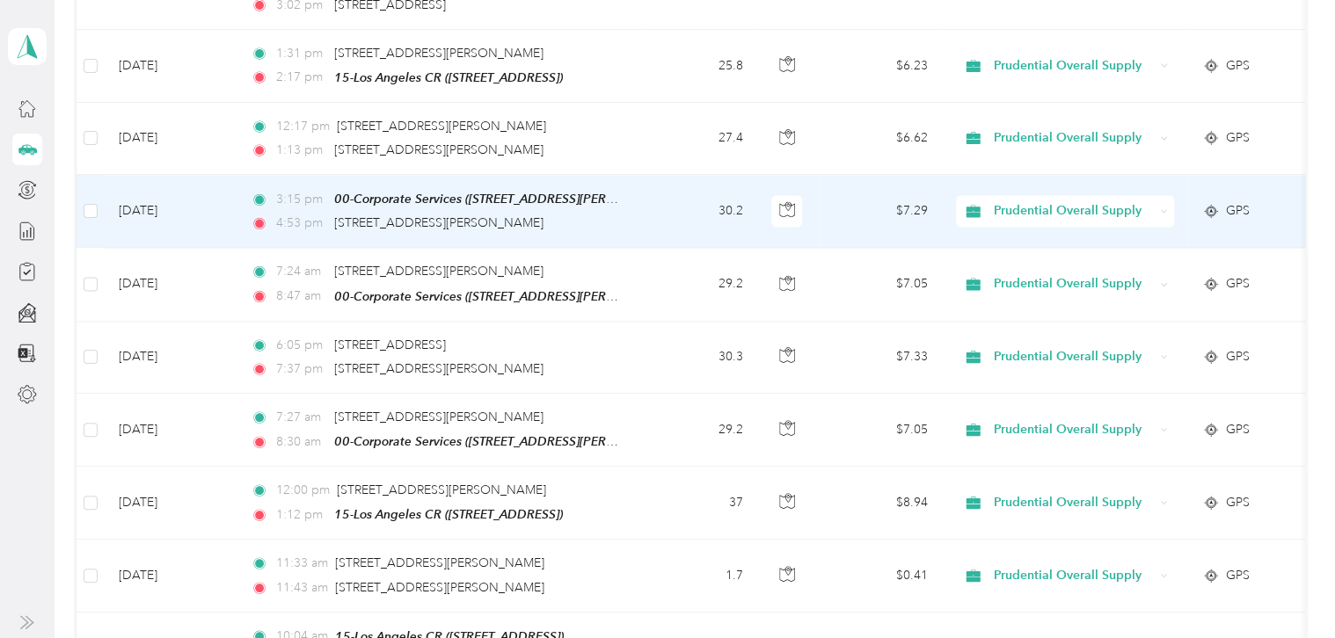
scroll to position [1484, 0]
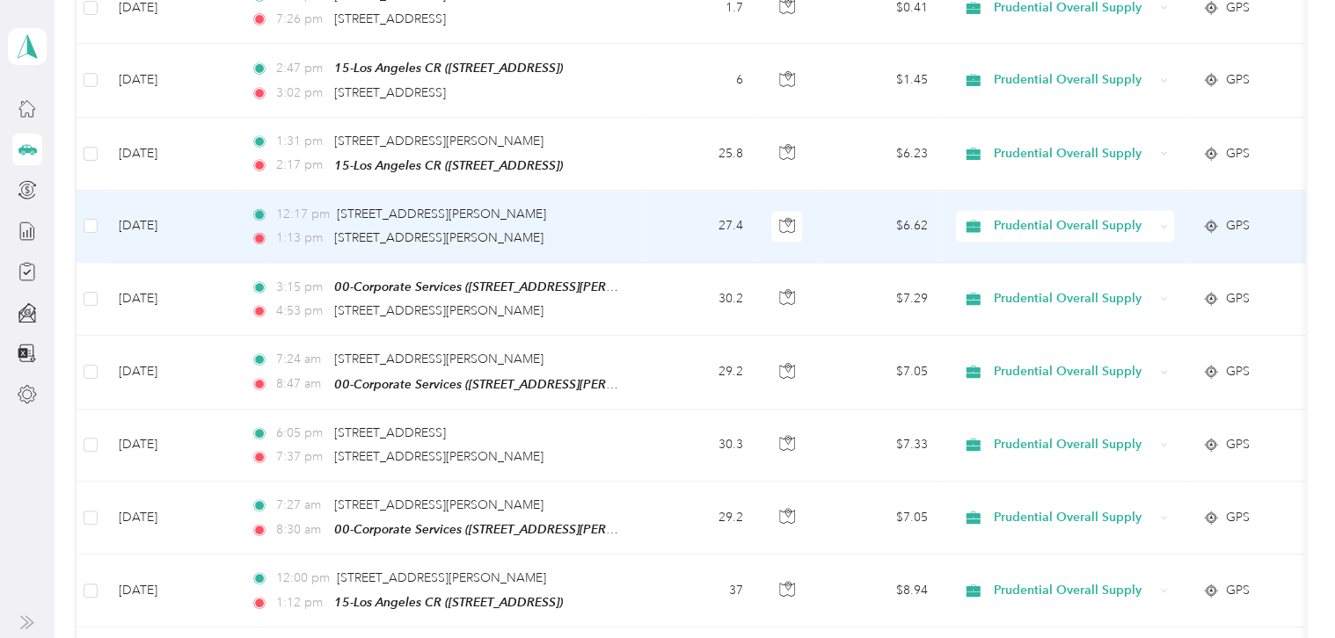
click at [222, 230] on td "[DATE]" at bounding box center [171, 227] width 132 height 72
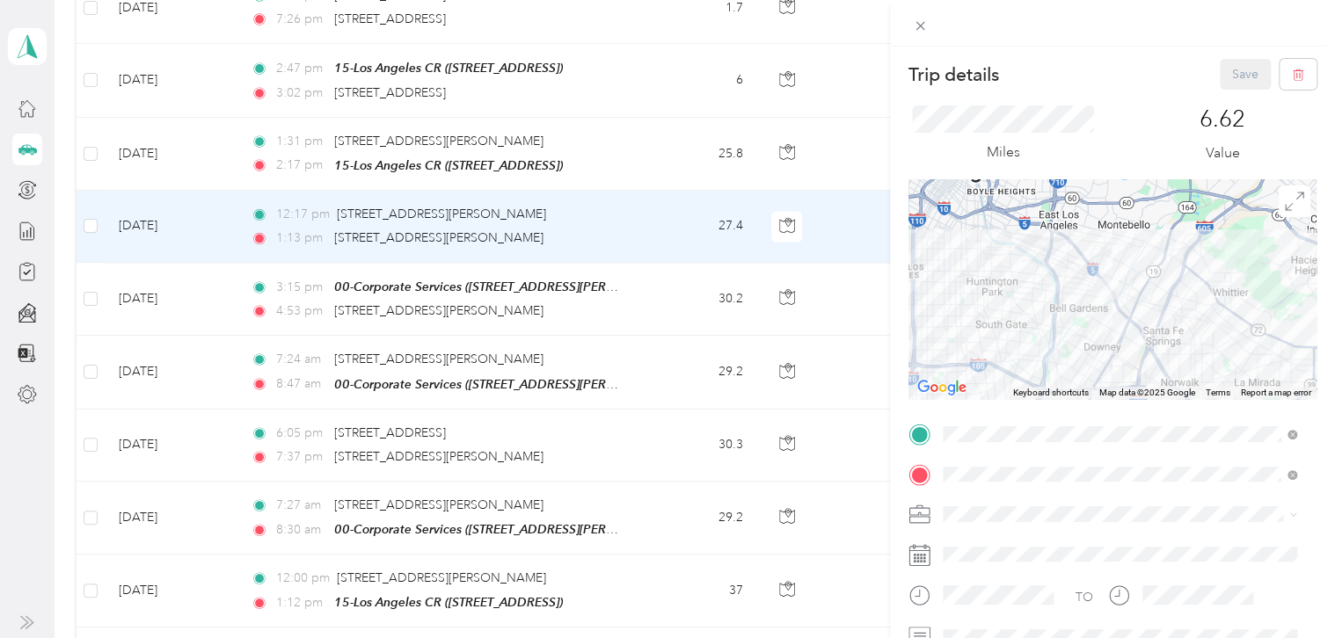
drag, startPoint x: 1134, startPoint y: 235, endPoint x: 1094, endPoint y: 376, distance: 146.4
click at [1094, 376] on div at bounding box center [1112, 289] width 408 height 220
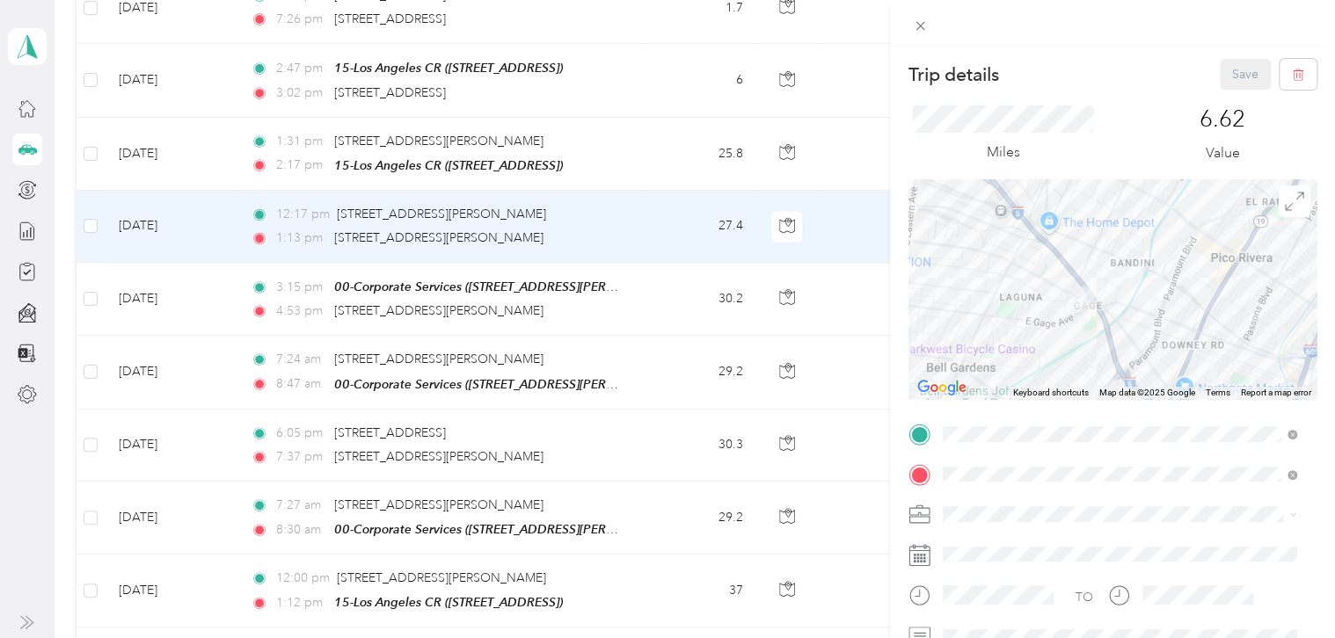
drag, startPoint x: 1170, startPoint y: 327, endPoint x: 1087, endPoint y: 340, distance: 83.7
click at [1087, 340] on div at bounding box center [1112, 289] width 408 height 220
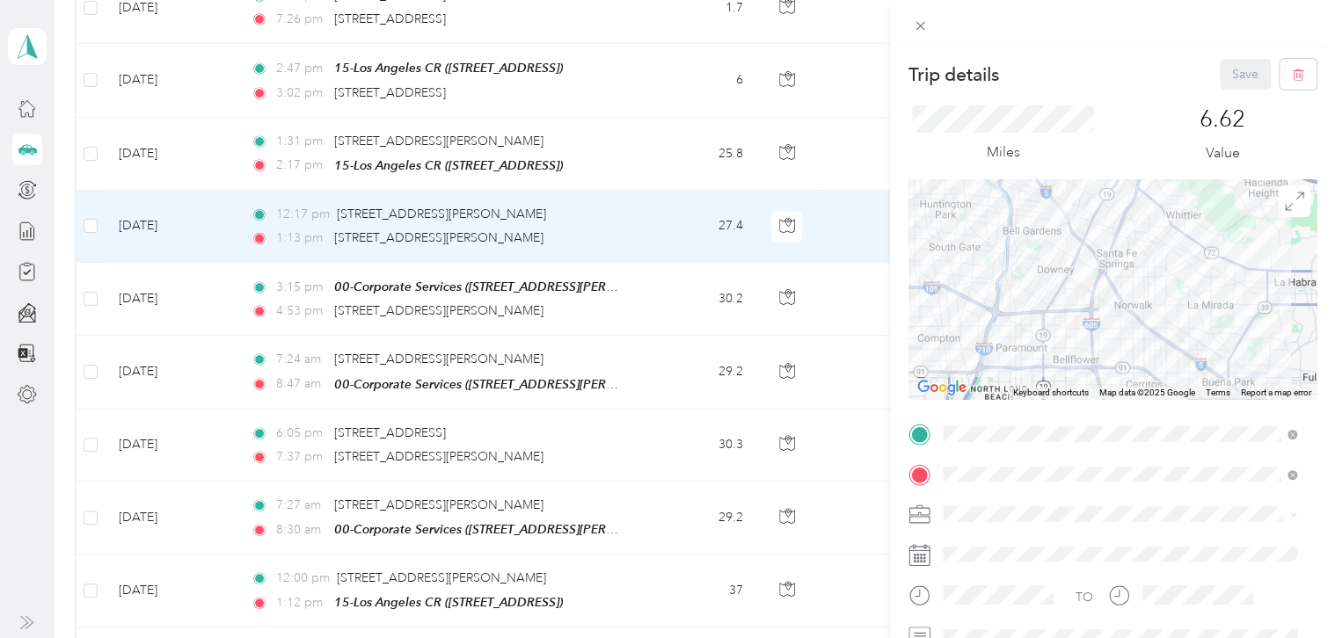
drag, startPoint x: 1066, startPoint y: 345, endPoint x: 1034, endPoint y: 264, distance: 86.9
click at [1034, 264] on div at bounding box center [1112, 289] width 408 height 220
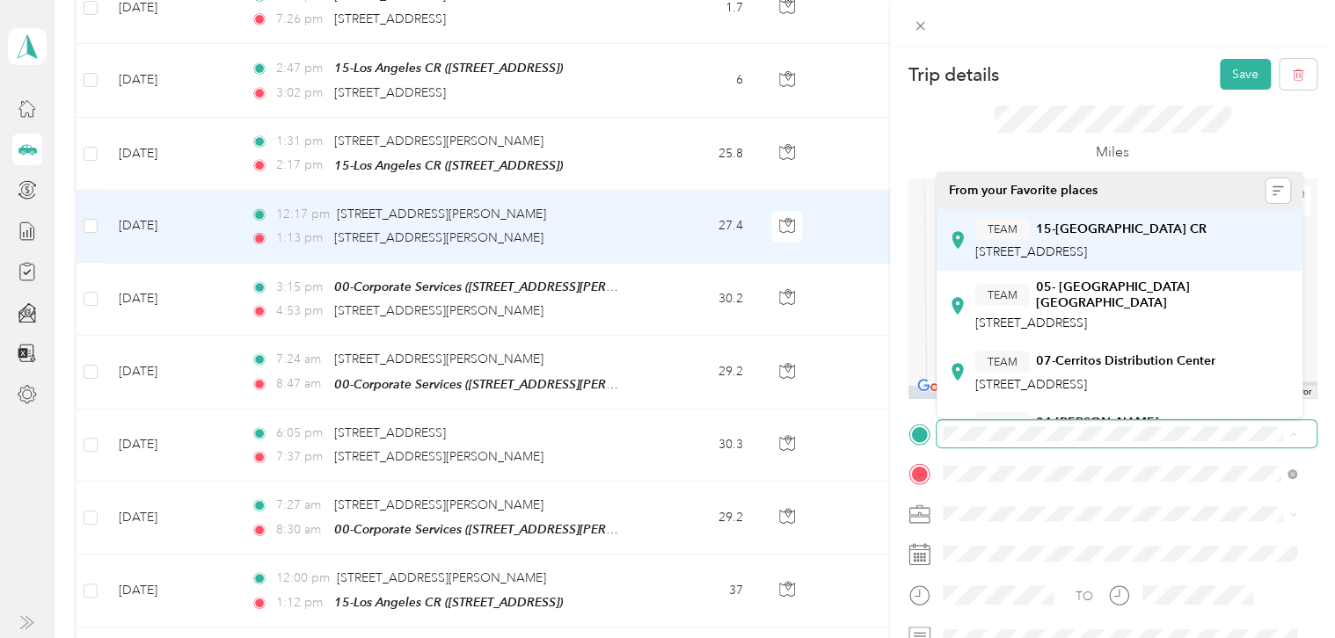
click at [1087, 232] on strong "15-[GEOGRAPHIC_DATA] CR" at bounding box center [1121, 230] width 171 height 16
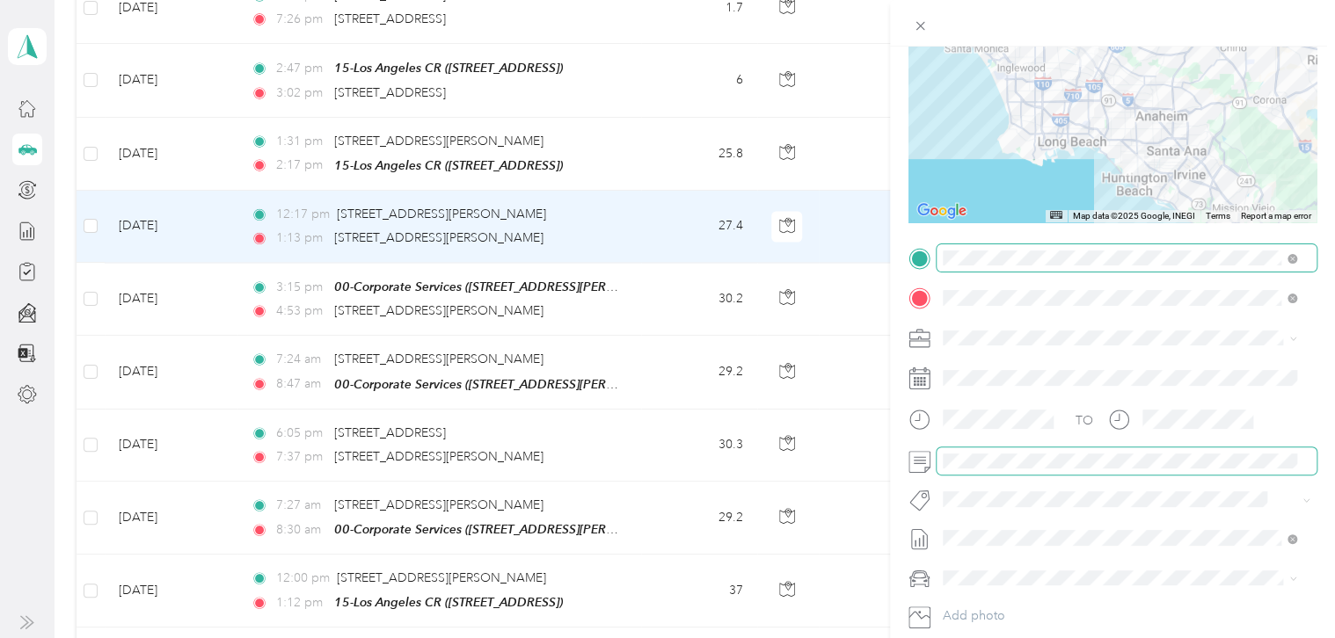
scroll to position [88, 0]
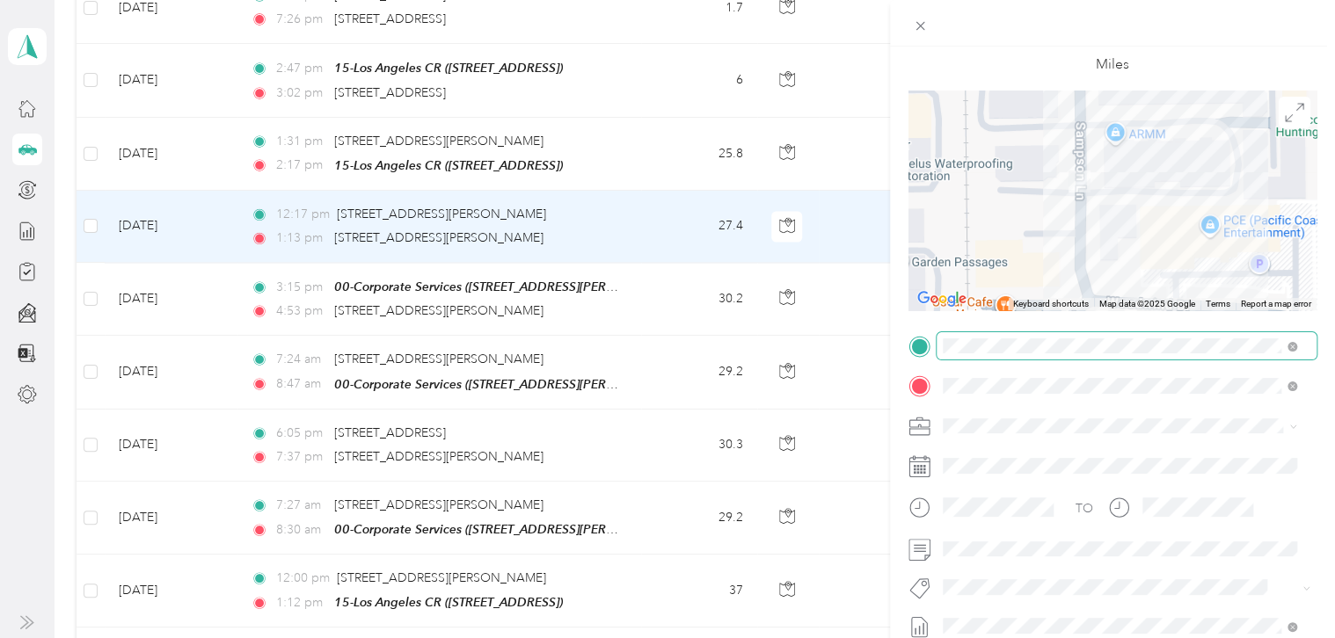
drag, startPoint x: 1156, startPoint y: 152, endPoint x: 1104, endPoint y: 230, distance: 93.2
click at [1104, 230] on div at bounding box center [1112, 201] width 408 height 220
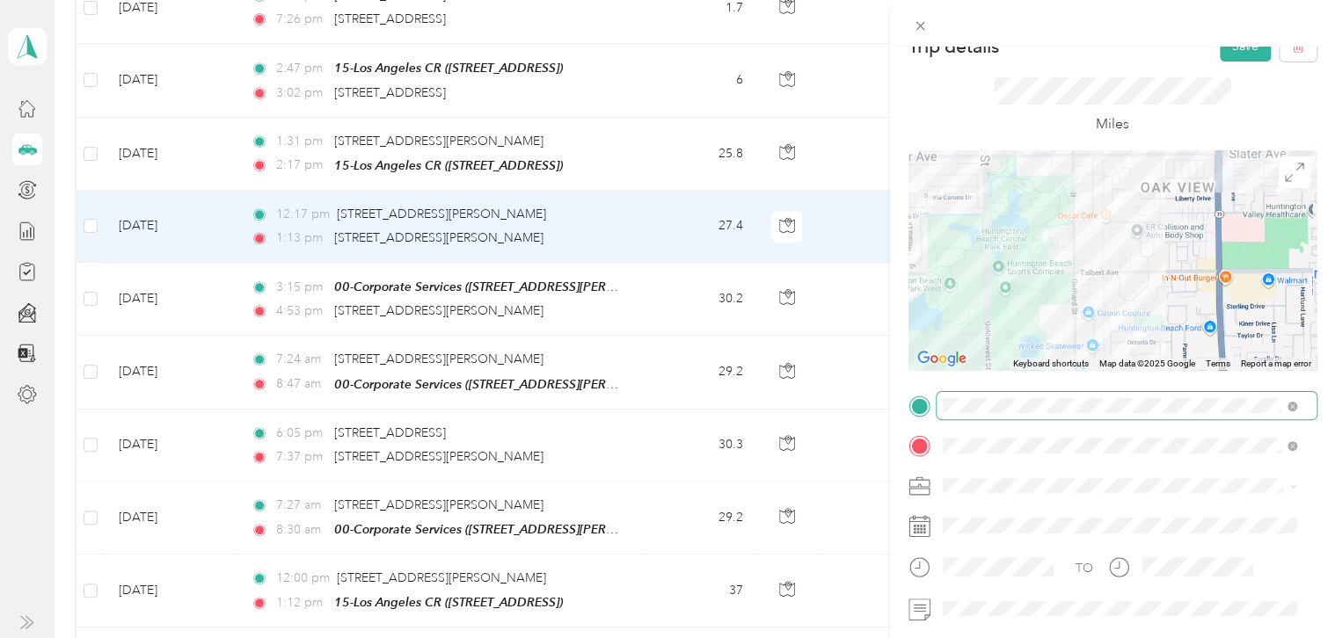
scroll to position [0, 0]
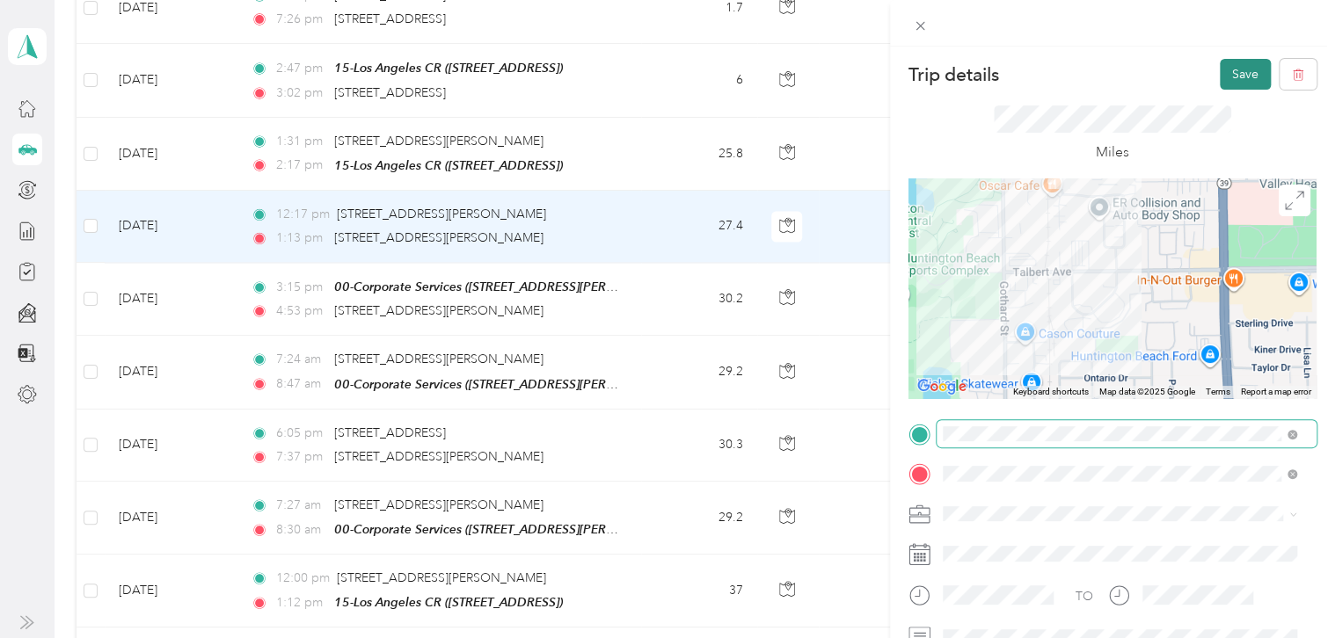
click at [1229, 72] on button "Save" at bounding box center [1245, 74] width 51 height 31
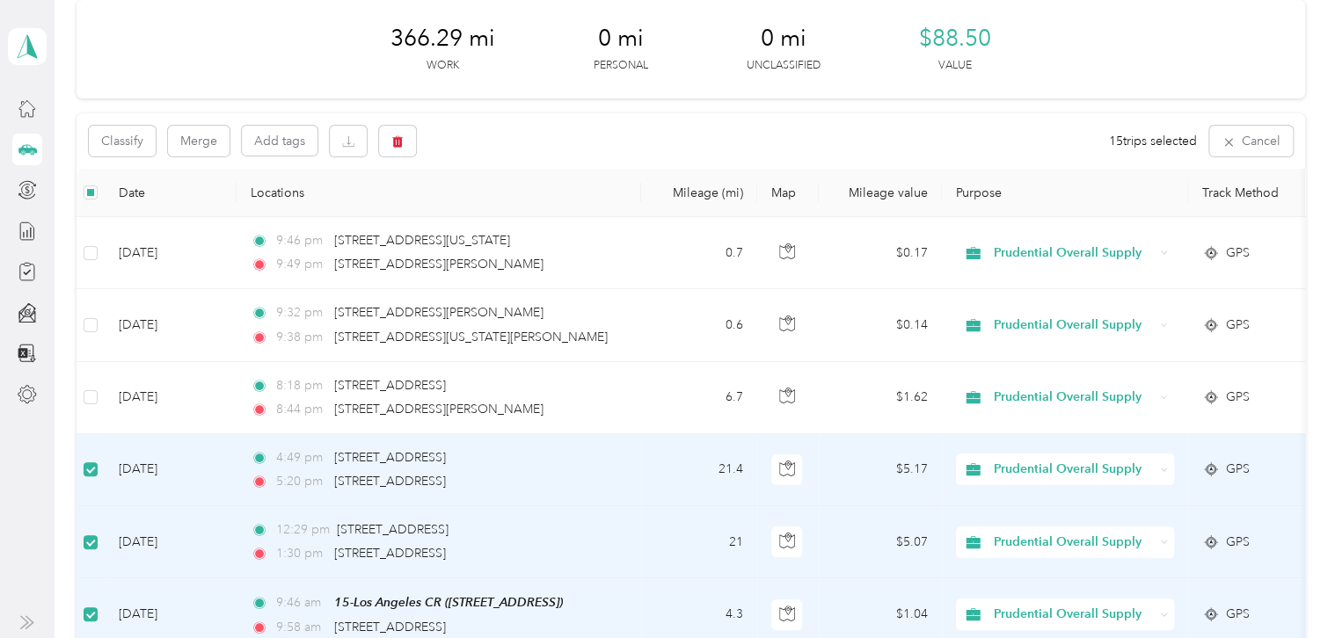
scroll to position [75, 0]
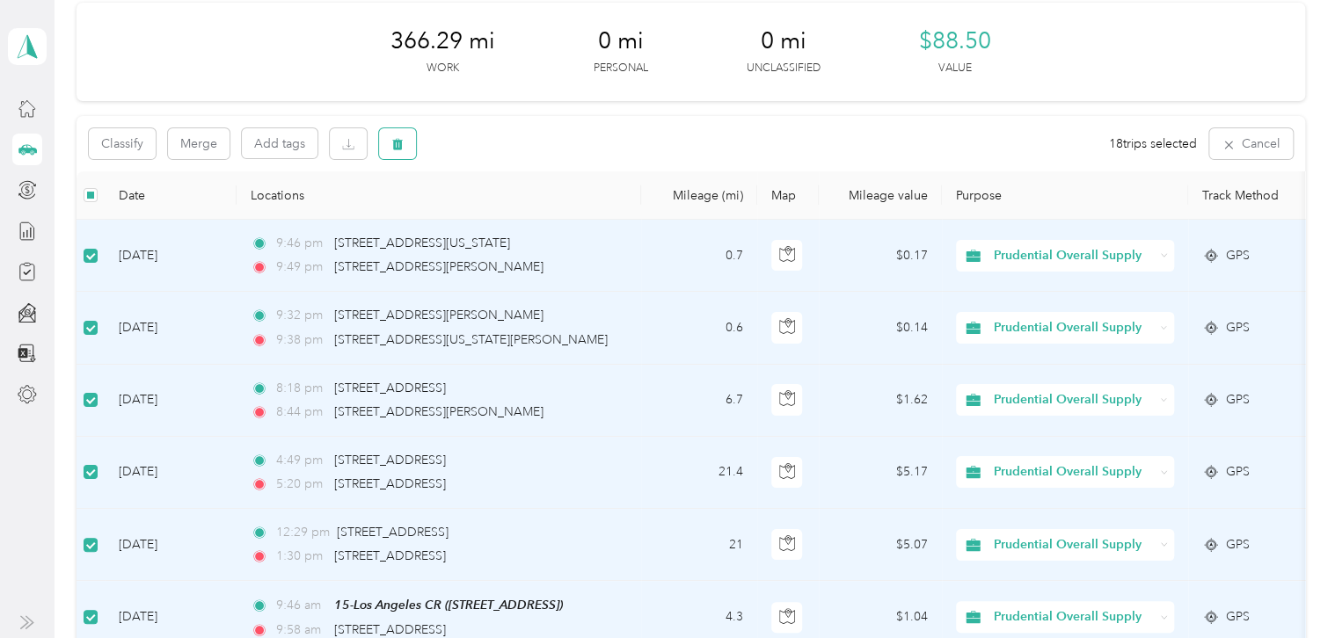
click at [403, 143] on icon "button" at bounding box center [397, 144] width 12 height 12
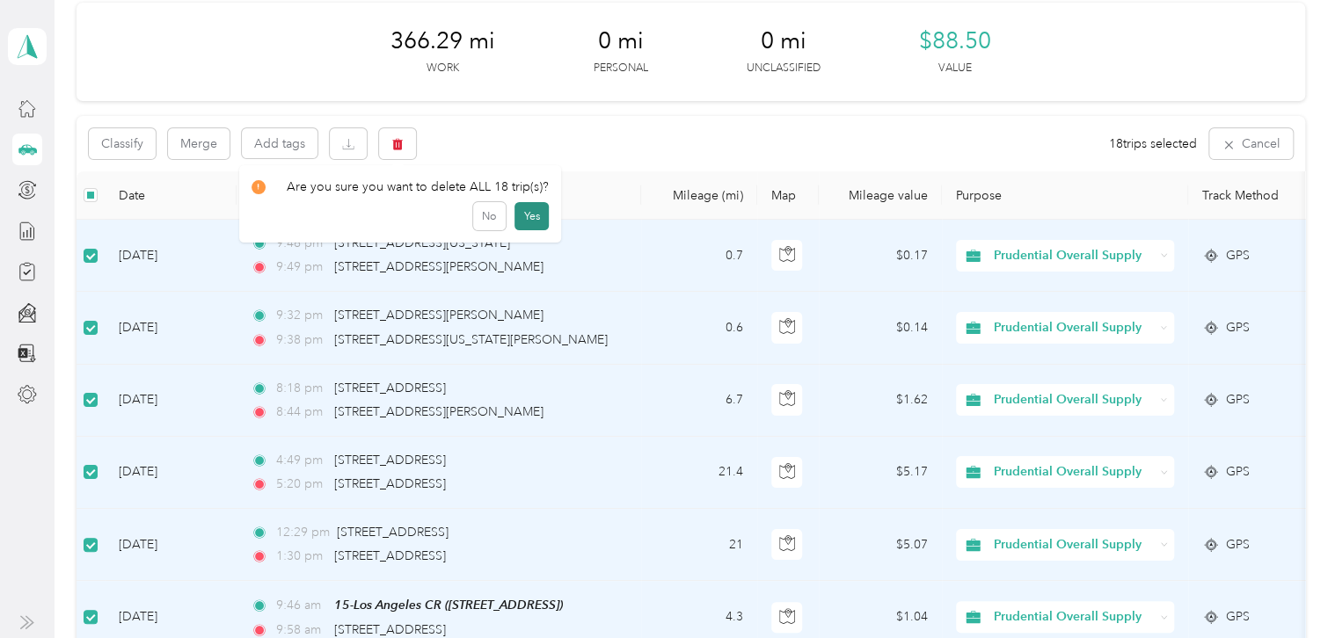
click at [520, 219] on button "Yes" at bounding box center [531, 216] width 34 height 28
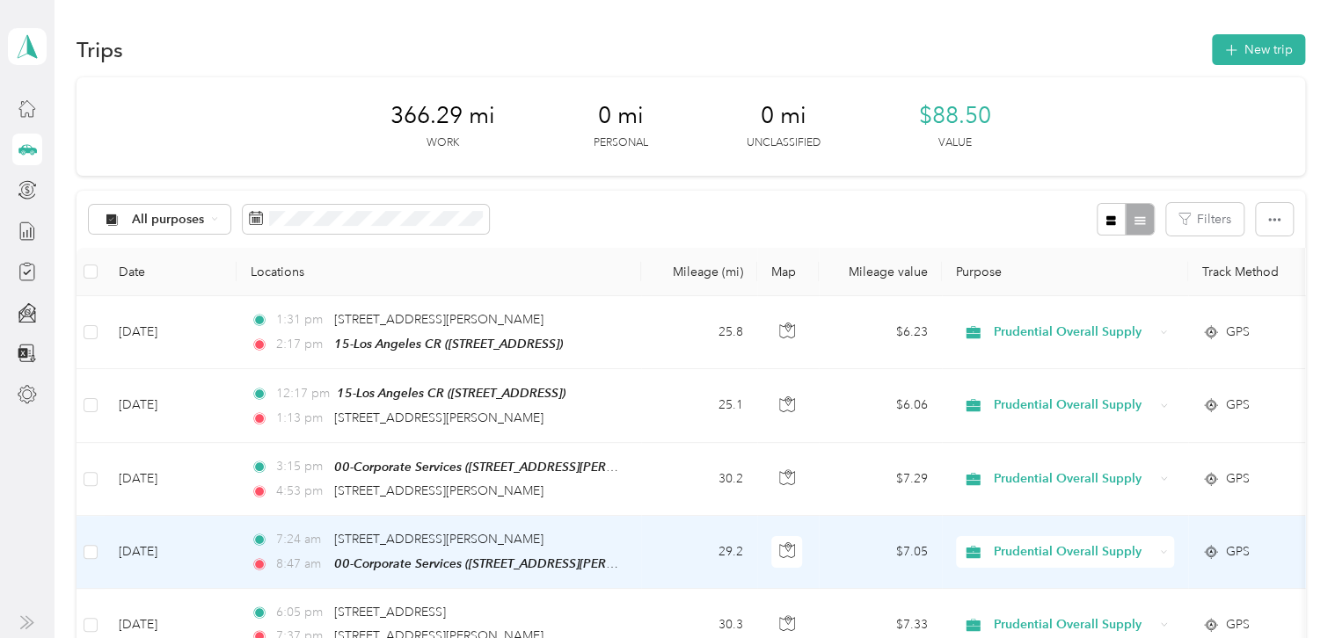
scroll to position [0, 0]
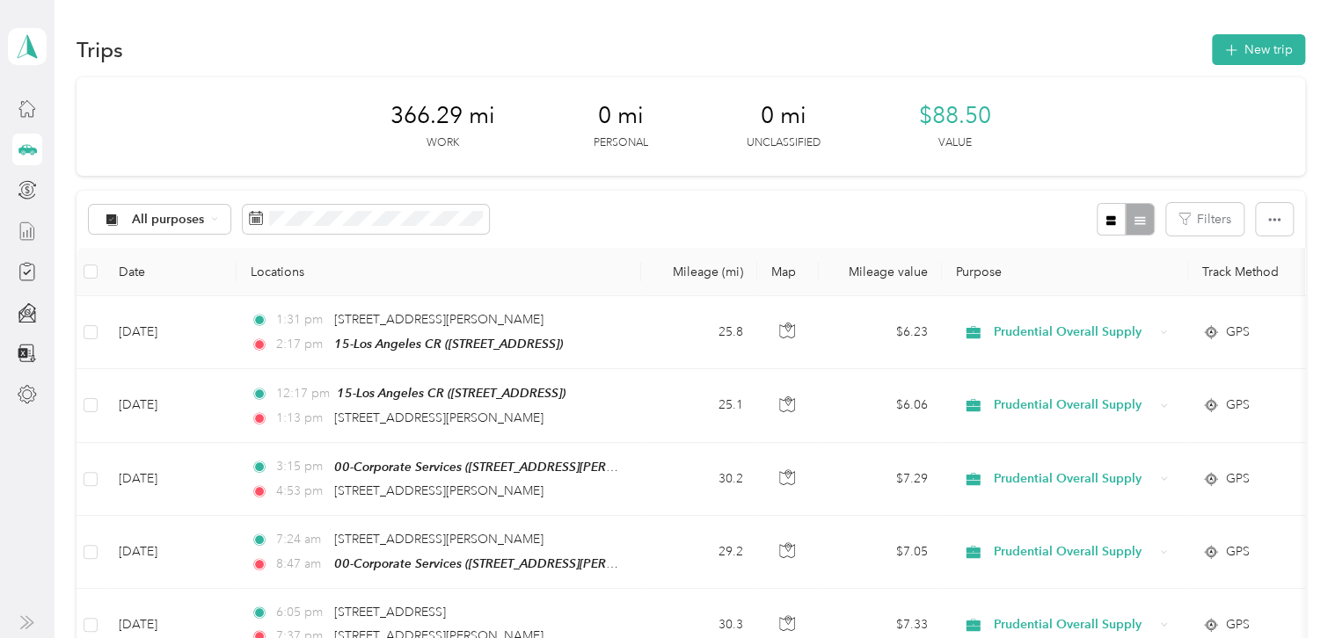
click at [26, 225] on icon at bounding box center [27, 231] width 19 height 19
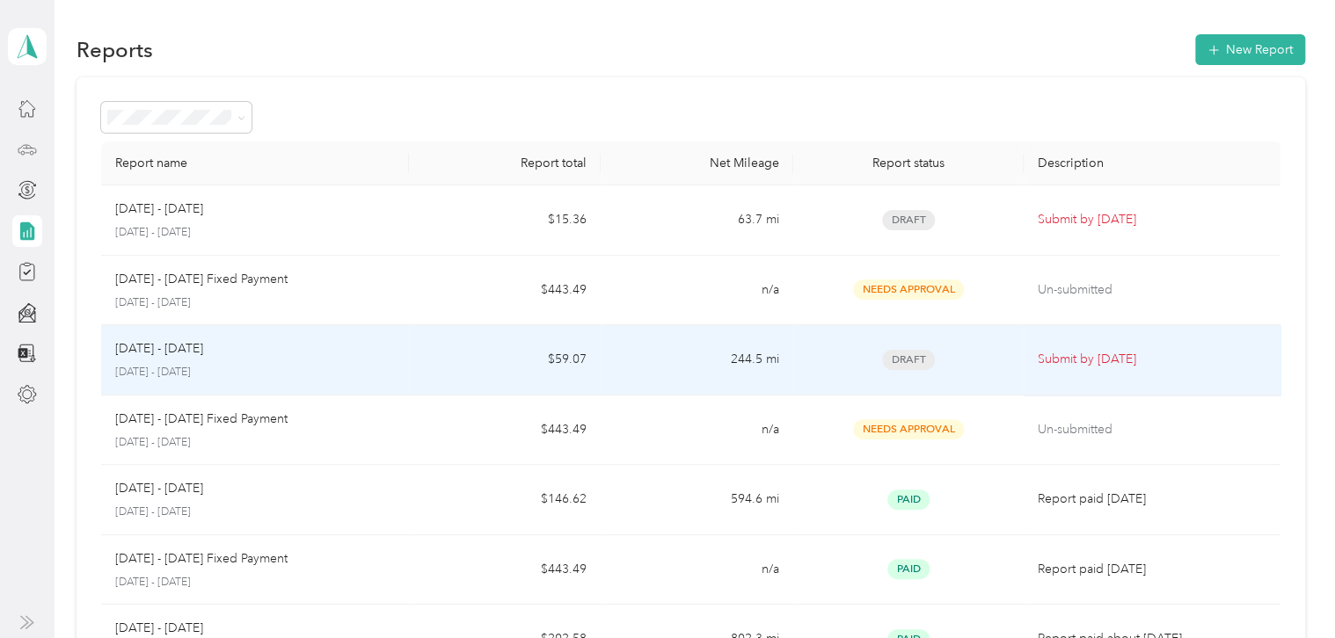
click at [851, 355] on div "Draft" at bounding box center [908, 360] width 202 height 20
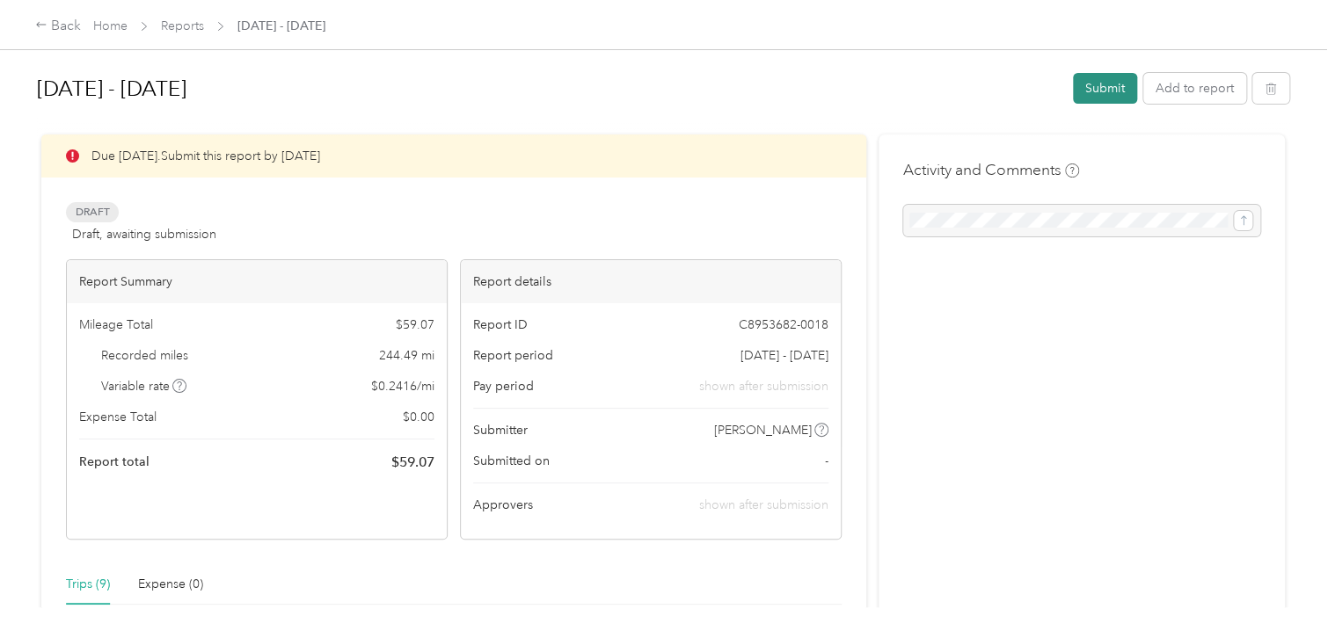
click at [1090, 94] on button "Submit" at bounding box center [1105, 88] width 64 height 31
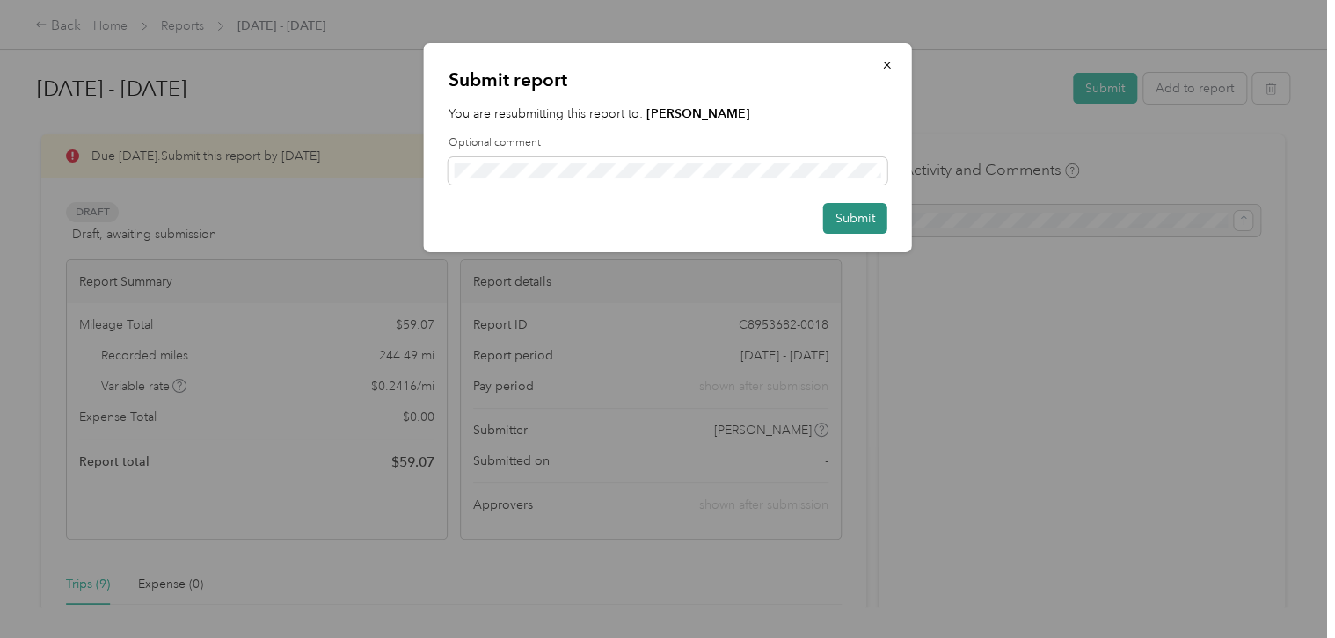
click at [848, 218] on button "Submit" at bounding box center [855, 218] width 64 height 31
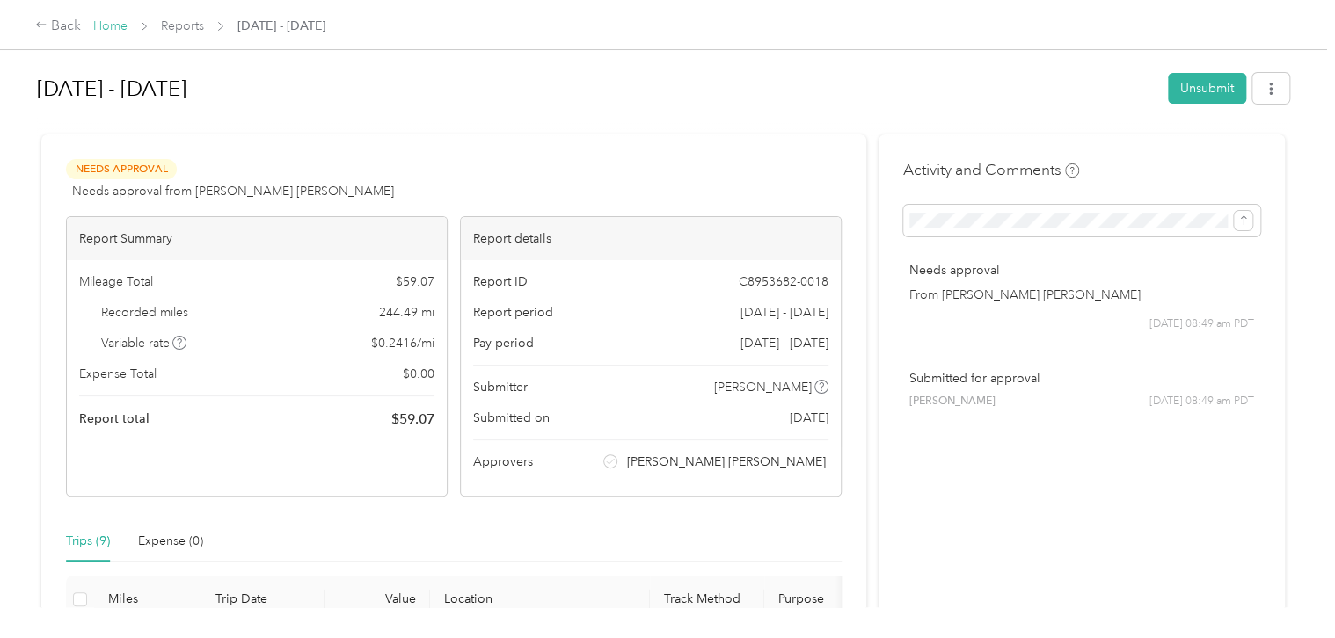
click at [109, 25] on link "Home" at bounding box center [110, 25] width 34 height 15
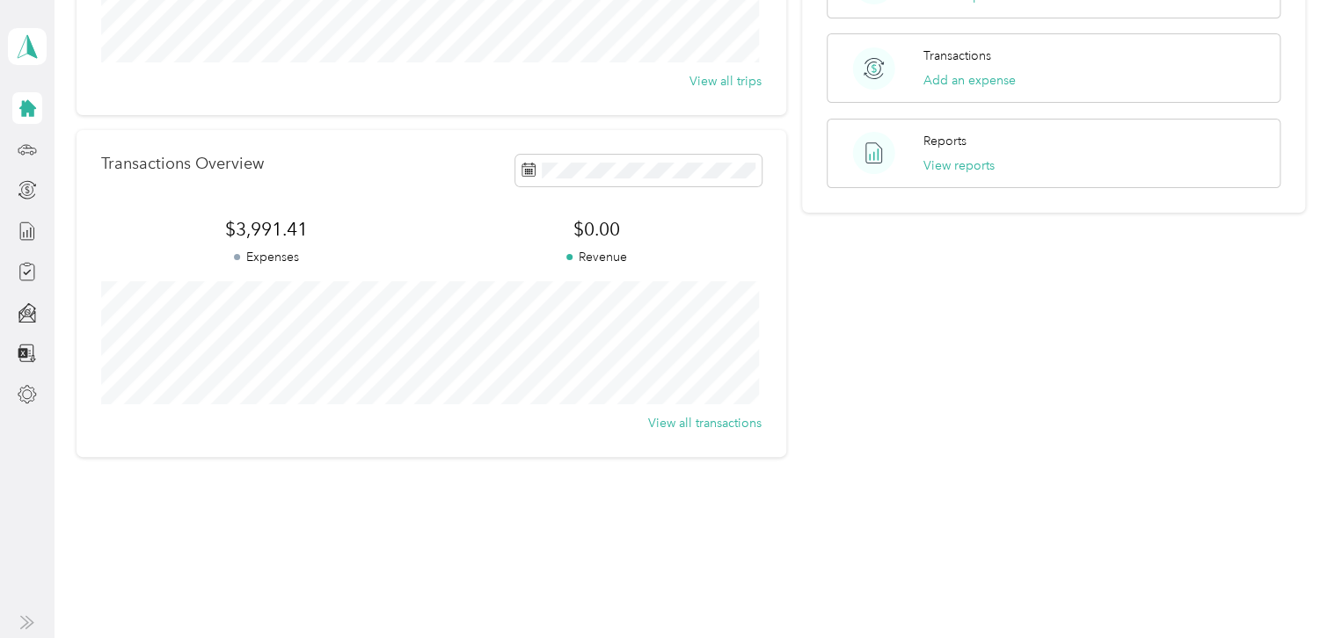
scroll to position [237, 0]
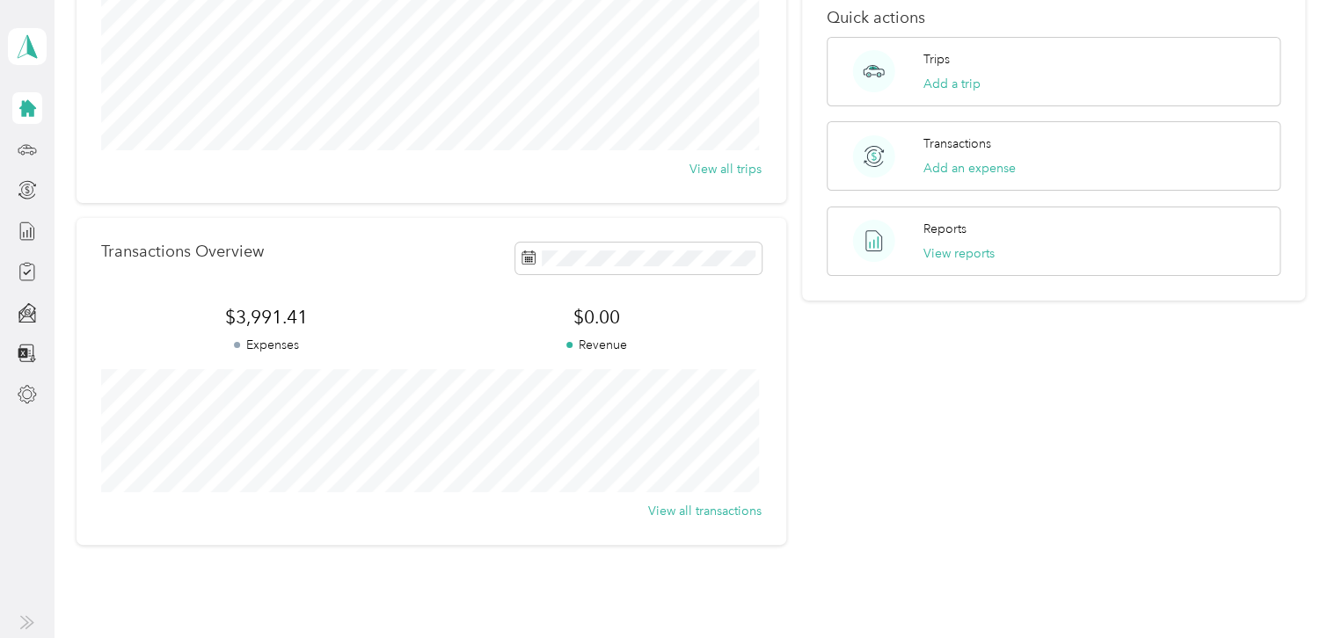
click at [25, 623] on icon at bounding box center [27, 623] width 14 height 14
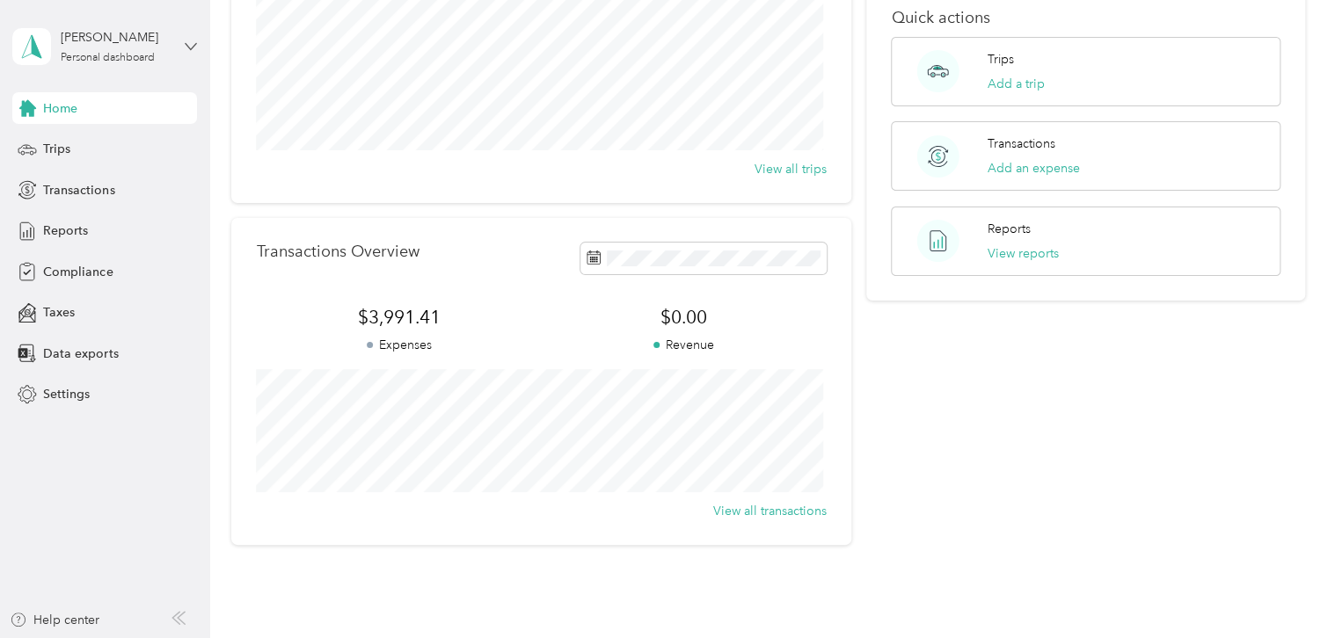
click at [187, 40] on icon at bounding box center [191, 46] width 12 height 12
click at [74, 145] on div "Log out" at bounding box center [62, 144] width 68 height 18
